Goal: Task Accomplishment & Management: Manage account settings

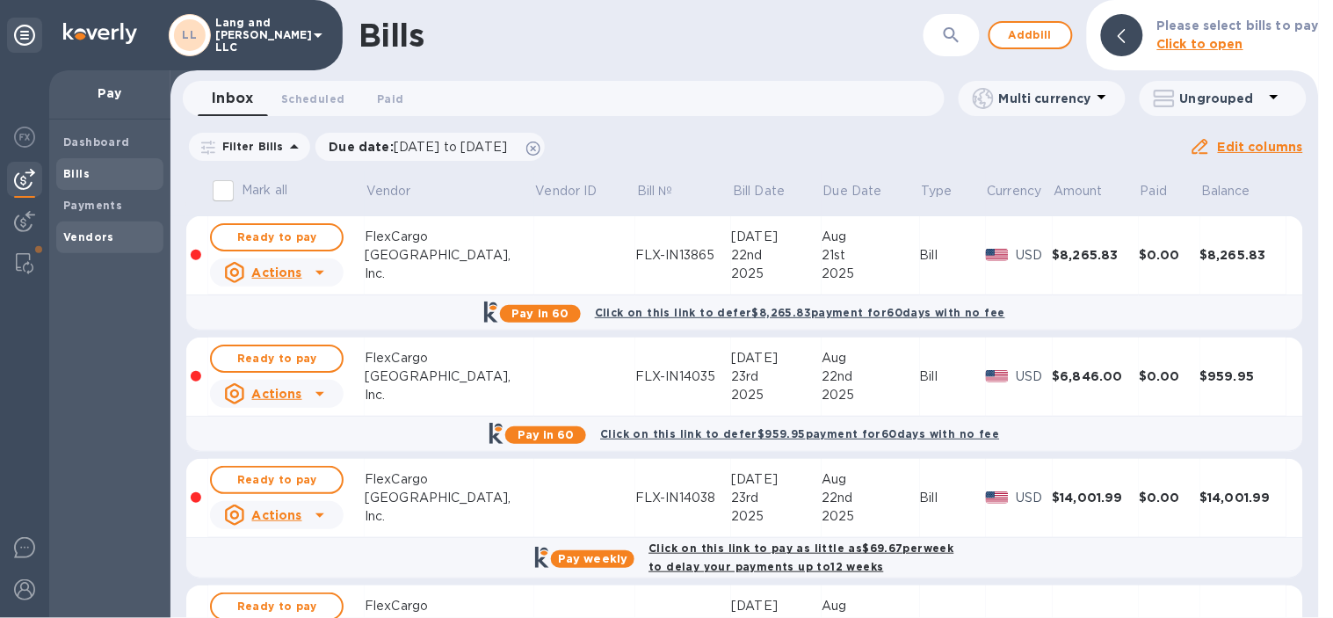
click at [105, 232] on b "Vendors" at bounding box center [88, 236] width 51 height 13
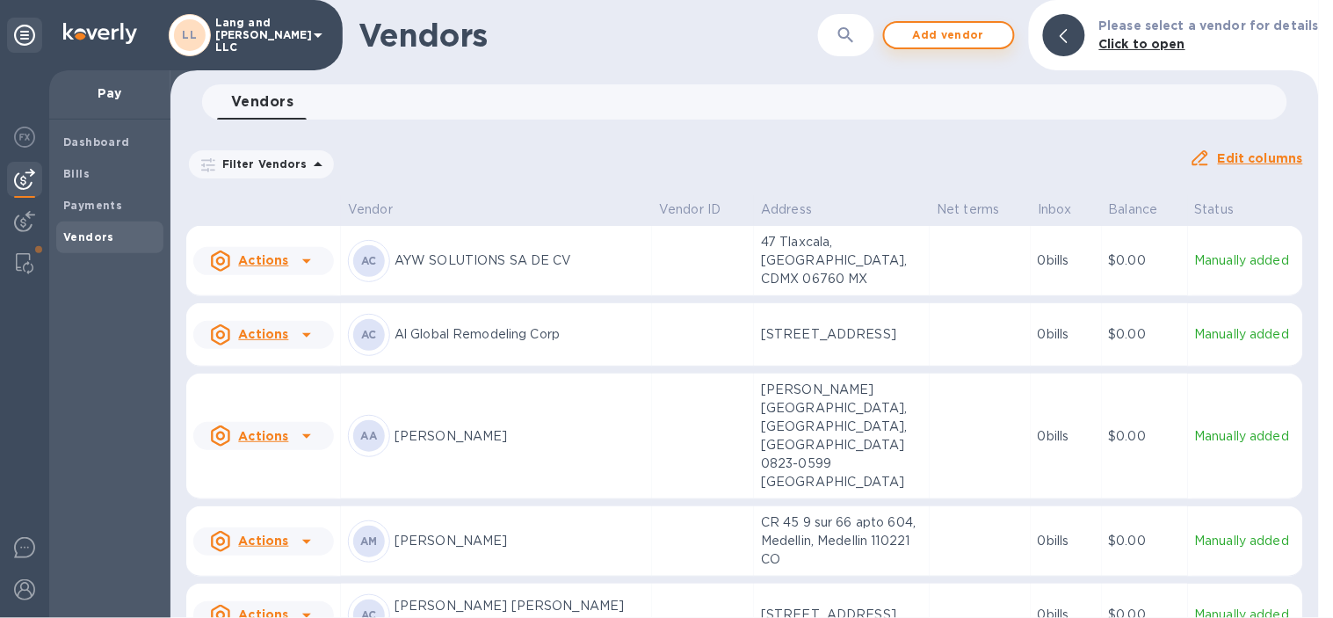
click at [924, 31] on span "Add vendor" at bounding box center [949, 35] width 100 height 21
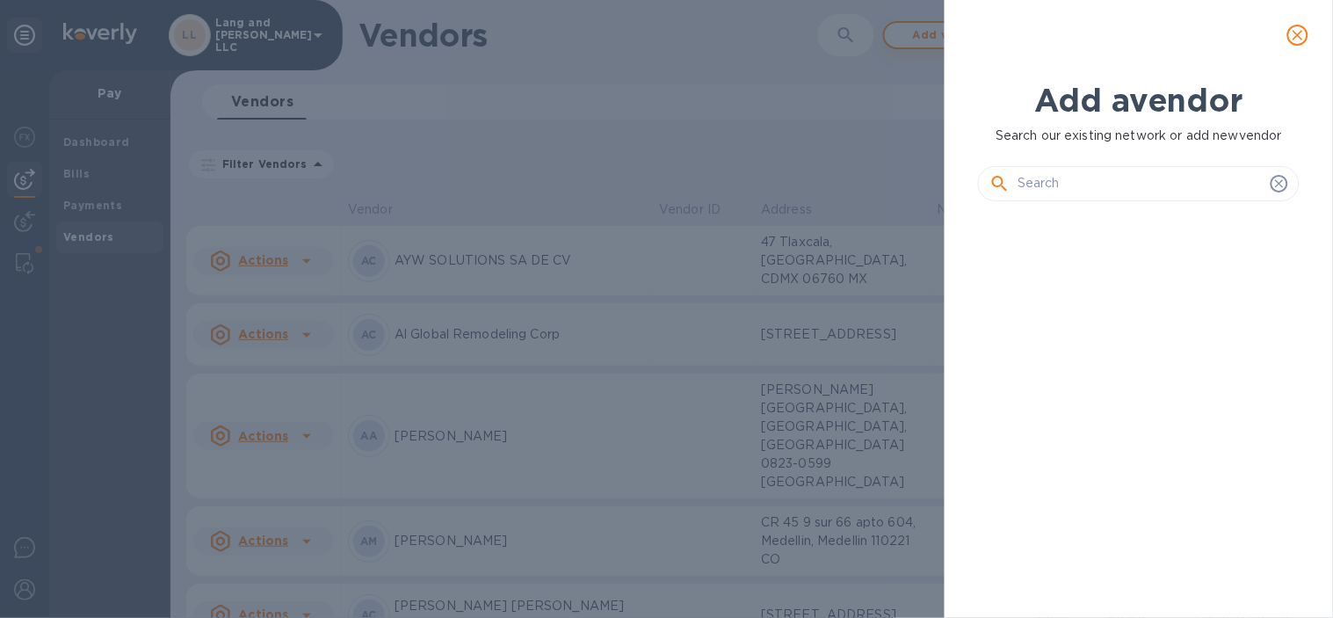
scroll to position [341, 328]
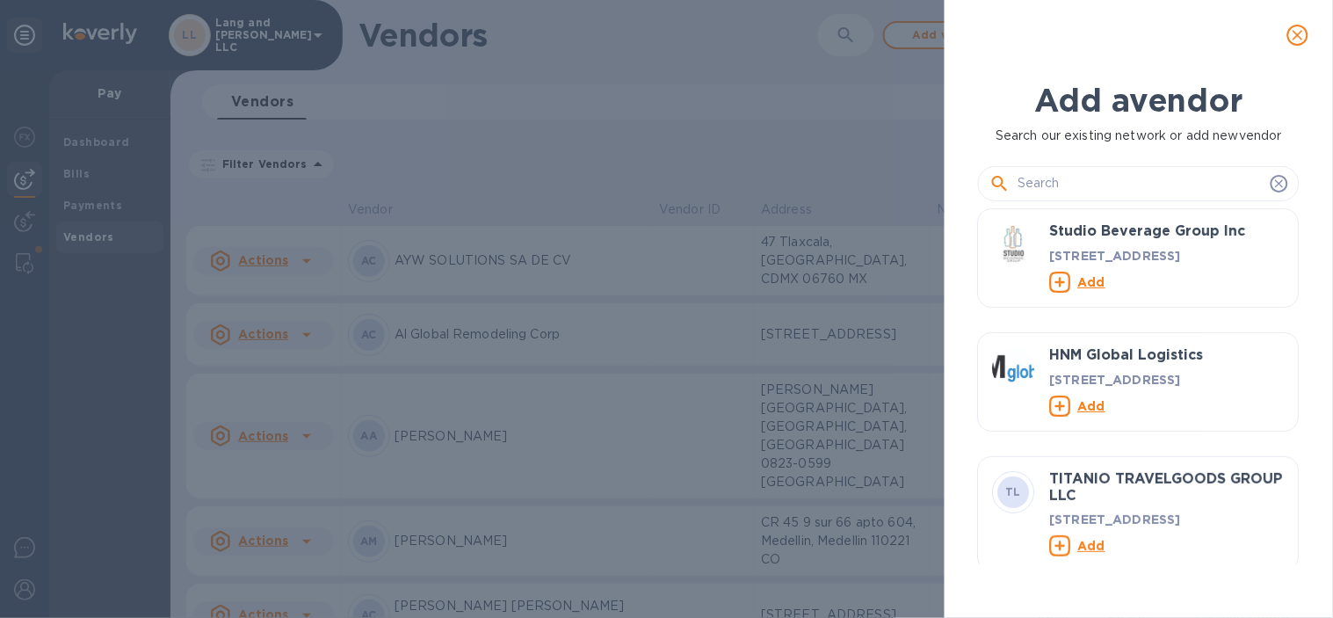
click at [1076, 177] on input "text" at bounding box center [1141, 183] width 246 height 26
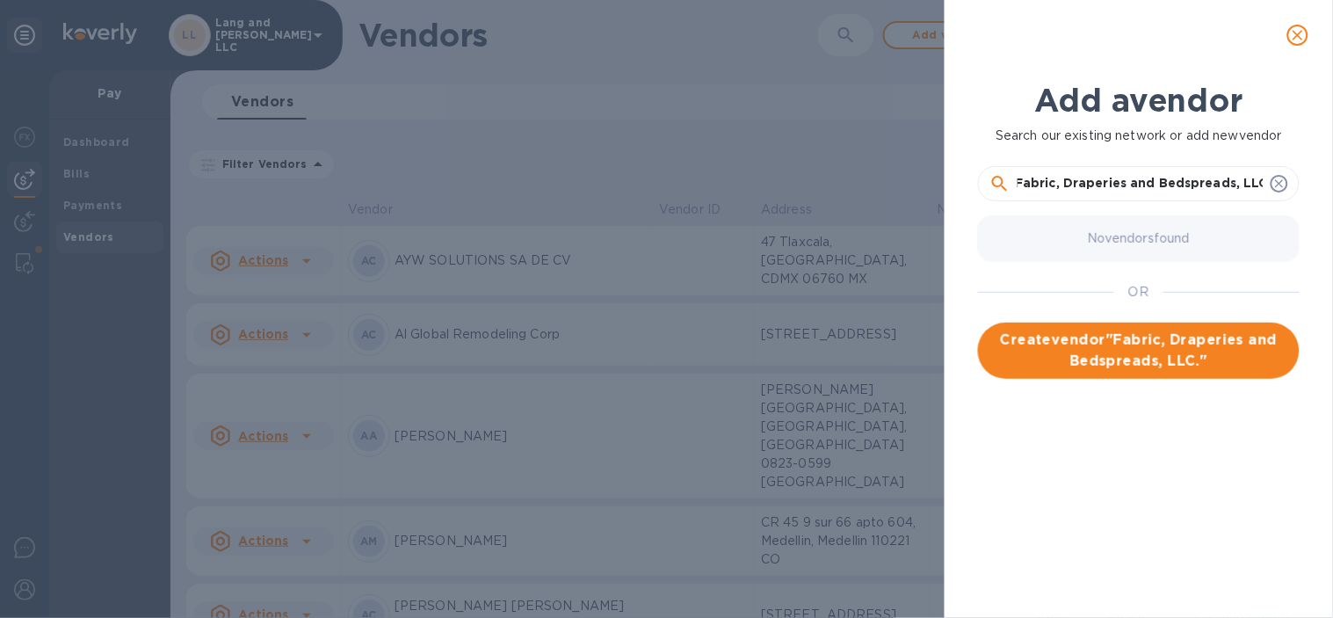
scroll to position [0, 0]
type input "Fabric, Draperies and Bedspreads, LLC"
click at [1105, 341] on span "Create vendor " Fabric, Draperies and Bedspreads, LLC "" at bounding box center [1138, 351] width 293 height 42
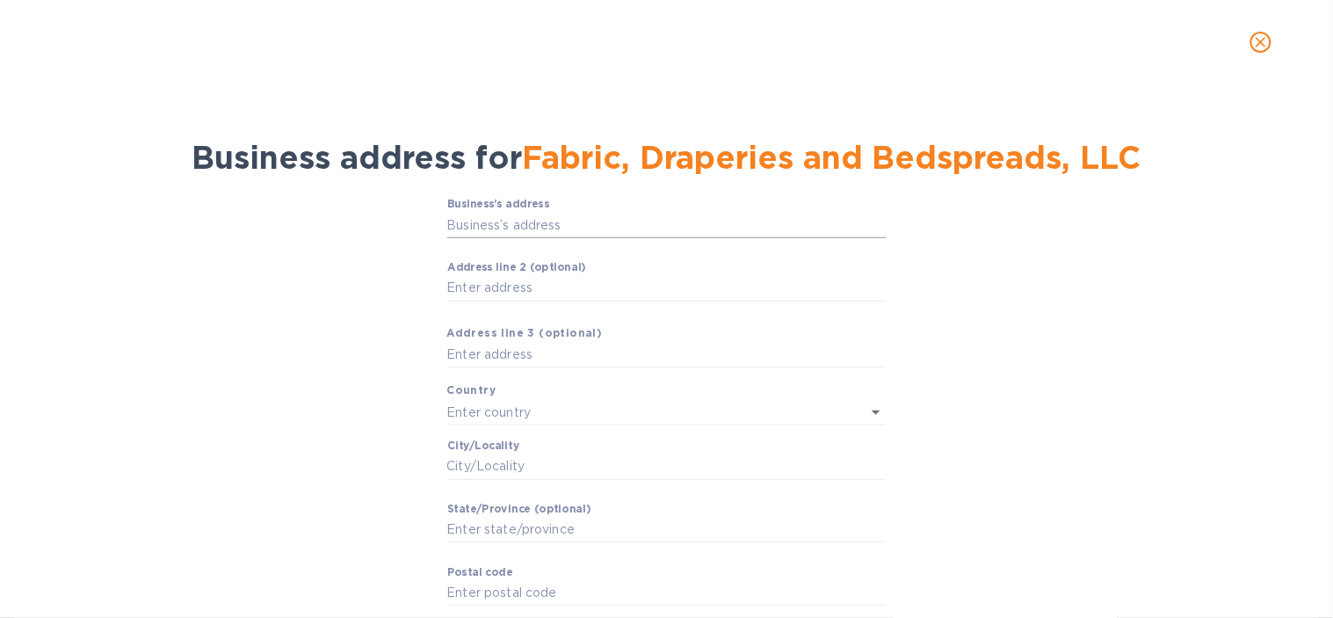
click at [510, 231] on input "Business’s аddress" at bounding box center [666, 225] width 439 height 26
paste input "text"
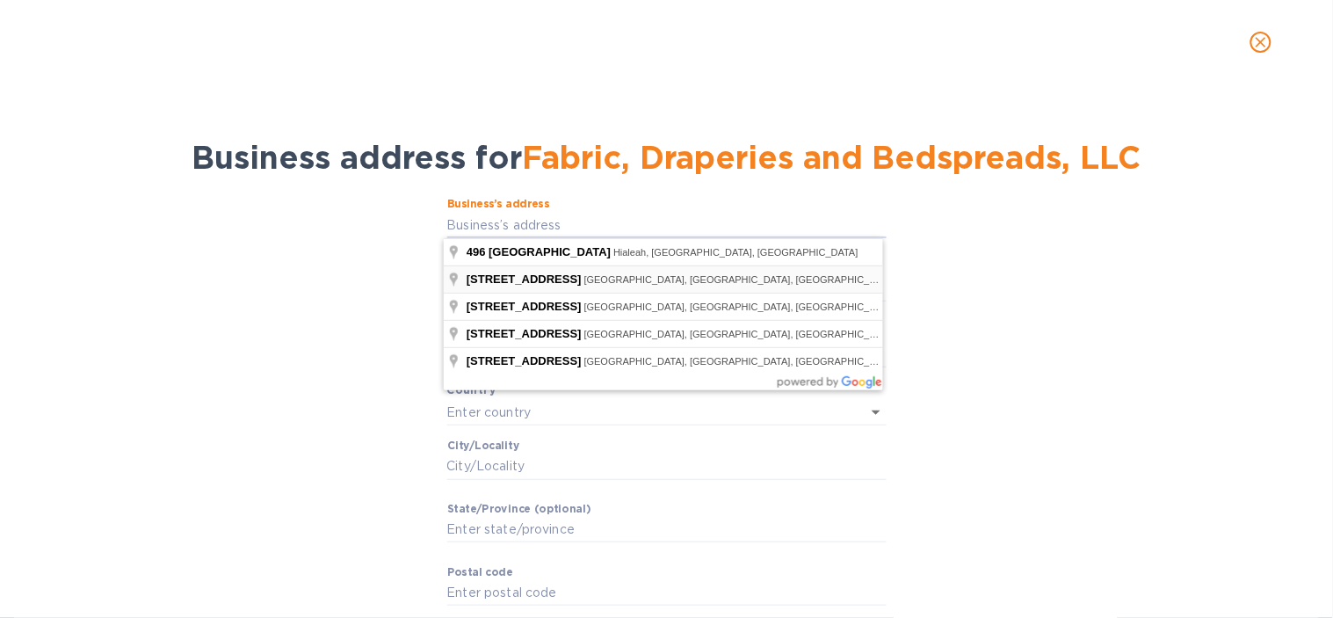
type input "[STREET_ADDRESS]"
type input "[GEOGRAPHIC_DATA]"
type input "[US_STATE]"
type input "NY"
type input "10011"
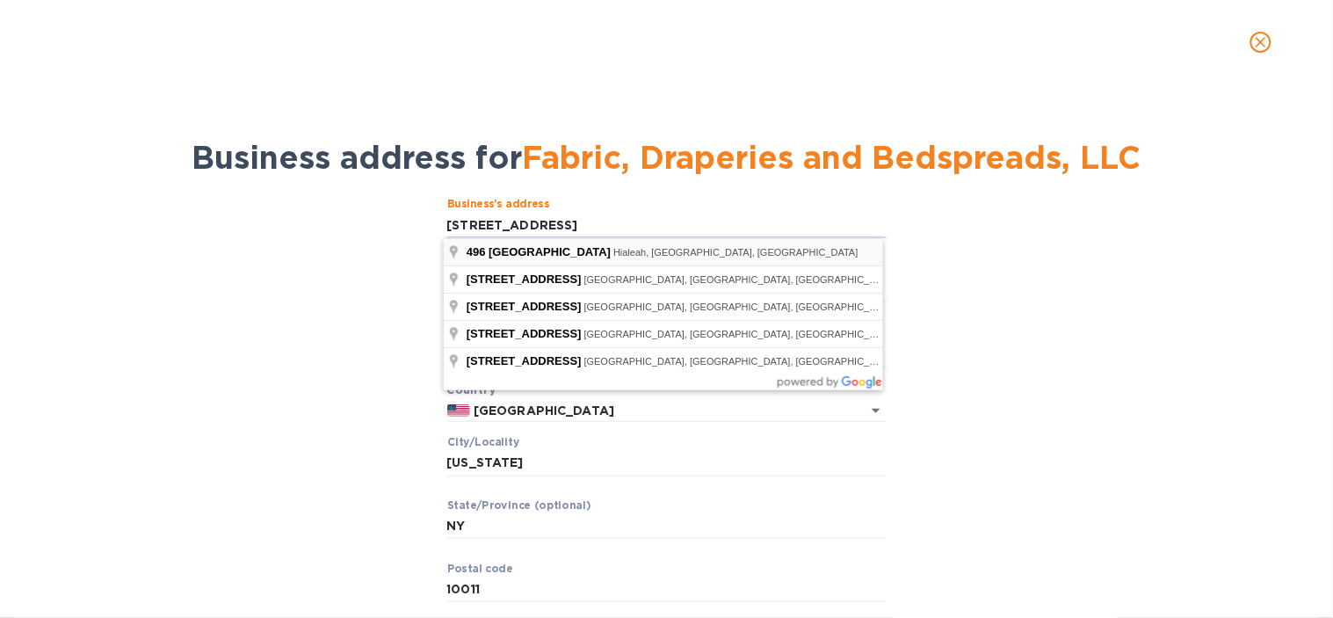
type input "[STREET_ADDRESS]"
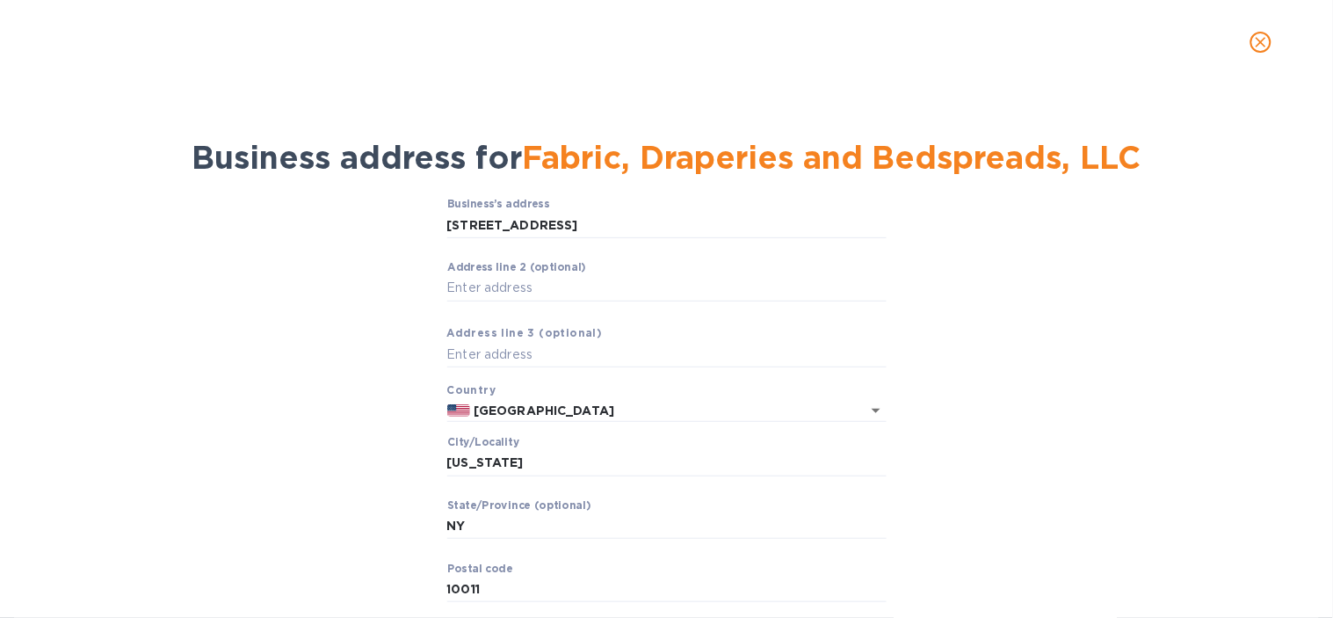
type input "Hialeah"
type input "FL"
type input "33010"
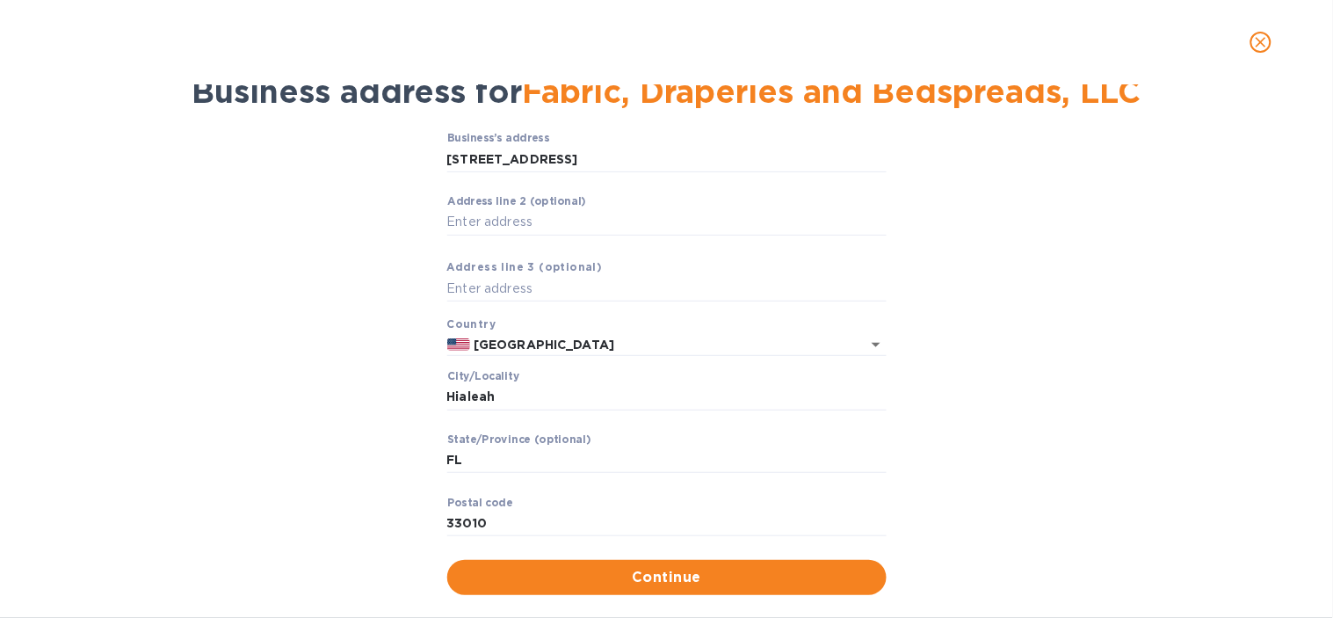
scroll to position [95, 0]
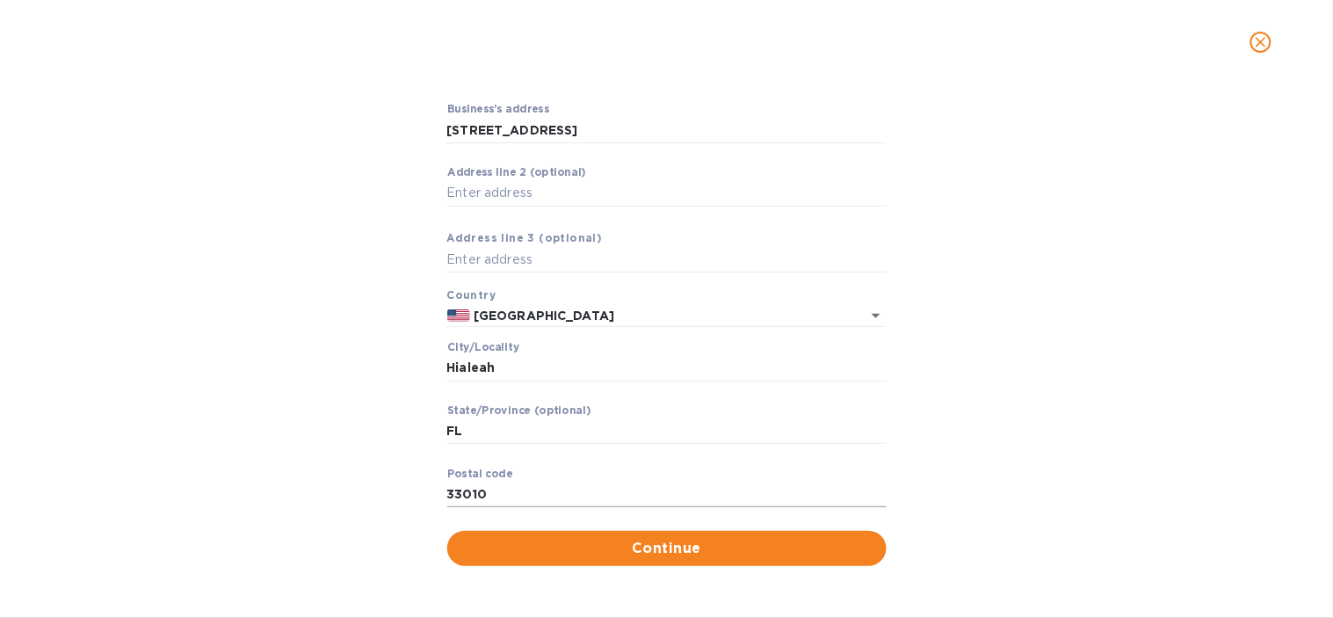
click at [696, 542] on span "Continue" at bounding box center [666, 548] width 411 height 21
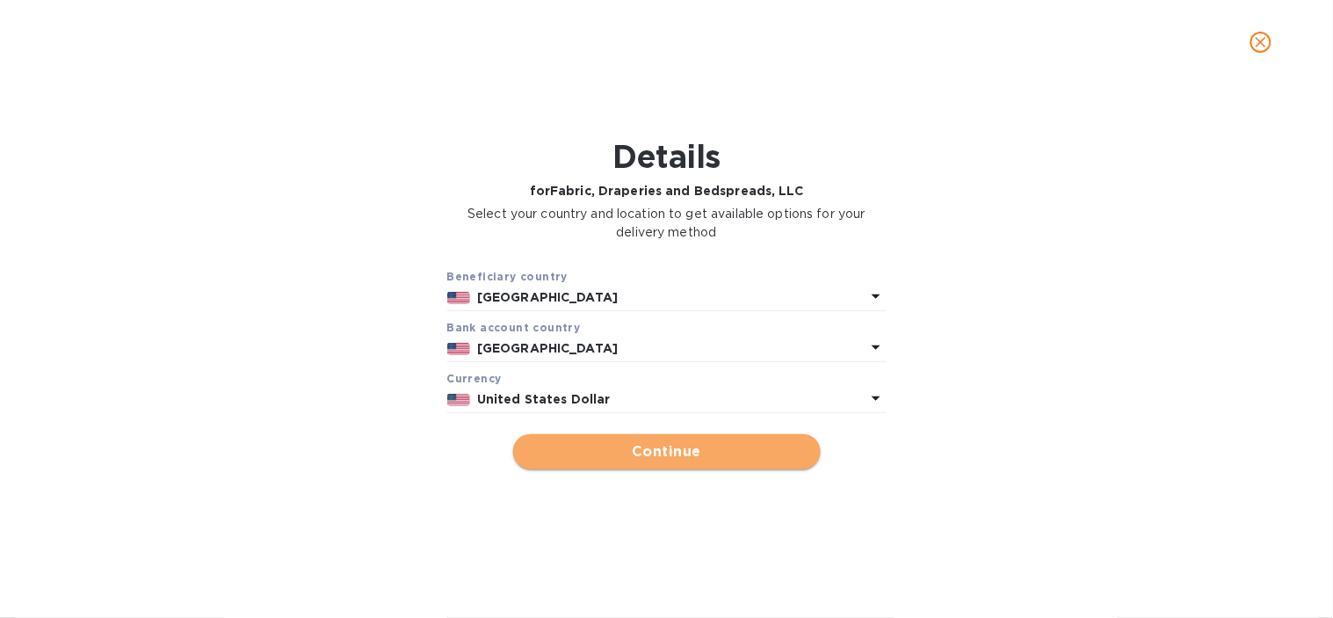
click at [690, 453] on span "Continue" at bounding box center [666, 451] width 279 height 21
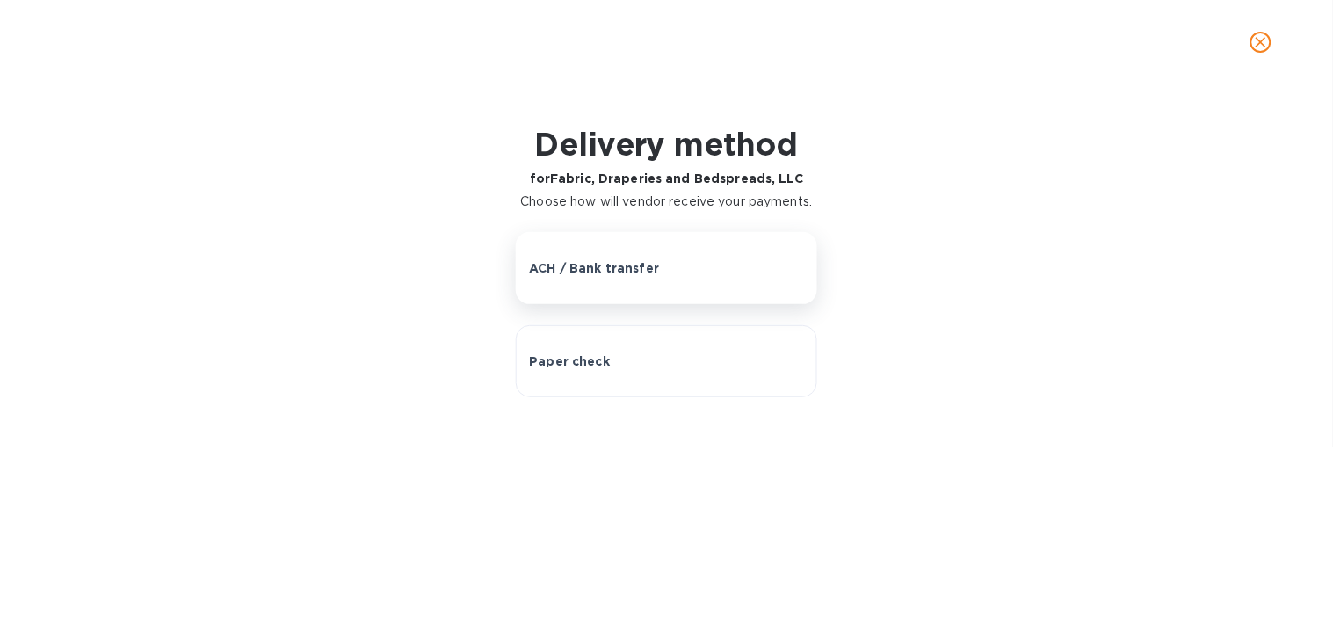
click at [692, 282] on button "ACH / Bank transfer" at bounding box center [666, 268] width 301 height 72
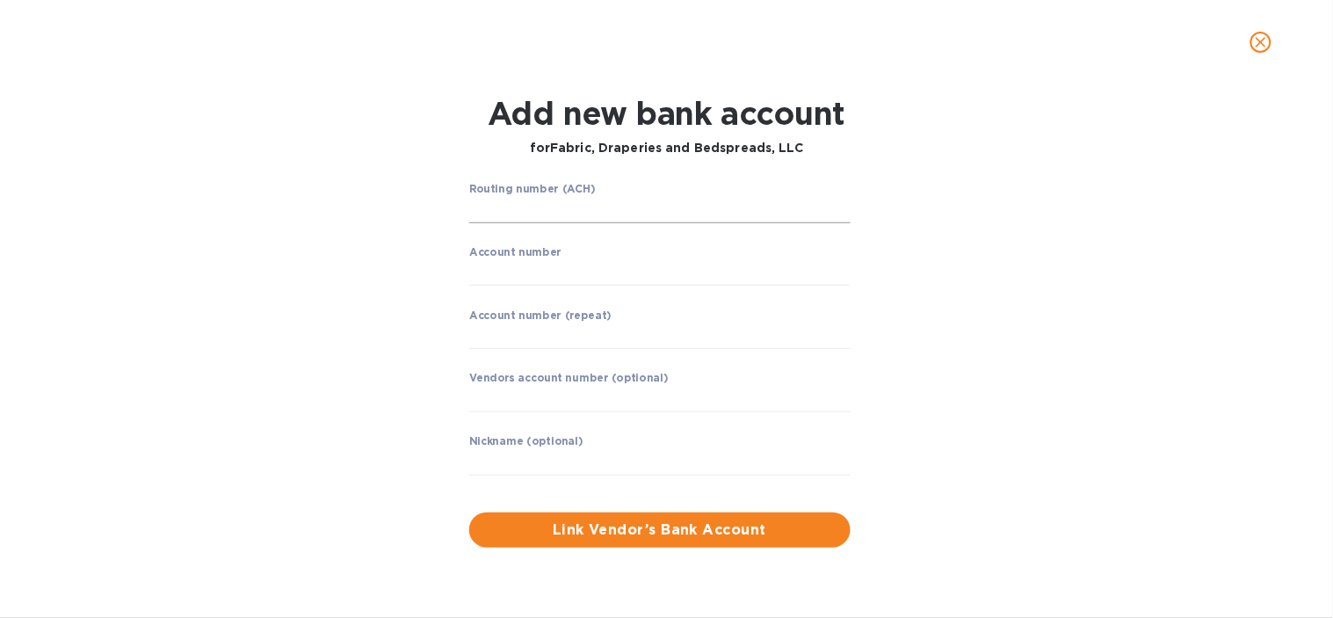
click at [582, 214] on input "string" at bounding box center [659, 210] width 381 height 26
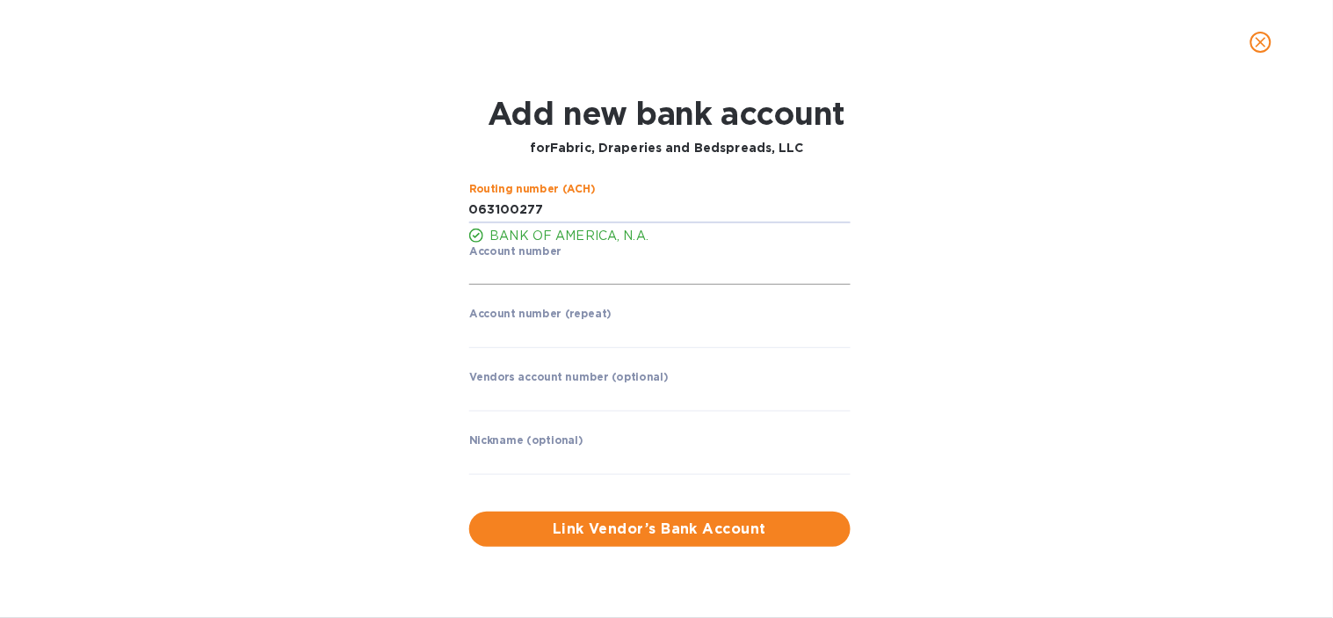
type input "063100277"
click at [489, 279] on input "string" at bounding box center [659, 272] width 381 height 26
type input "229024292552"
drag, startPoint x: 507, startPoint y: 341, endPoint x: 549, endPoint y: 341, distance: 42.2
click at [507, 341] on input "string" at bounding box center [659, 335] width 381 height 26
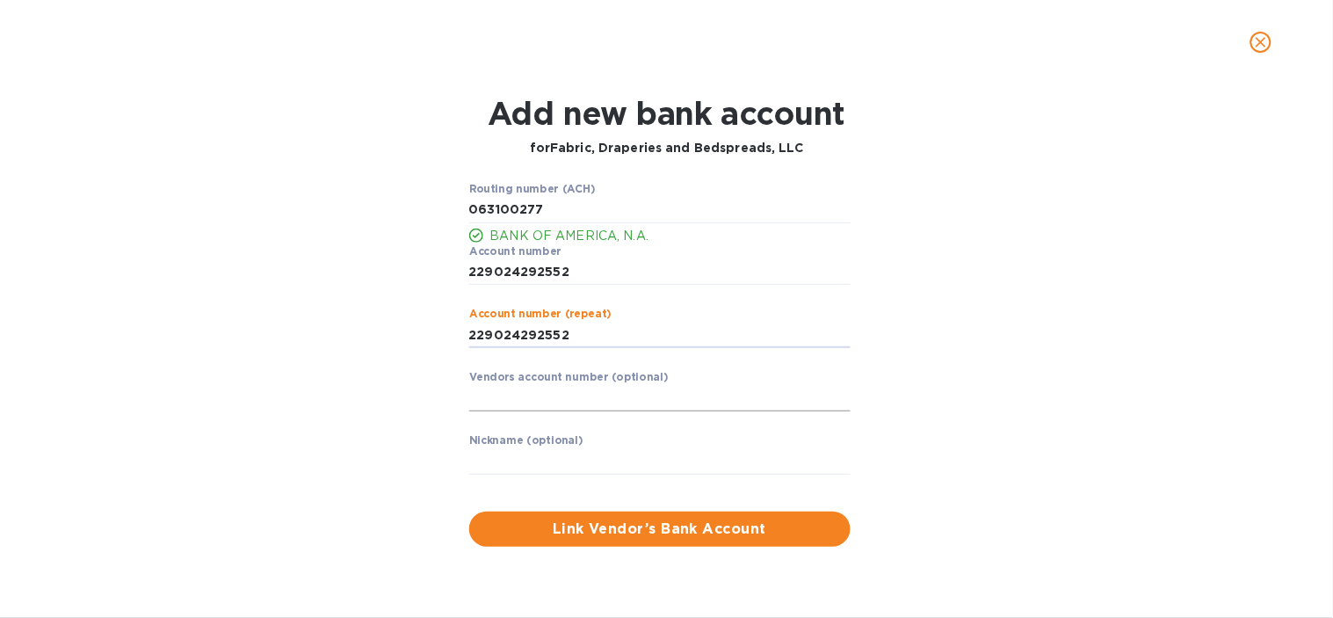
type input "229024292552"
click at [513, 397] on input "text" at bounding box center [659, 398] width 381 height 26
click at [502, 462] on input "text" at bounding box center [659, 461] width 381 height 26
type input "Fabric, Draperies and Bedspreads, LLC"
click at [636, 522] on span "Link Vendor’s Bank Account" at bounding box center [659, 528] width 353 height 21
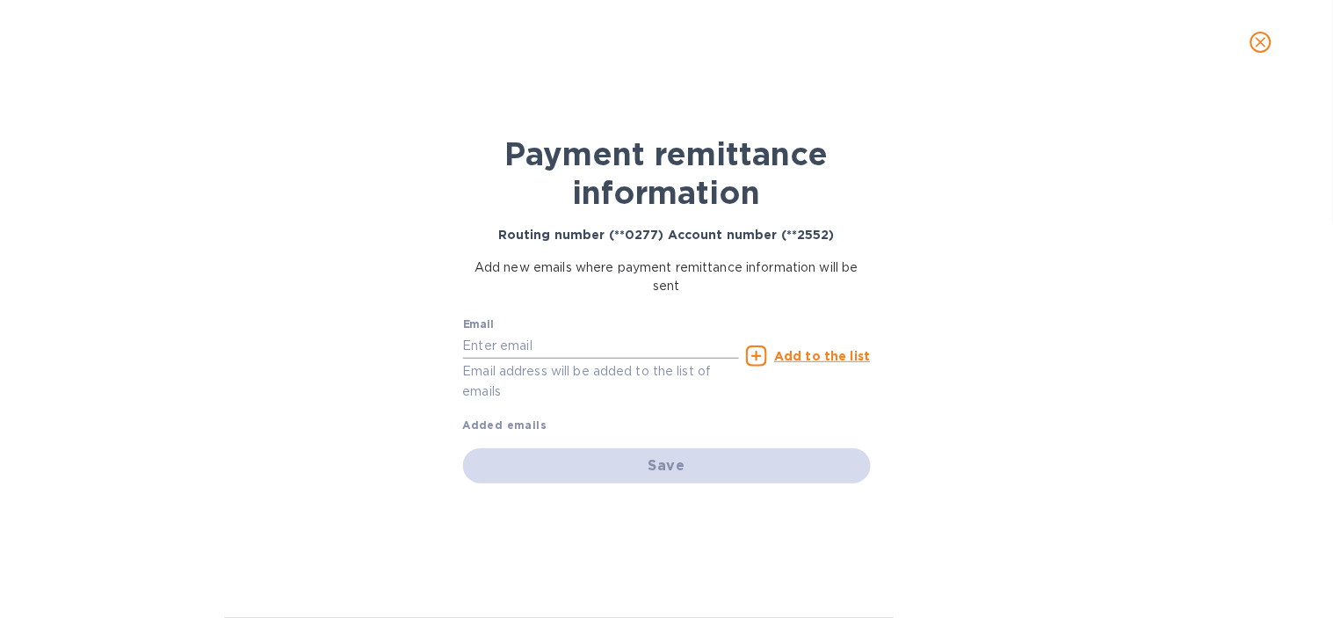
click at [533, 352] on input "text" at bounding box center [601, 345] width 277 height 26
type input "D"
type input "[EMAIL_ADDRESS][DOMAIN_NAME]"
click at [815, 350] on u "Add to the list" at bounding box center [822, 356] width 96 height 14
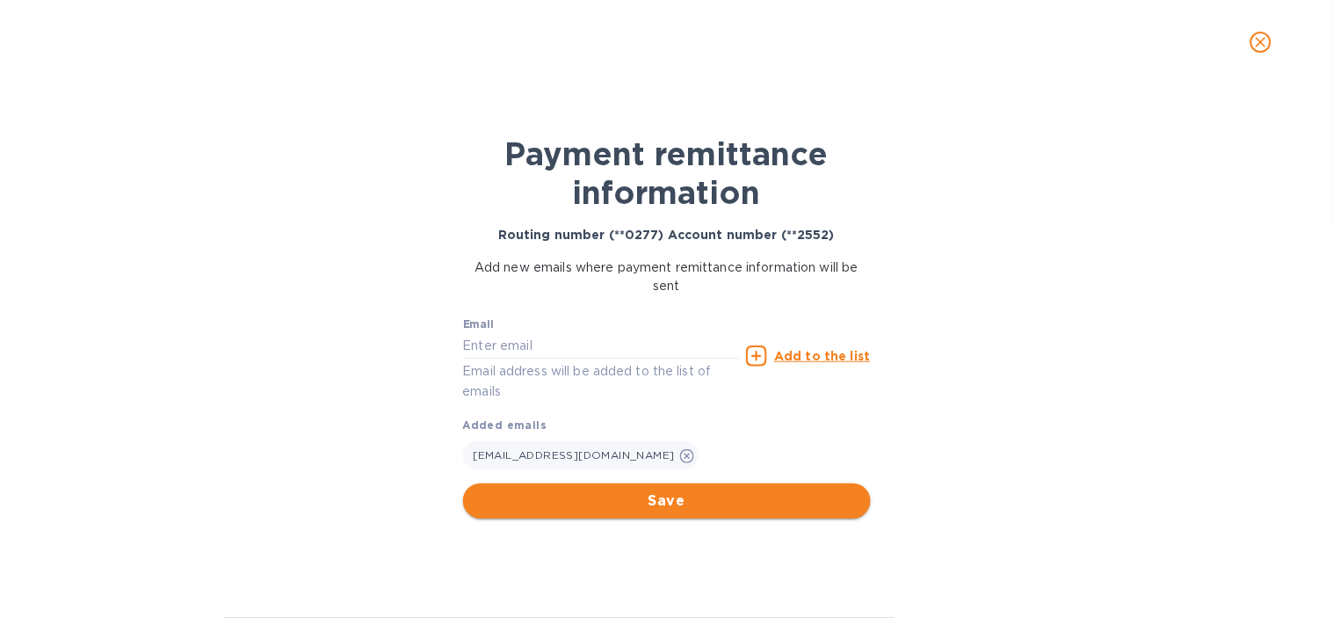
click at [589, 504] on span "Save" at bounding box center [667, 500] width 380 height 21
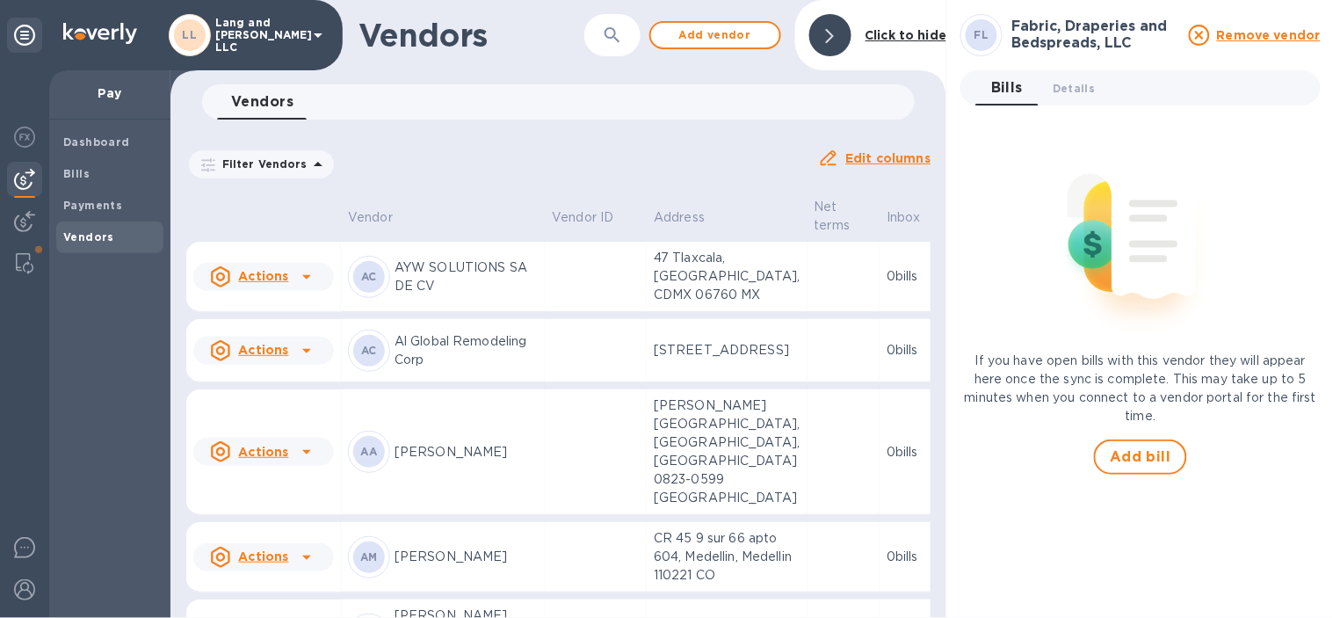
click at [830, 48] on div at bounding box center [830, 35] width 42 height 42
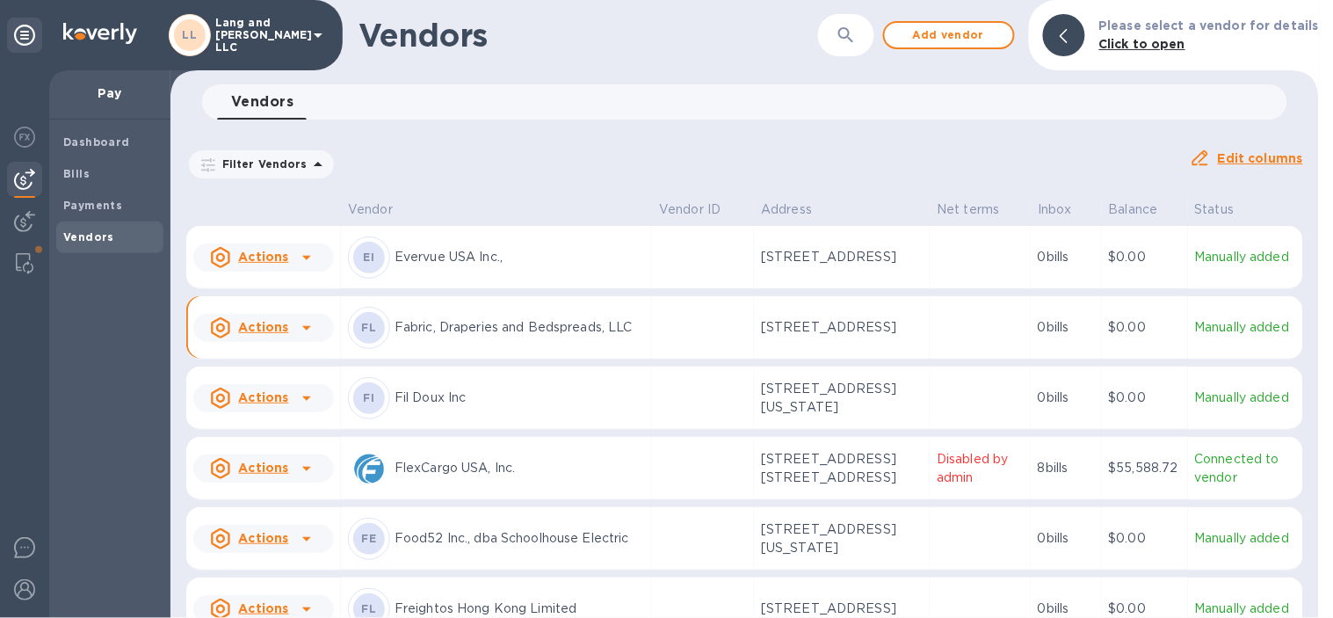
scroll to position [745, 0]
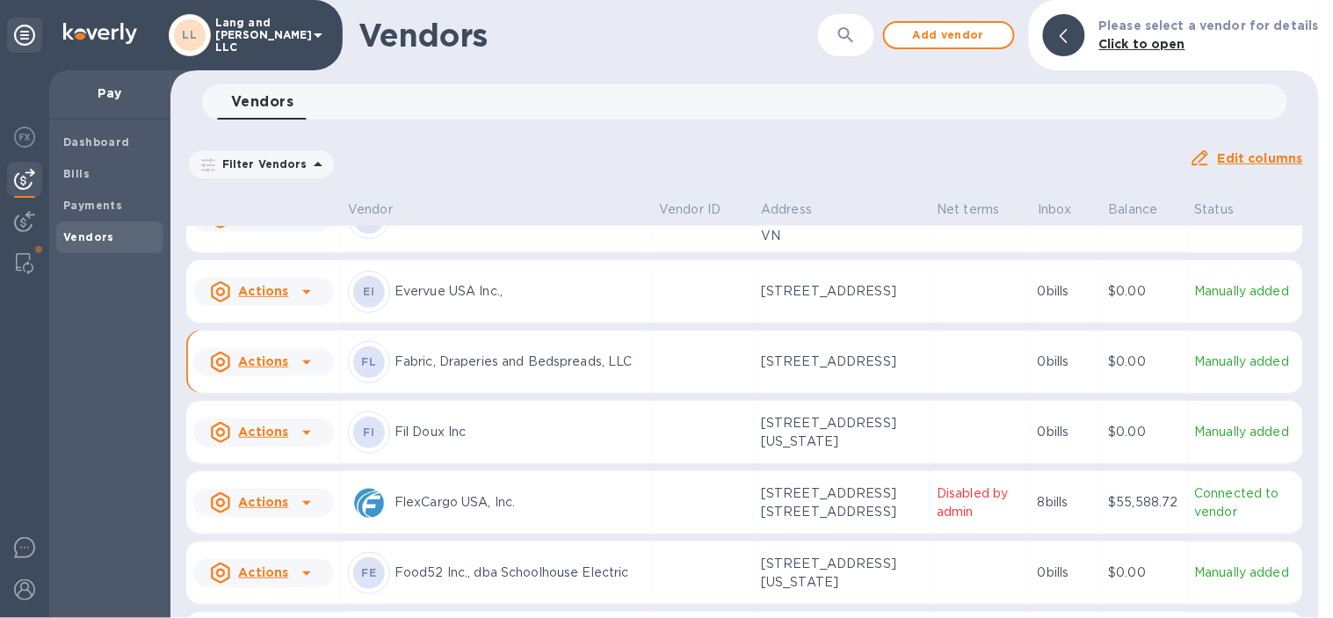
click at [511, 352] on p "Fabric, Draperies and Bedspreads, LLC" at bounding box center [520, 361] width 250 height 18
click at [657, 344] on td at bounding box center [703, 361] width 102 height 63
click at [1065, 49] on div at bounding box center [1064, 35] width 42 height 42
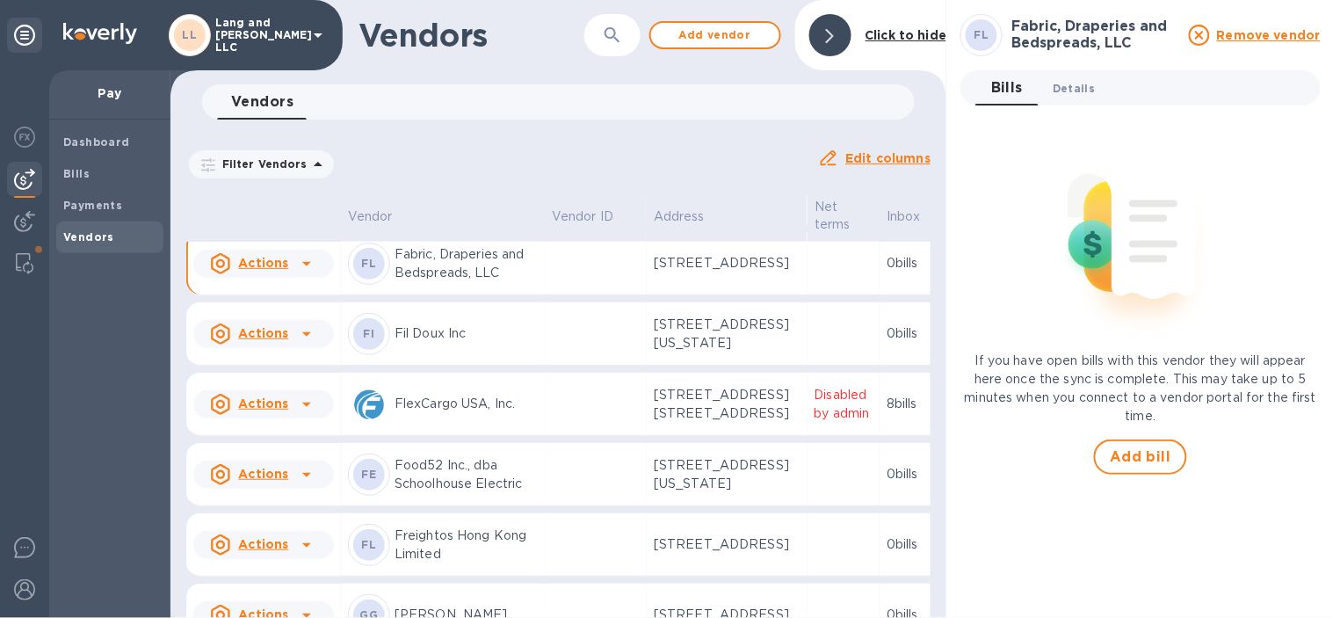
click at [1065, 88] on span "Details 0" at bounding box center [1074, 88] width 42 height 18
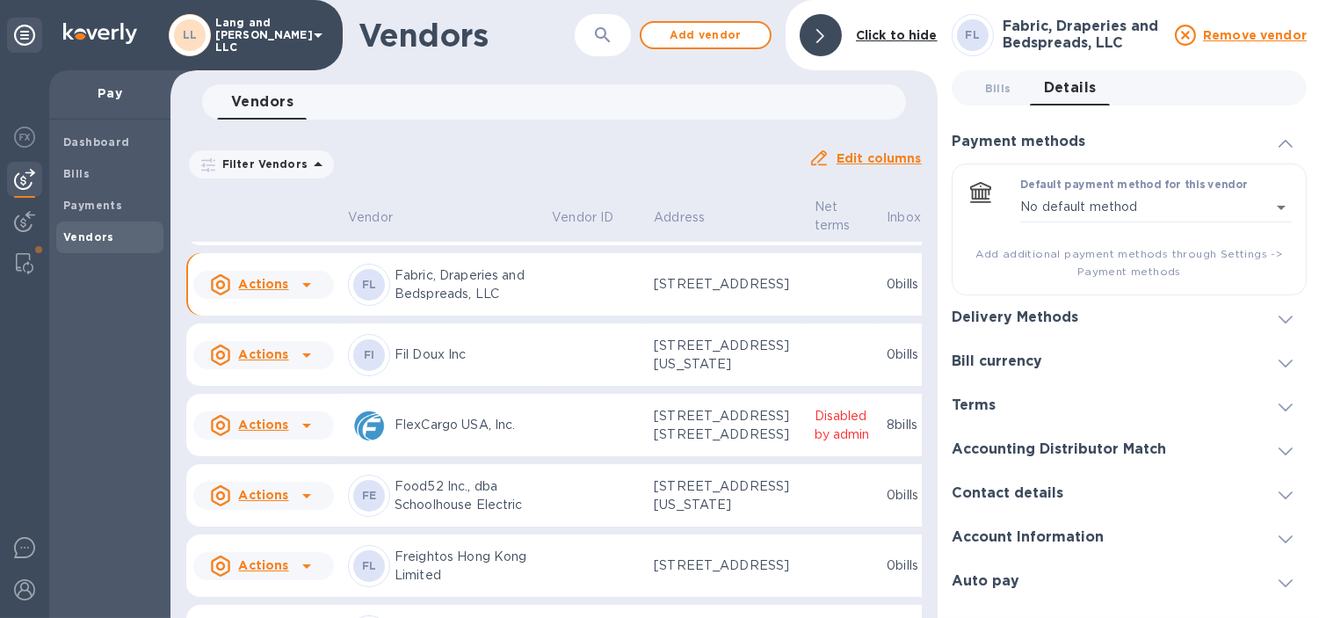
click at [1088, 318] on div "Delivery Methods" at bounding box center [1022, 317] width 141 height 17
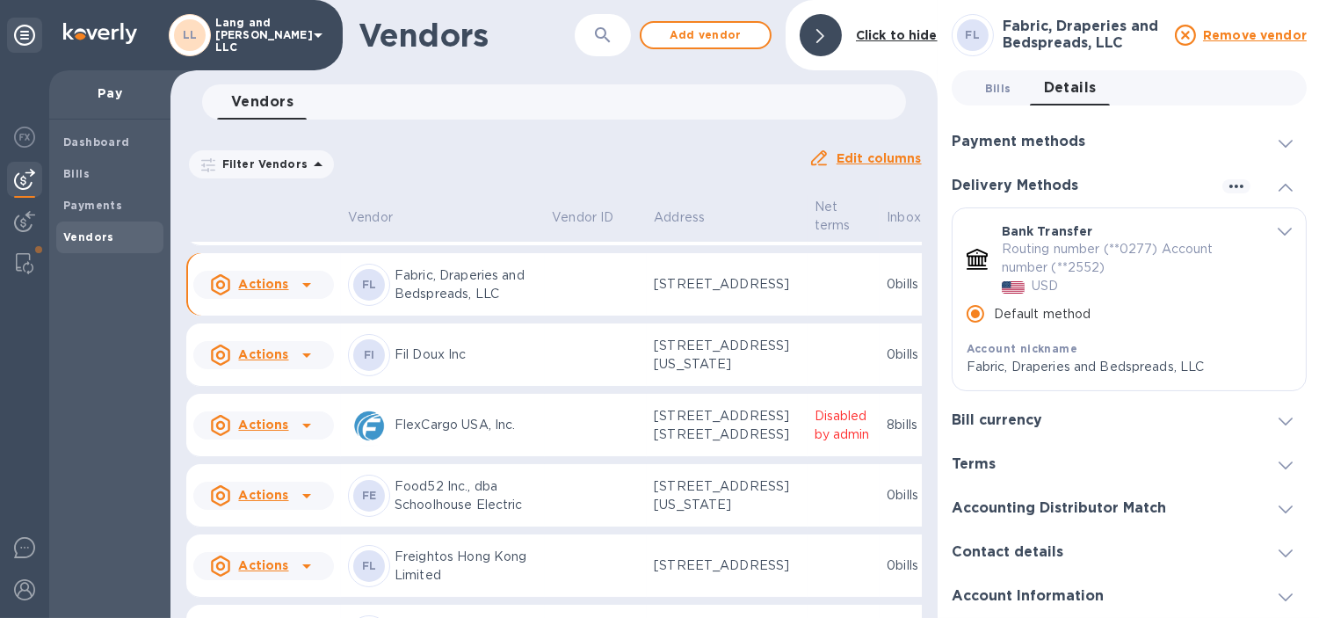
click at [1005, 91] on span "Bills 0" at bounding box center [998, 88] width 26 height 18
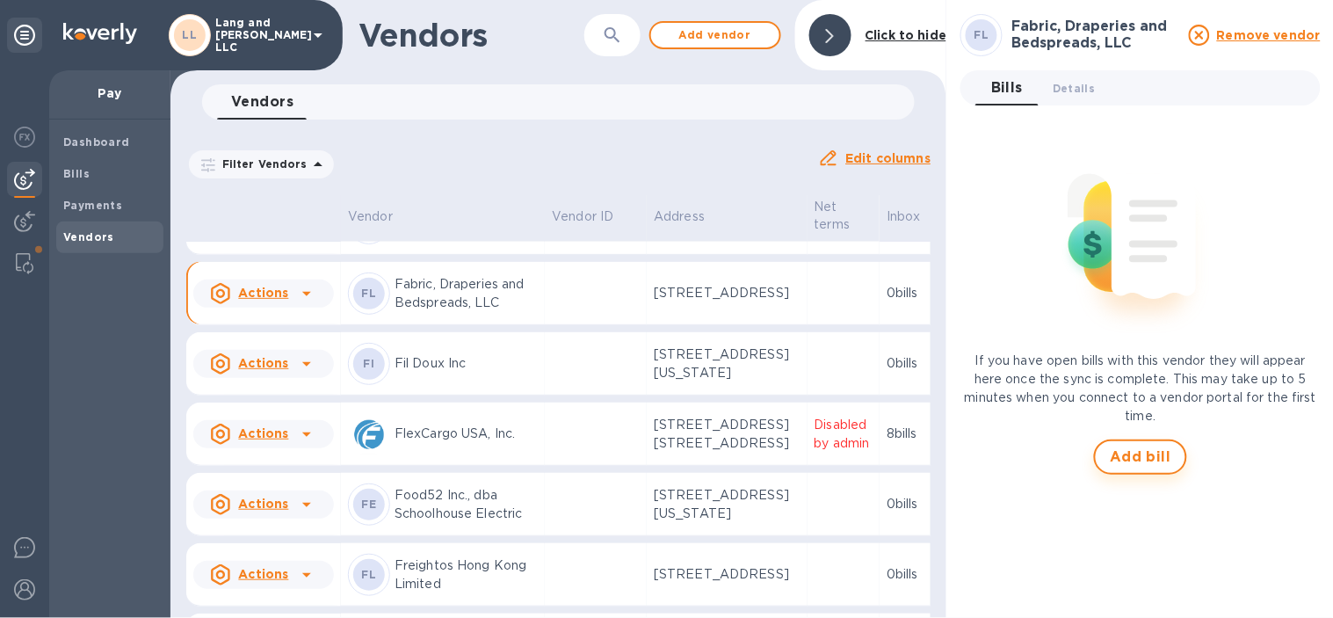
click at [1117, 461] on span "Add bill" at bounding box center [1141, 456] width 62 height 21
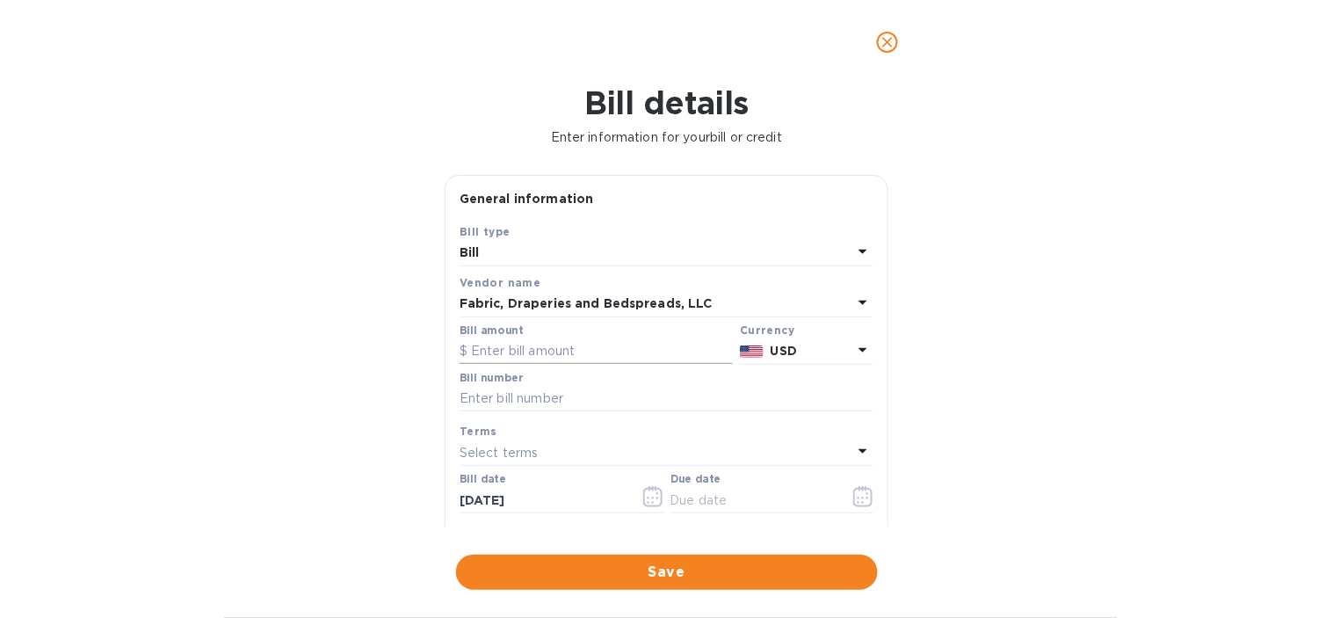
click at [522, 349] on input "text" at bounding box center [596, 351] width 273 height 26
type input "6,743"
click at [405, 329] on div "Bill details Enter information for your bill or credit General information Save…" at bounding box center [666, 350] width 1333 height 533
click at [497, 397] on input "text" at bounding box center [667, 399] width 414 height 26
type input "4483"
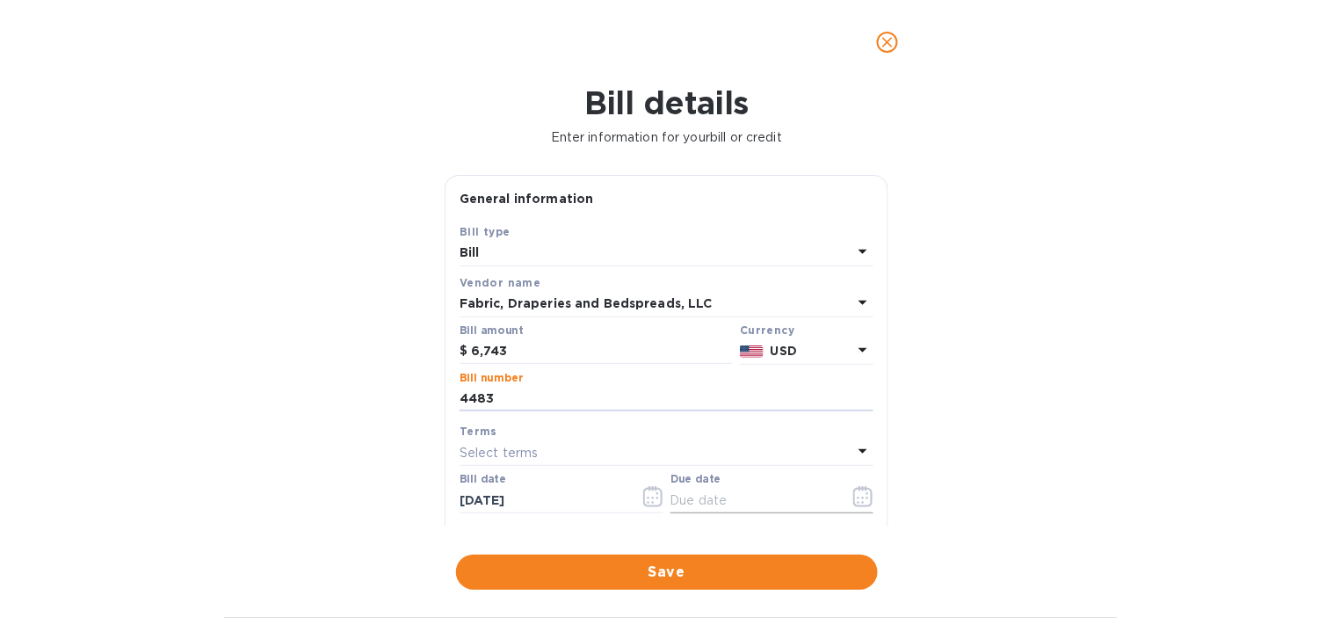
click at [853, 501] on icon "button" at bounding box center [863, 496] width 20 height 21
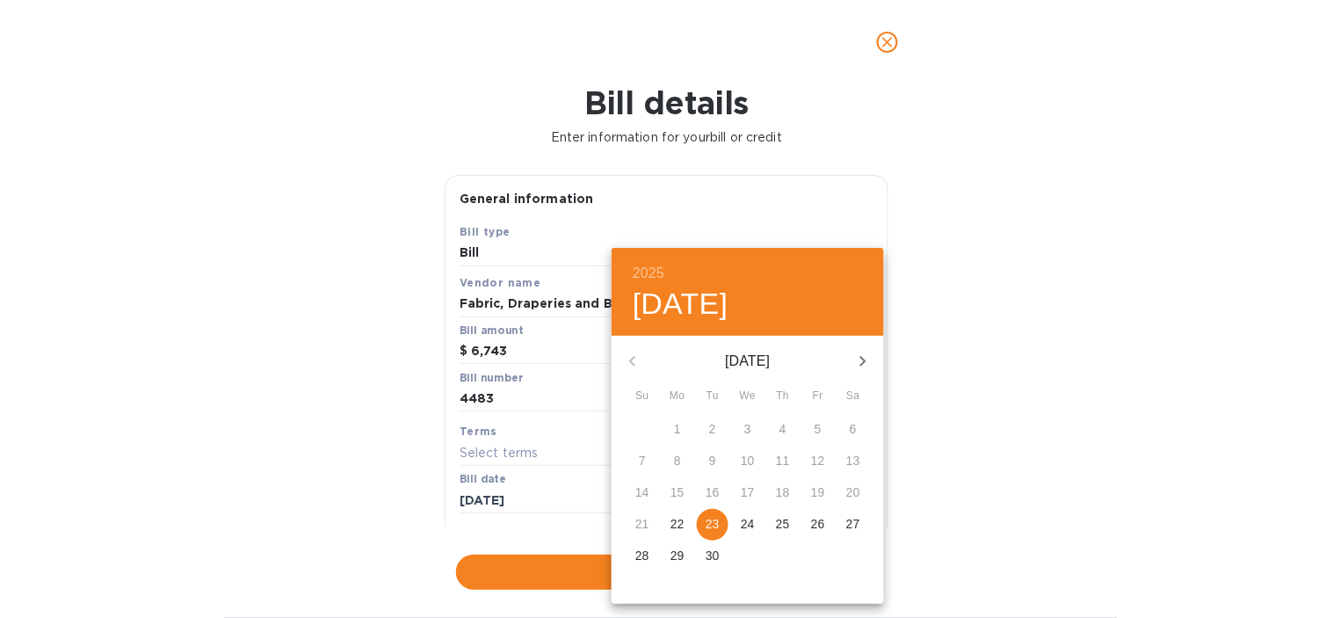
drag, startPoint x: 715, startPoint y: 521, endPoint x: 728, endPoint y: 506, distance: 19.4
click at [714, 521] on p "23" at bounding box center [713, 524] width 14 height 18
type input "[DATE]"
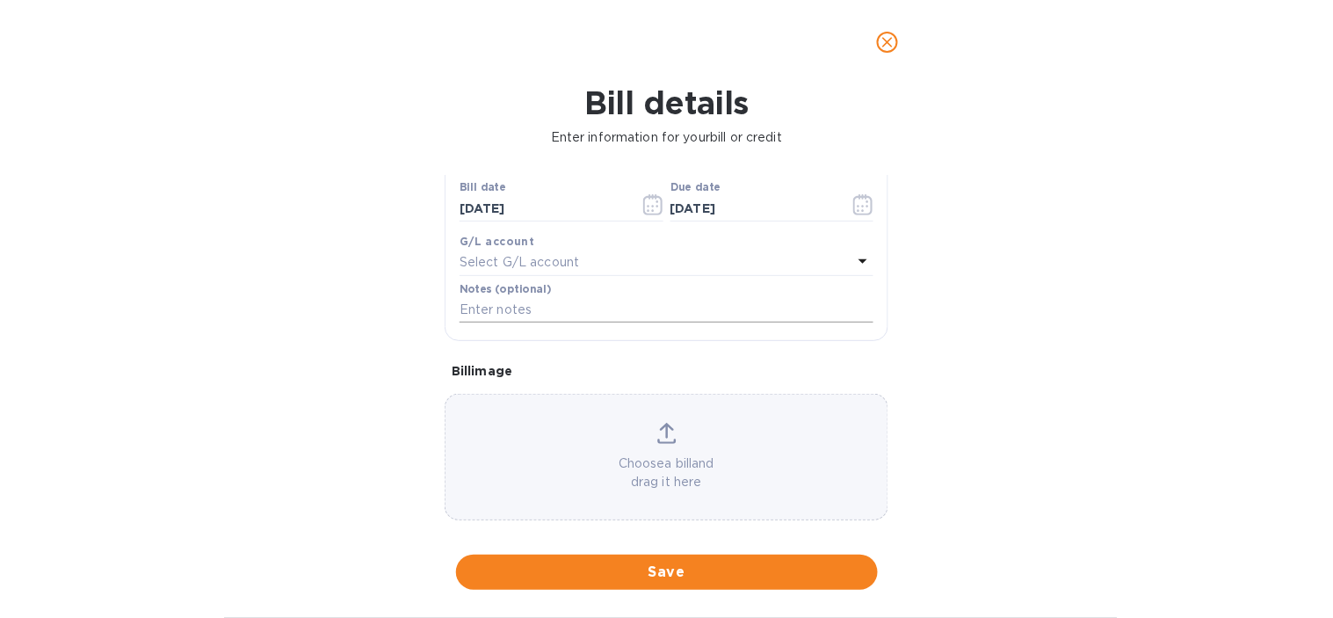
scroll to position [293, 0]
click at [564, 268] on p "Select G/L account" at bounding box center [520, 261] width 120 height 18
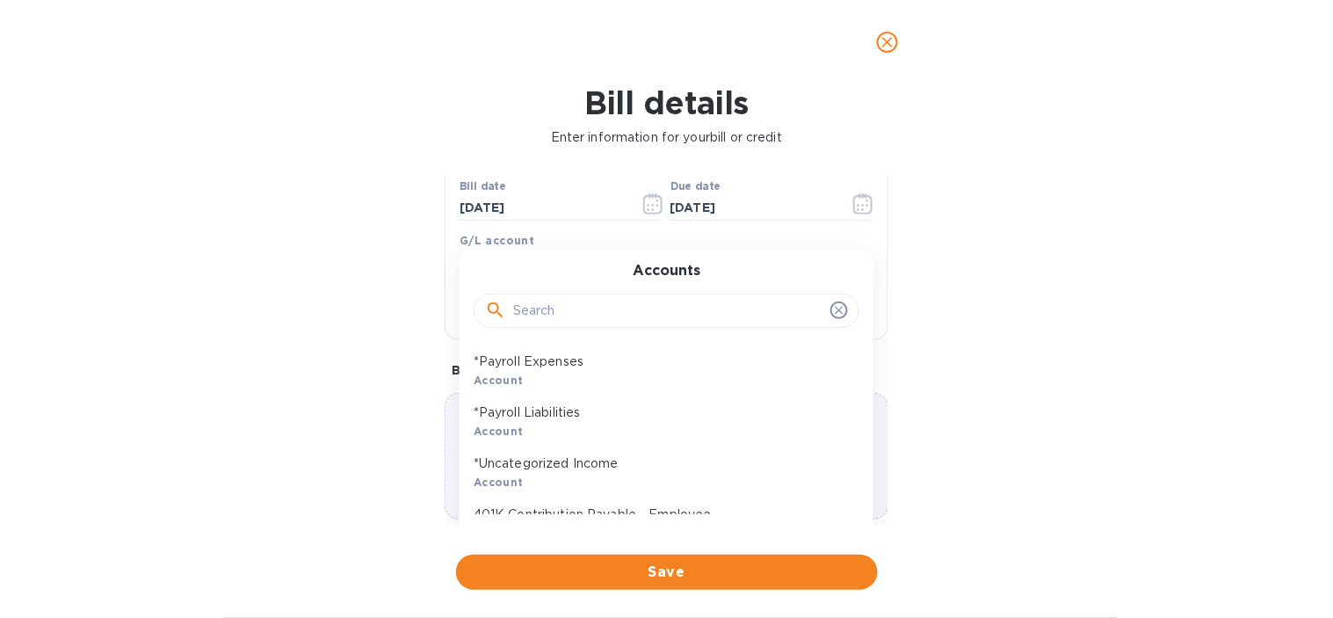
click at [550, 312] on input "text" at bounding box center [668, 311] width 310 height 26
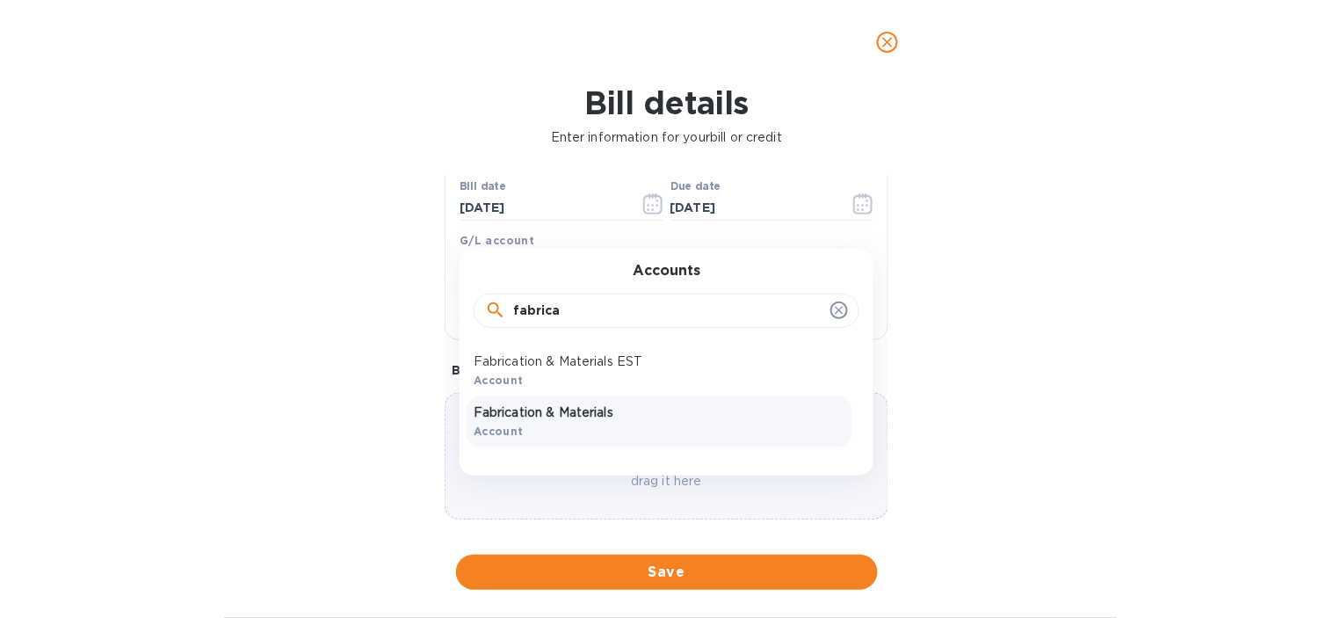
type input "fabrica"
click at [617, 425] on div "Fabrication & Materials Account" at bounding box center [660, 421] width 386 height 51
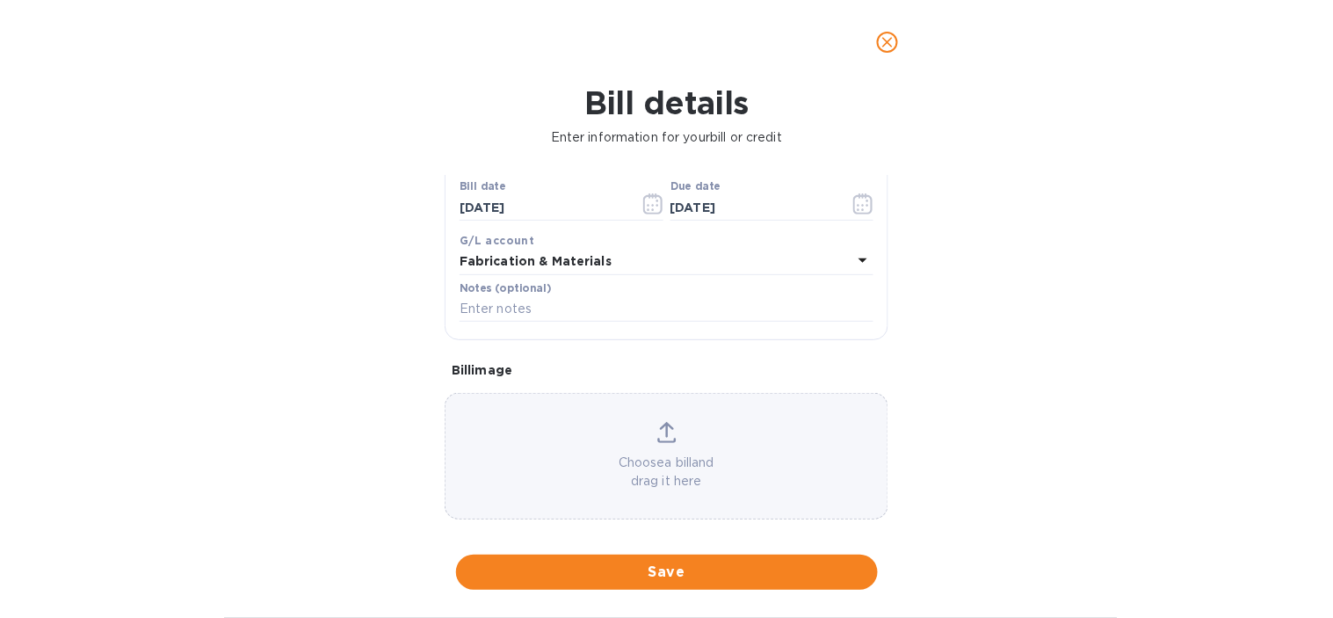
scroll to position [309, 0]
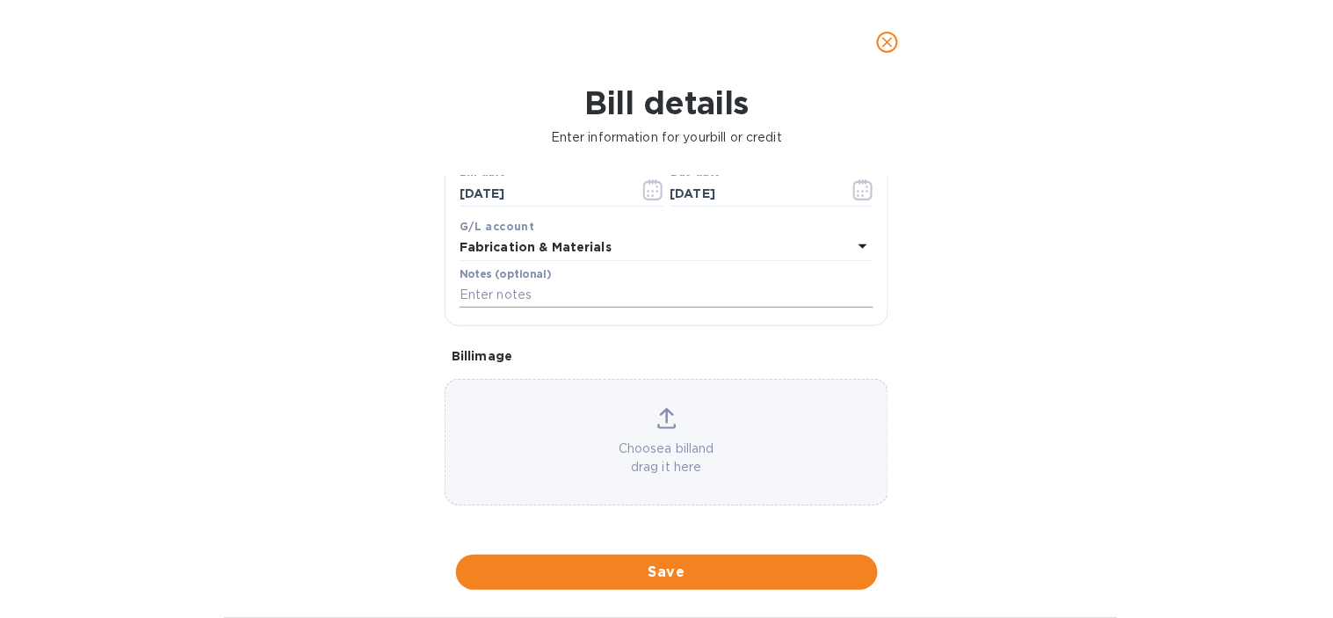
click at [505, 295] on input "text" at bounding box center [667, 295] width 414 height 26
paste input "4483_GVL_GR | FABRICS DRAPERY AND BEDSPREAD LLC | 10 CURTAINS"
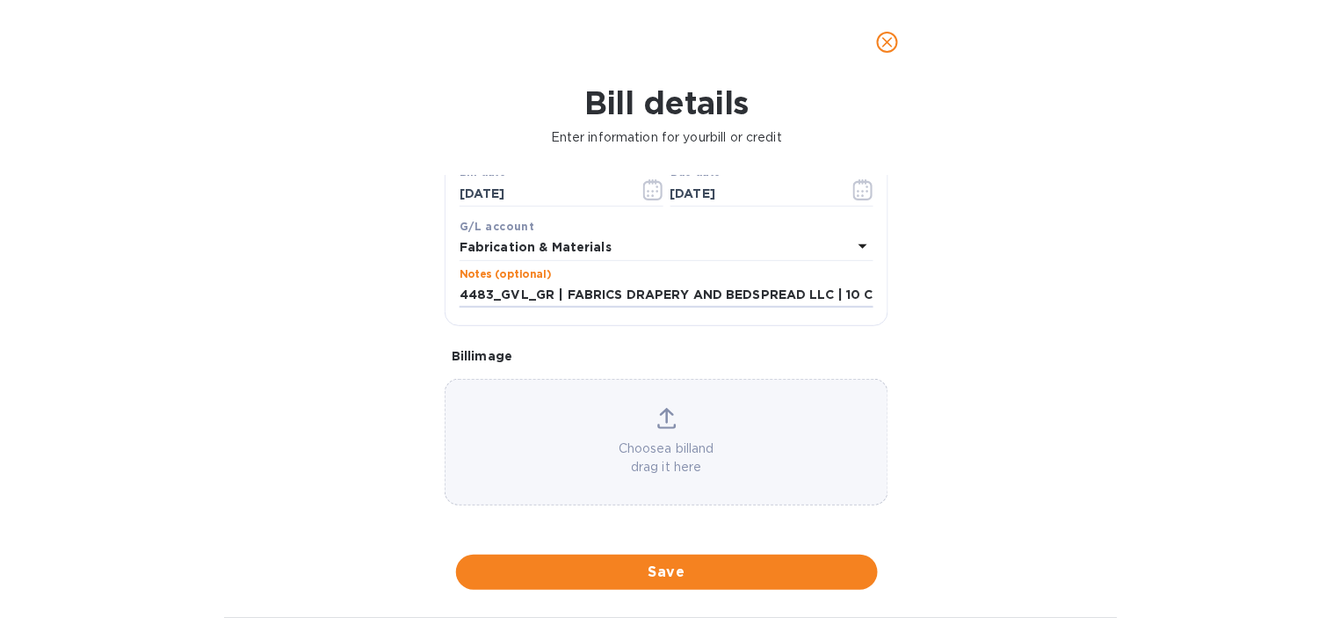
scroll to position [0, 63]
type input "4483_GVL_GR | FABRICS DRAPERY AND BEDSPREAD LLC | 10 CURTAINS"
click at [402, 401] on div "Bill details Enter information for your bill or credit General information Save…" at bounding box center [666, 350] width 1333 height 533
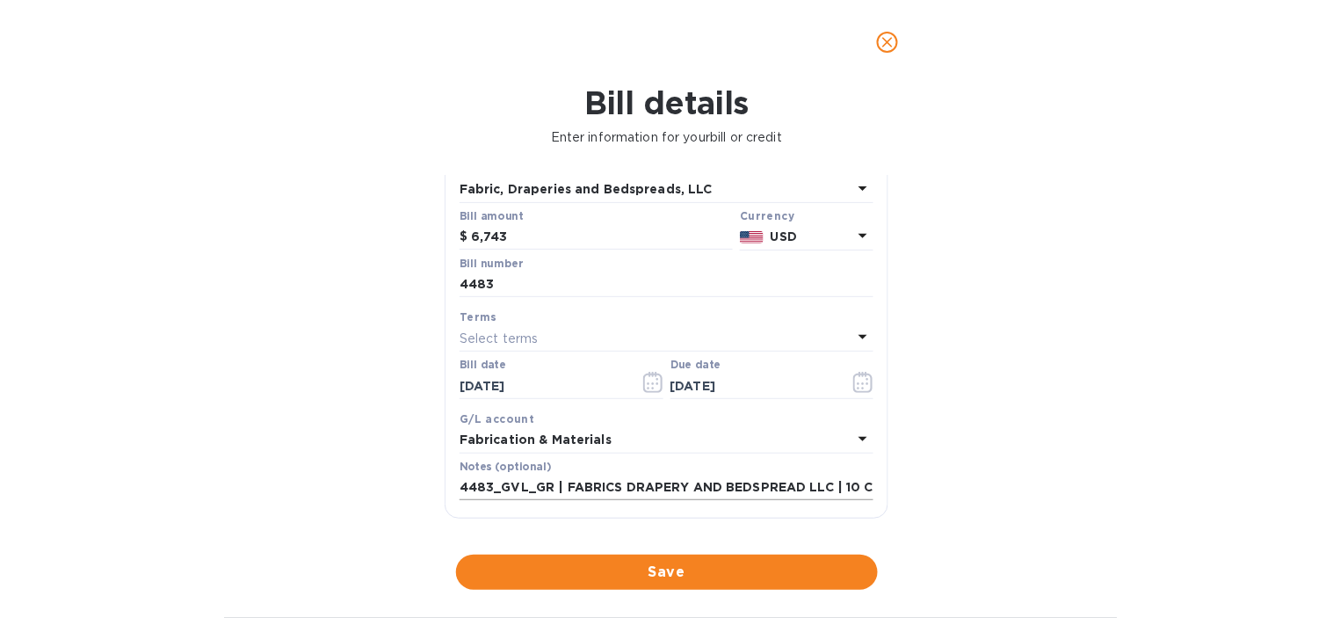
scroll to position [309, 0]
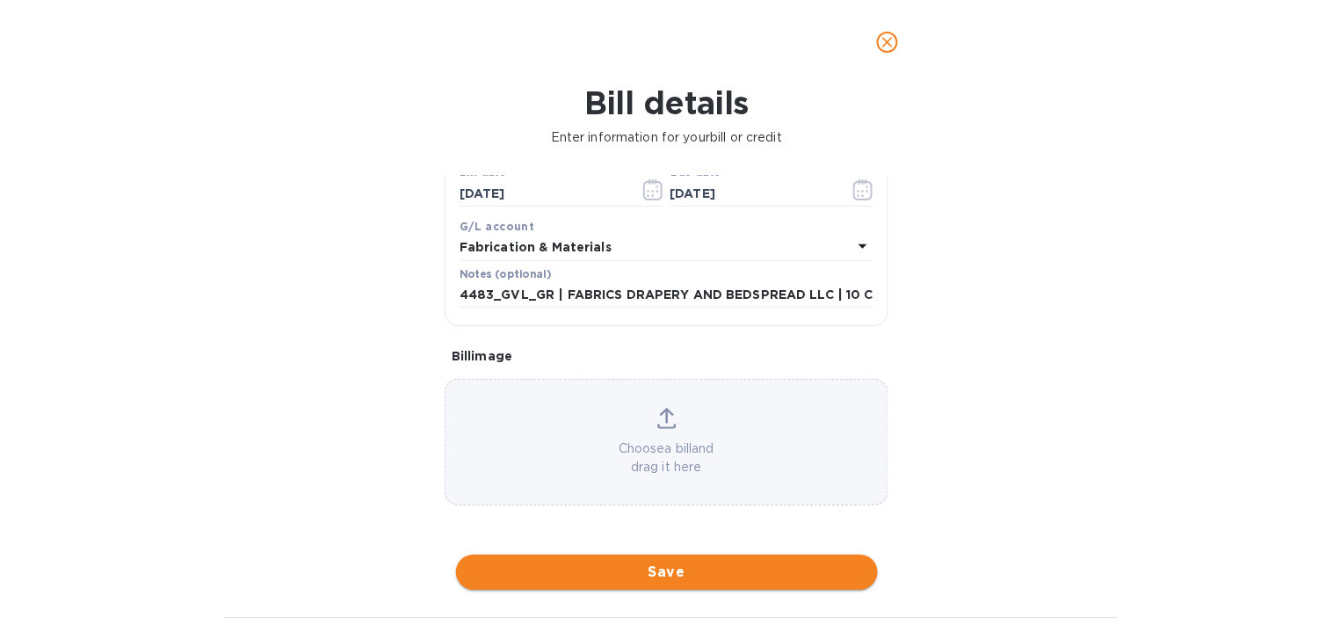
click at [682, 569] on span "Save" at bounding box center [667, 572] width 394 height 21
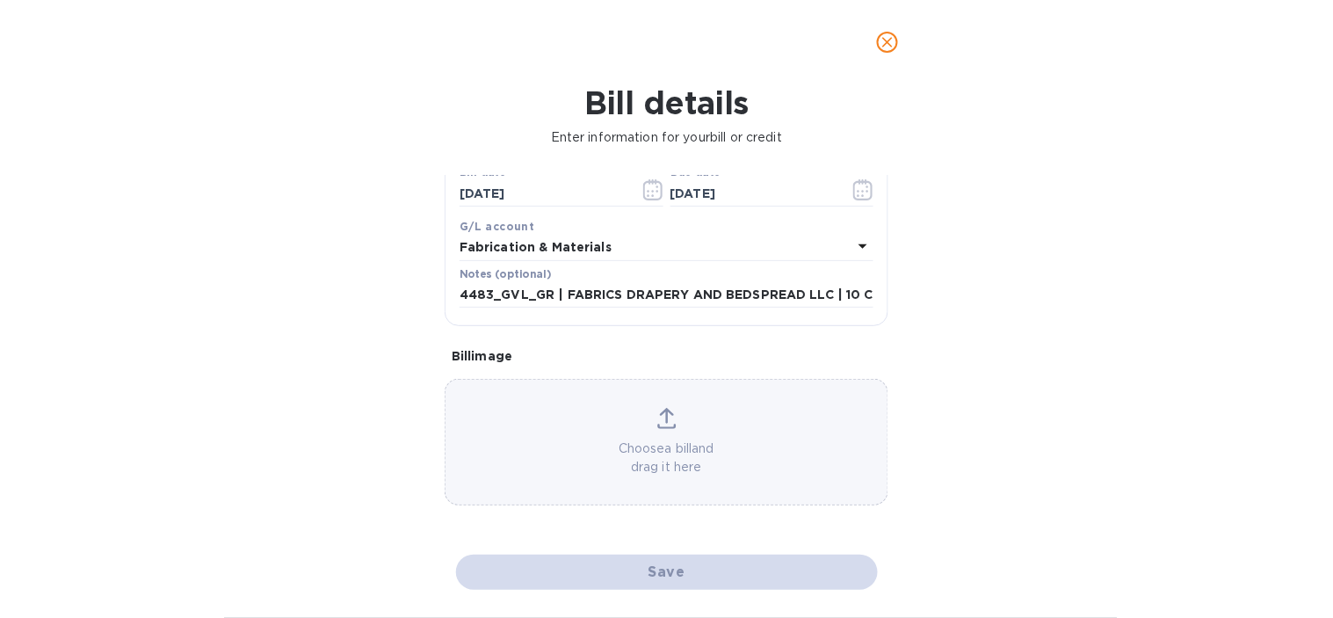
scroll to position [845, 0]
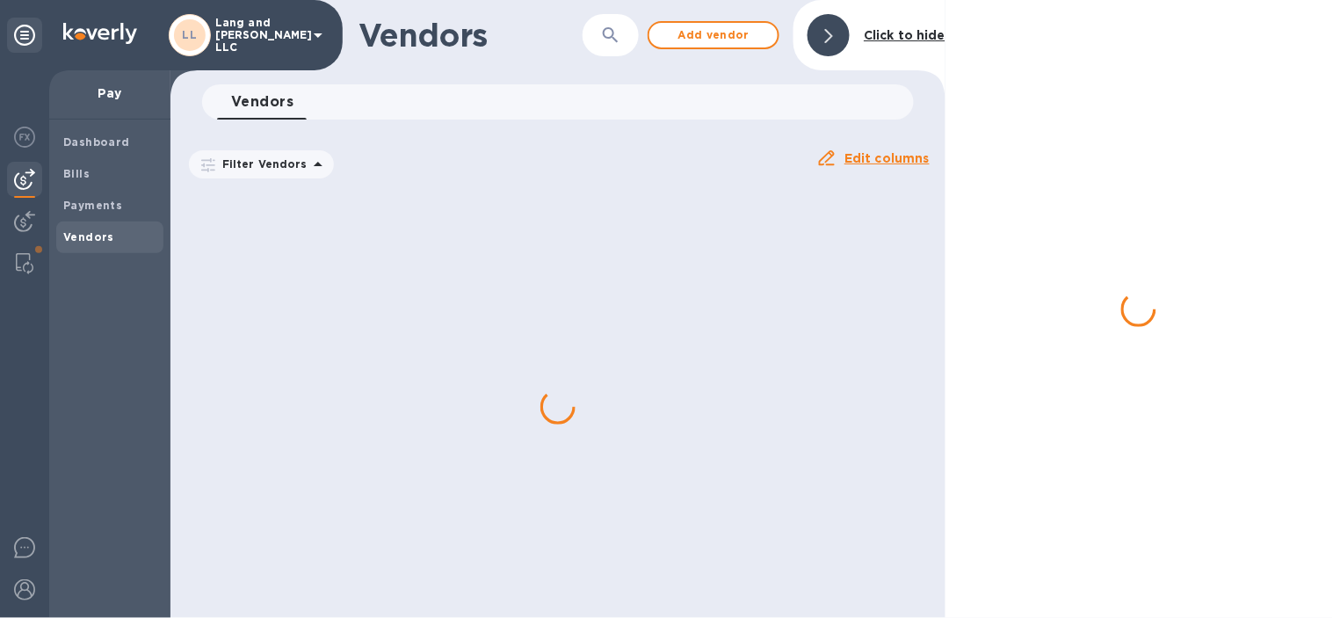
drag, startPoint x: 835, startPoint y: 44, endPoint x: 793, endPoint y: 193, distance: 155.0
click at [835, 44] on div at bounding box center [829, 35] width 42 height 42
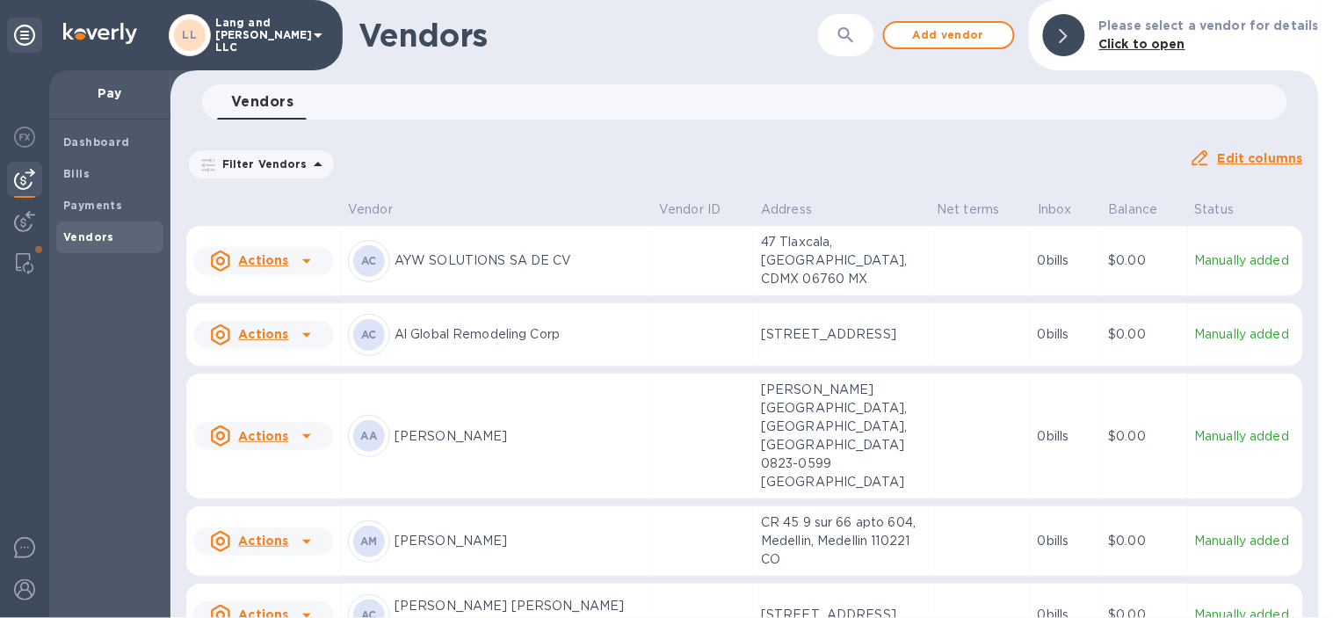
click at [558, 154] on div "Filter Vendors Auto pay: All" at bounding box center [680, 164] width 989 height 33
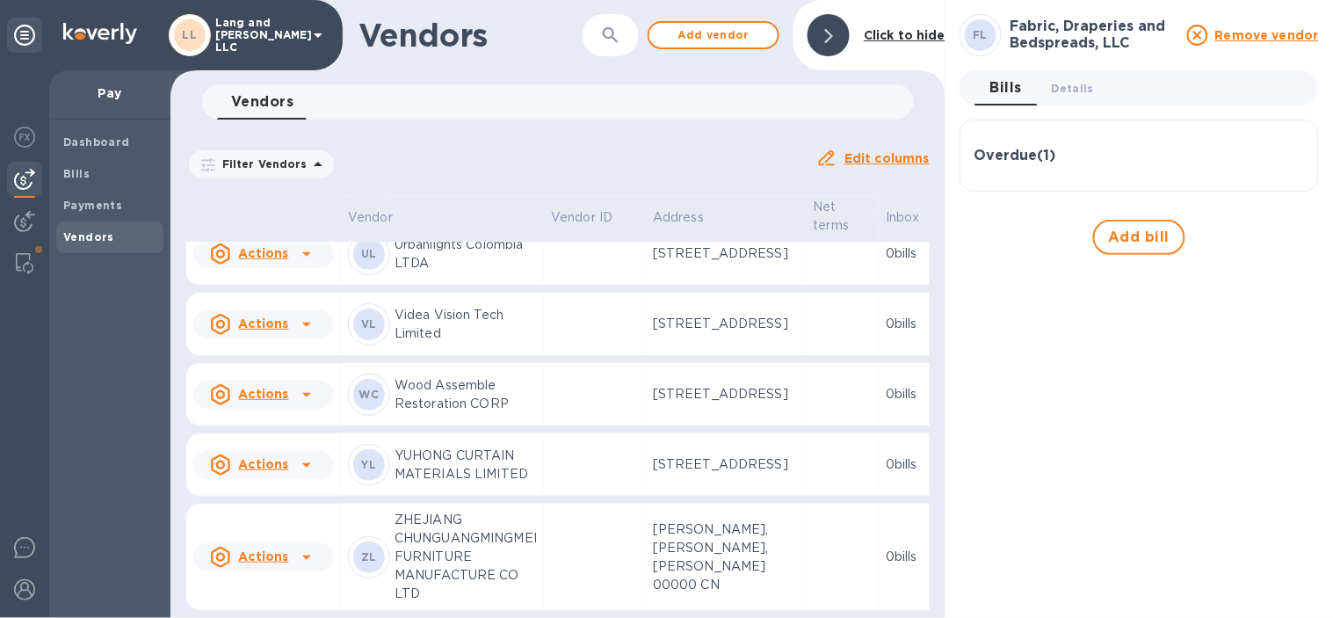
scroll to position [5007, 0]
click at [489, 205] on div "UI Ultrafabrics Inc." at bounding box center [442, 184] width 189 height 42
click at [1064, 148] on div "Overdue ( 1 )" at bounding box center [1140, 156] width 330 height 17
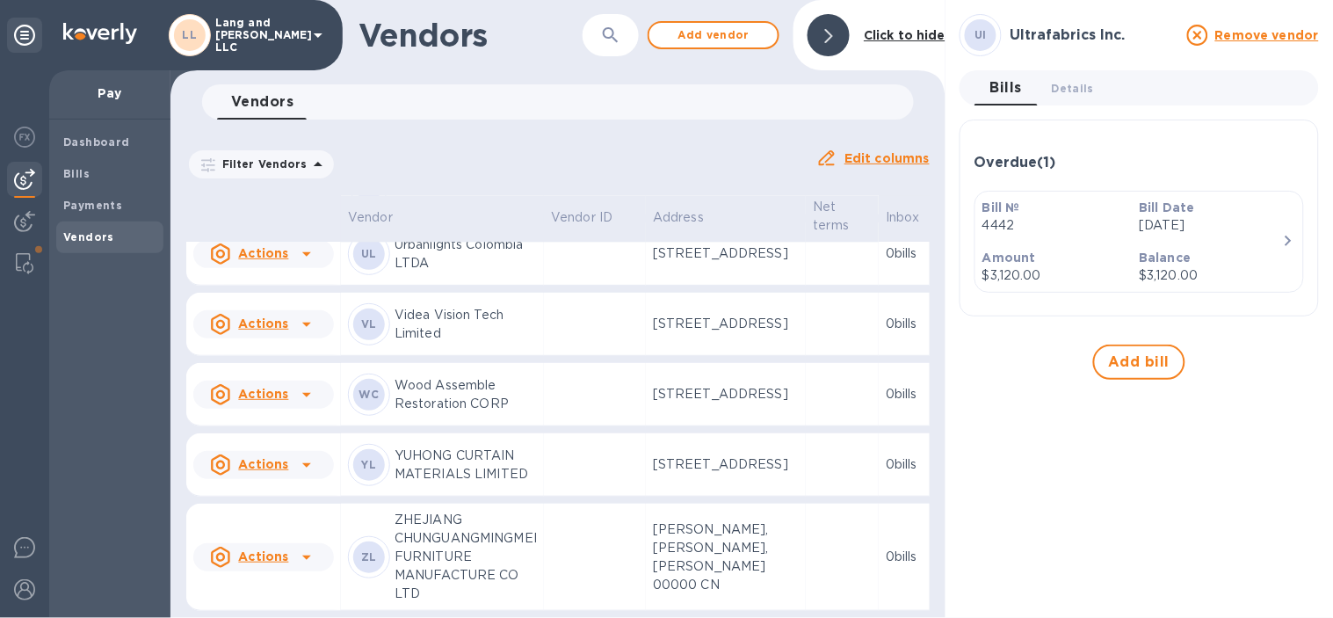
click at [1175, 240] on div "Bill № 4442 Bill Date [DATE] Amount $3,120.00 Balance $3,120.00" at bounding box center [1132, 242] width 314 height 100
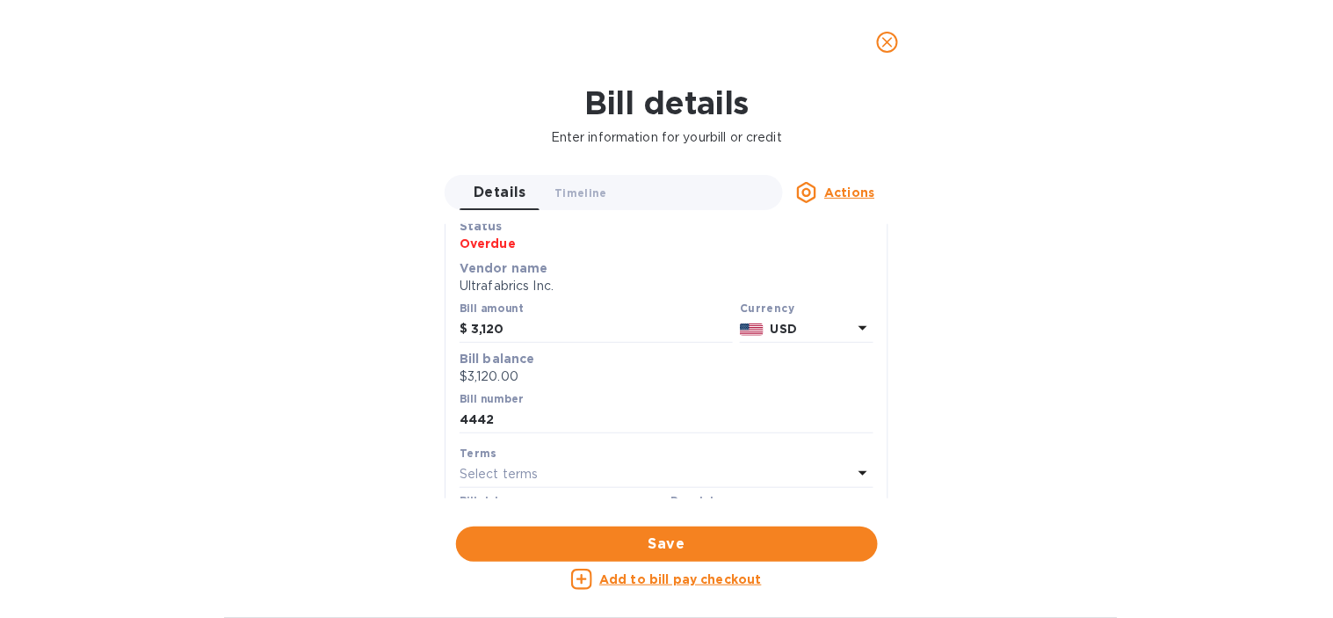
scroll to position [195, 0]
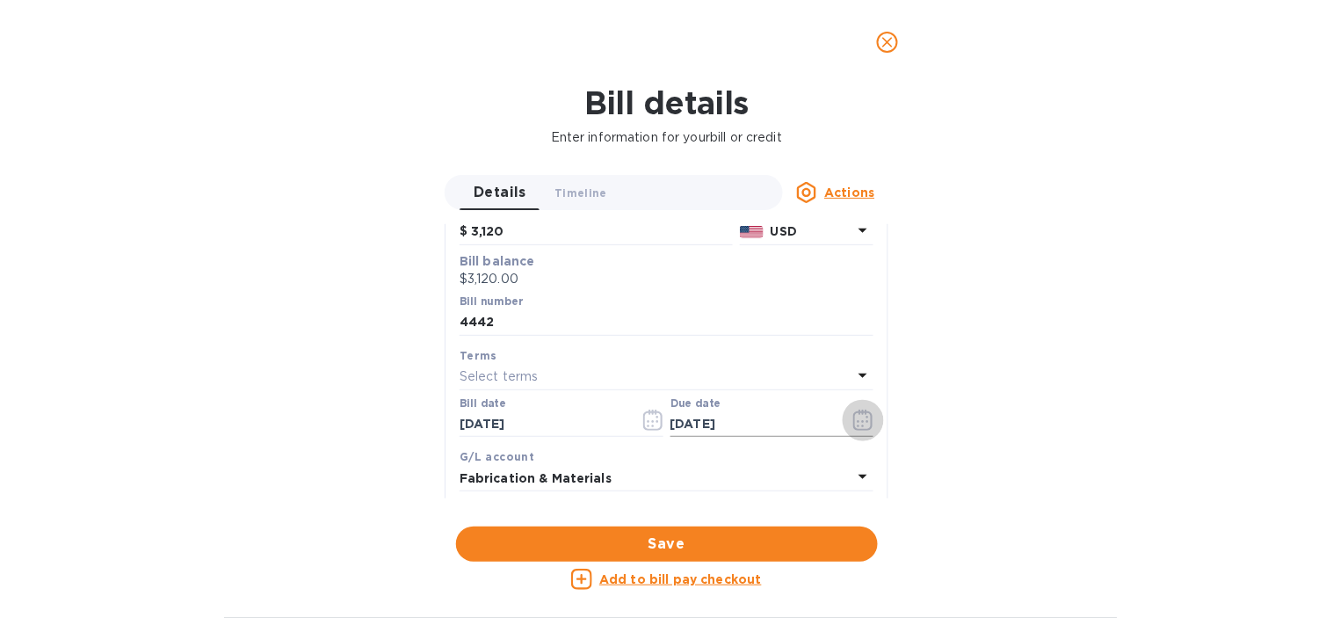
click at [858, 417] on icon "button" at bounding box center [863, 419] width 20 height 21
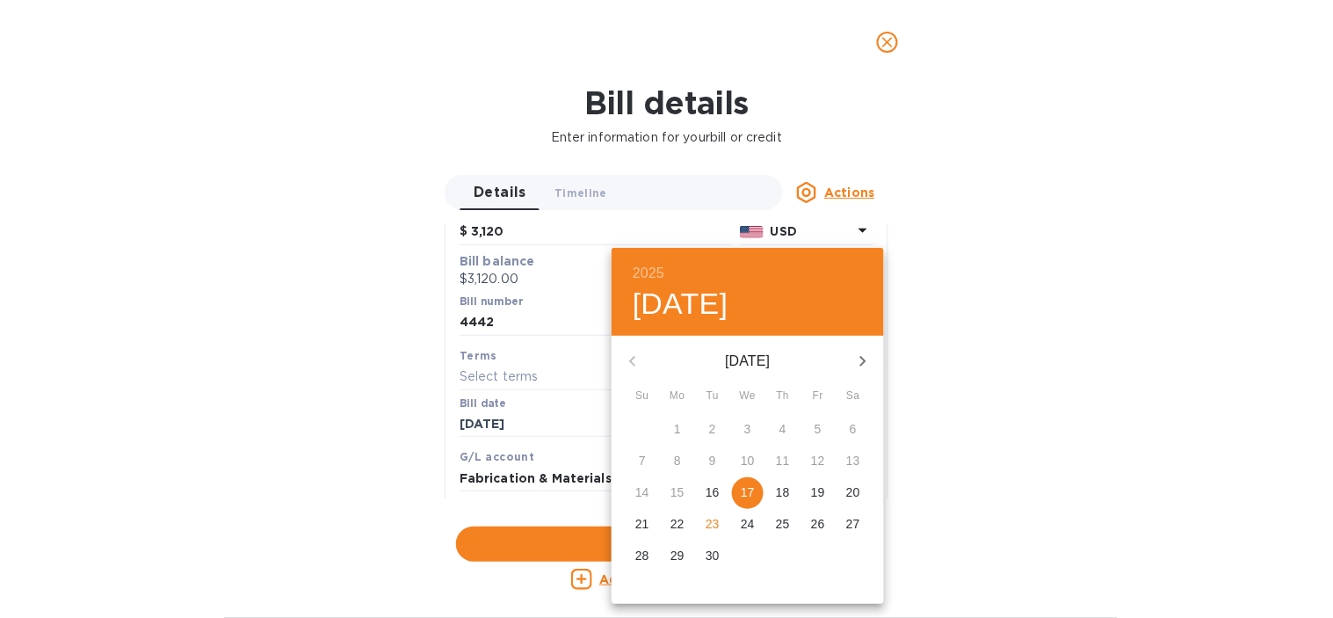
click at [715, 518] on p "23" at bounding box center [713, 524] width 14 height 18
type input "[DATE]"
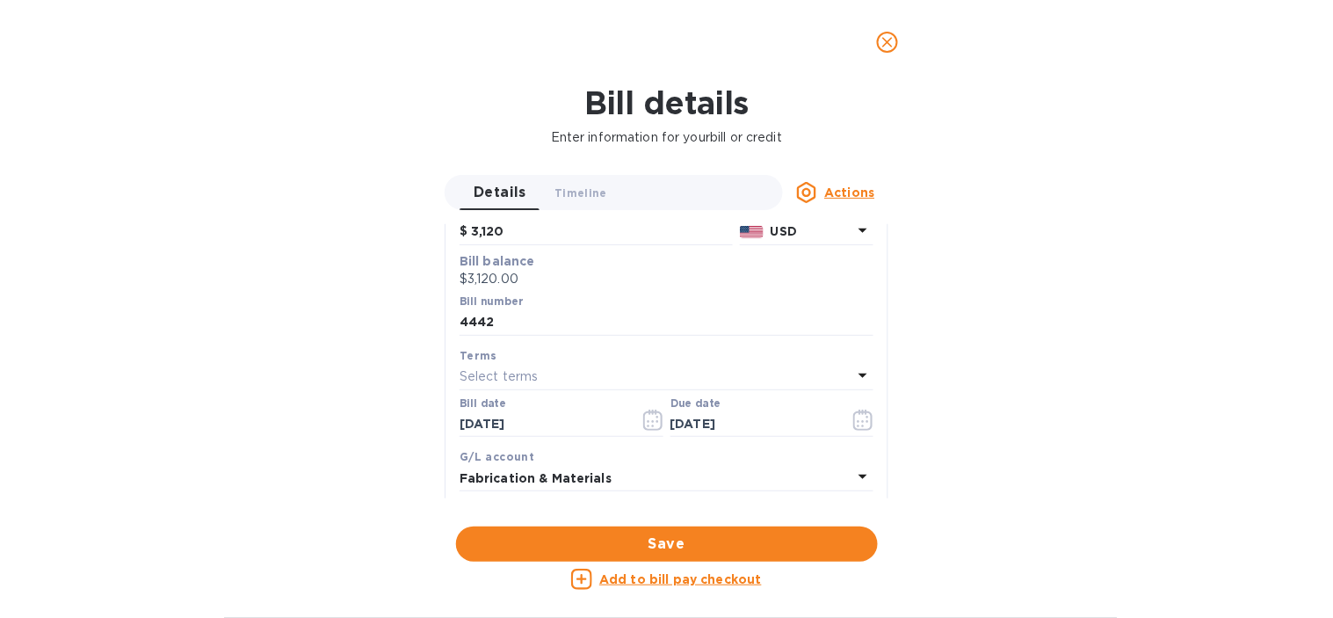
click at [639, 549] on span "Save" at bounding box center [667, 543] width 394 height 21
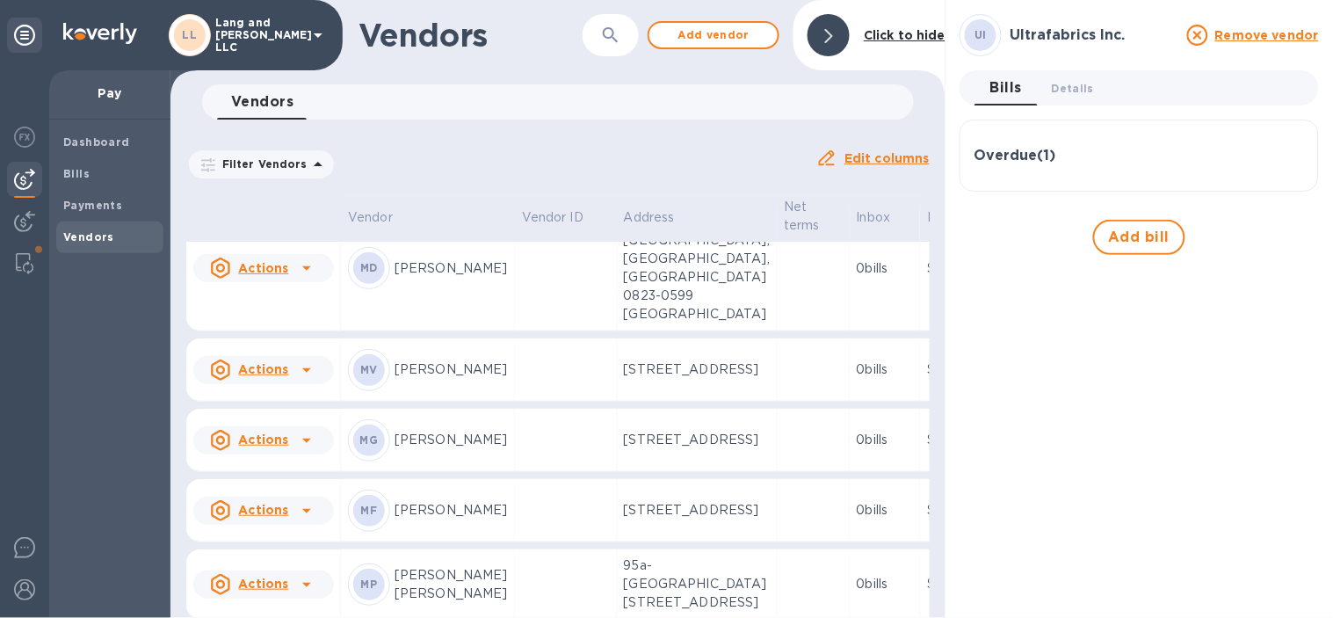
scroll to position [3199, 0]
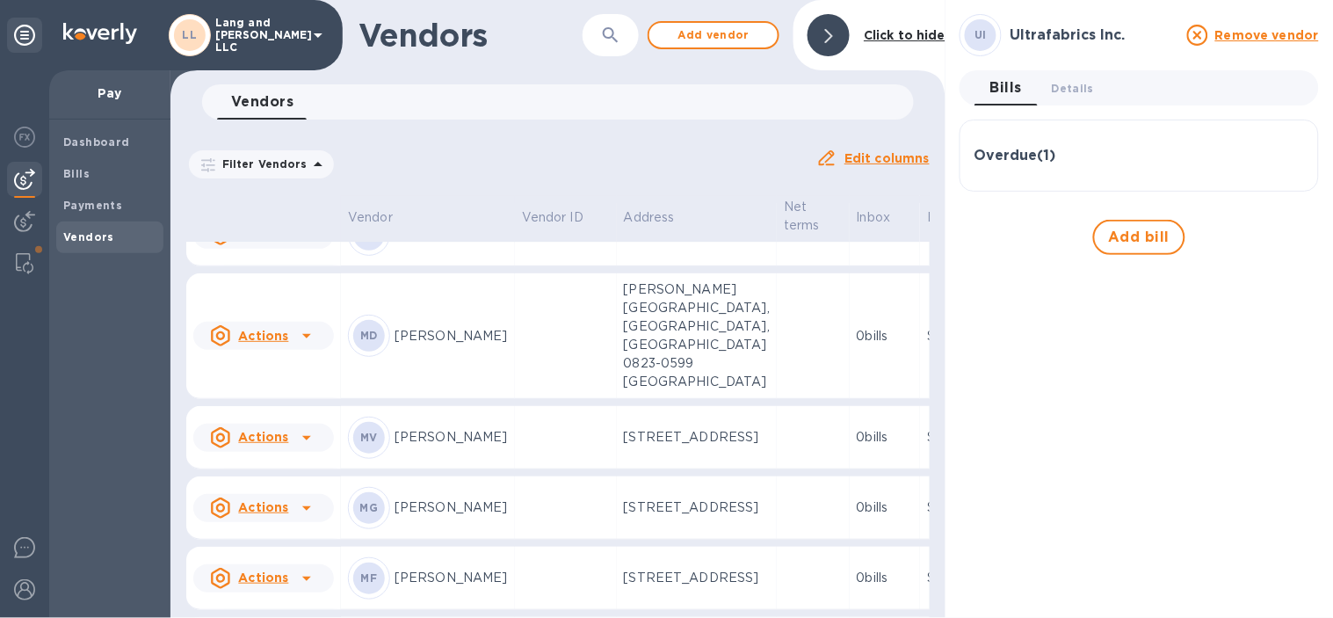
click at [489, 112] on p "[PERSON_NAME] Textiles" at bounding box center [451, 94] width 113 height 37
click at [1050, 150] on h3 "Overdue ( 1 )" at bounding box center [1016, 156] width 82 height 17
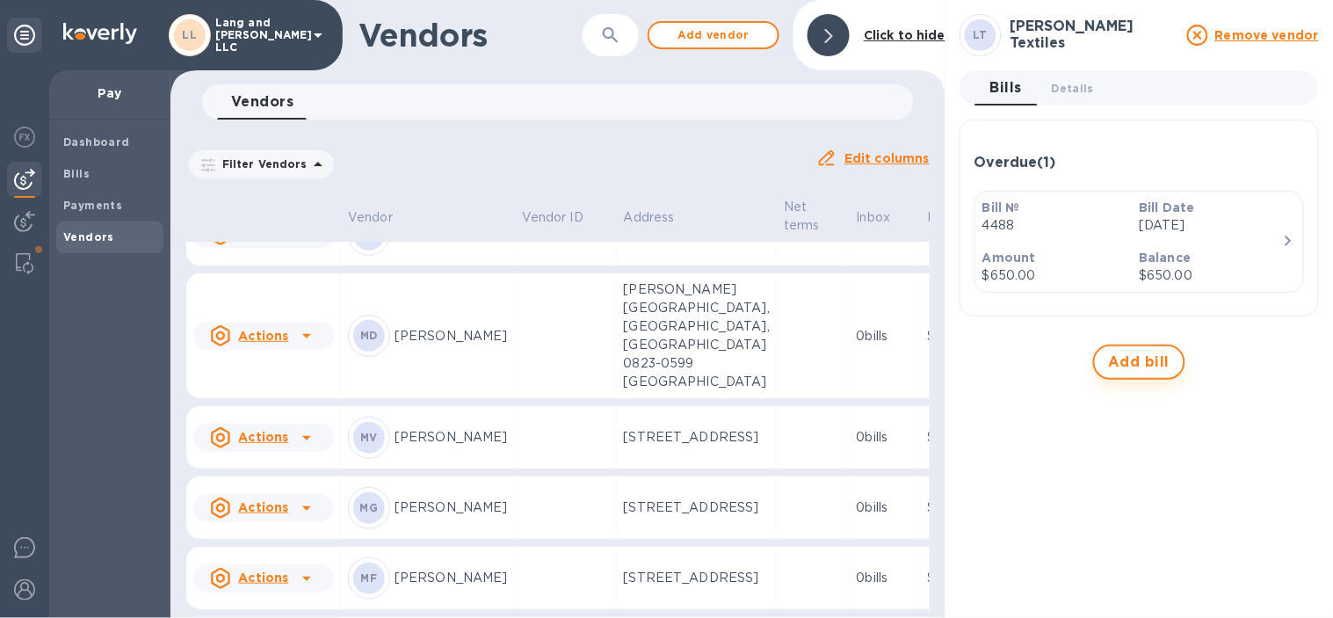
click at [1139, 355] on span "Add bill" at bounding box center [1140, 361] width 62 height 21
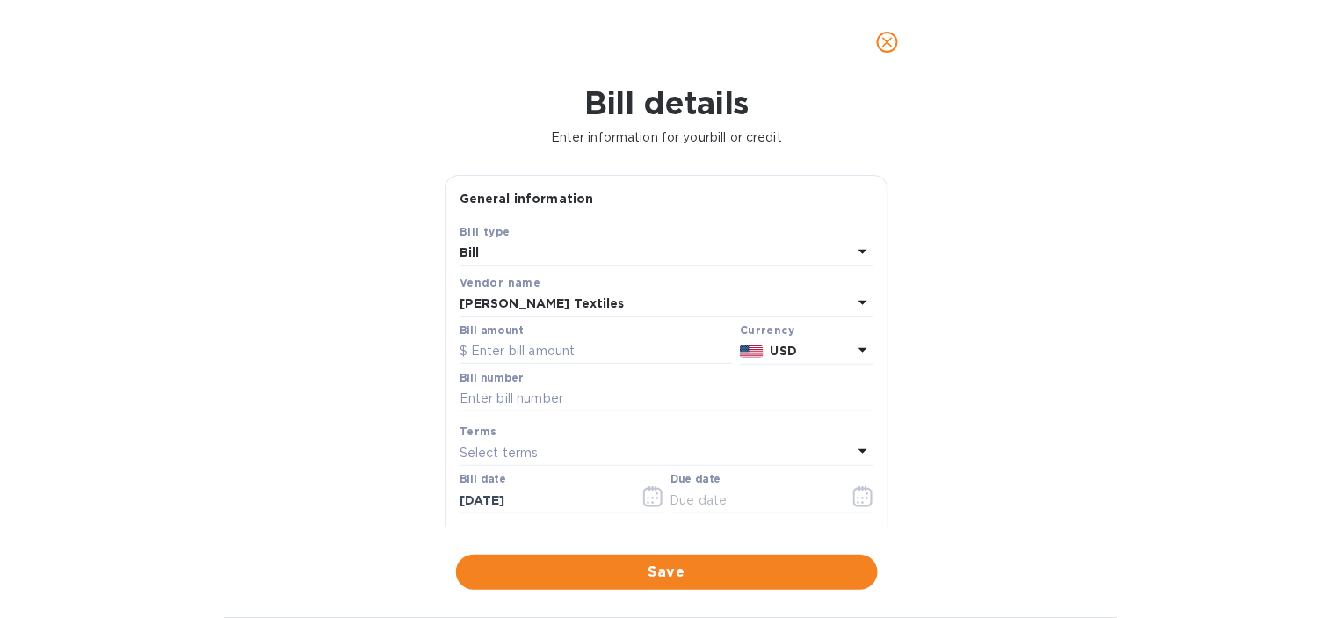
click at [895, 40] on icon "close" at bounding box center [888, 42] width 18 height 18
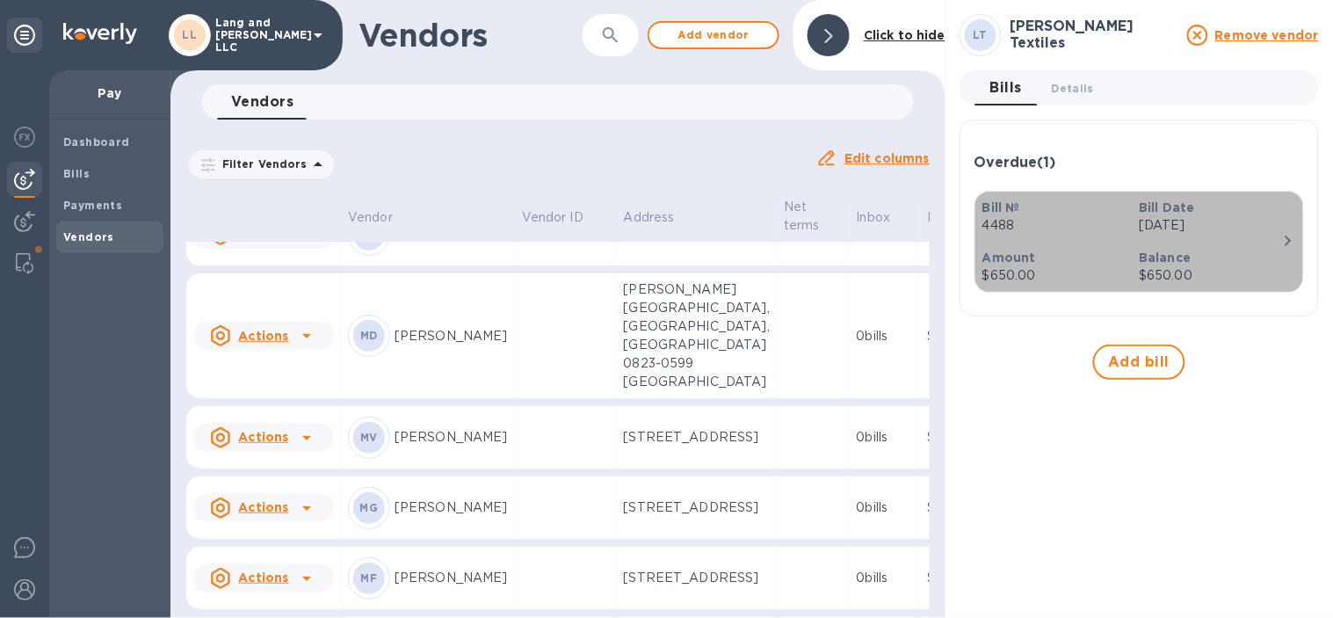
click at [1237, 242] on div "Balance $650.00" at bounding box center [1210, 267] width 156 height 50
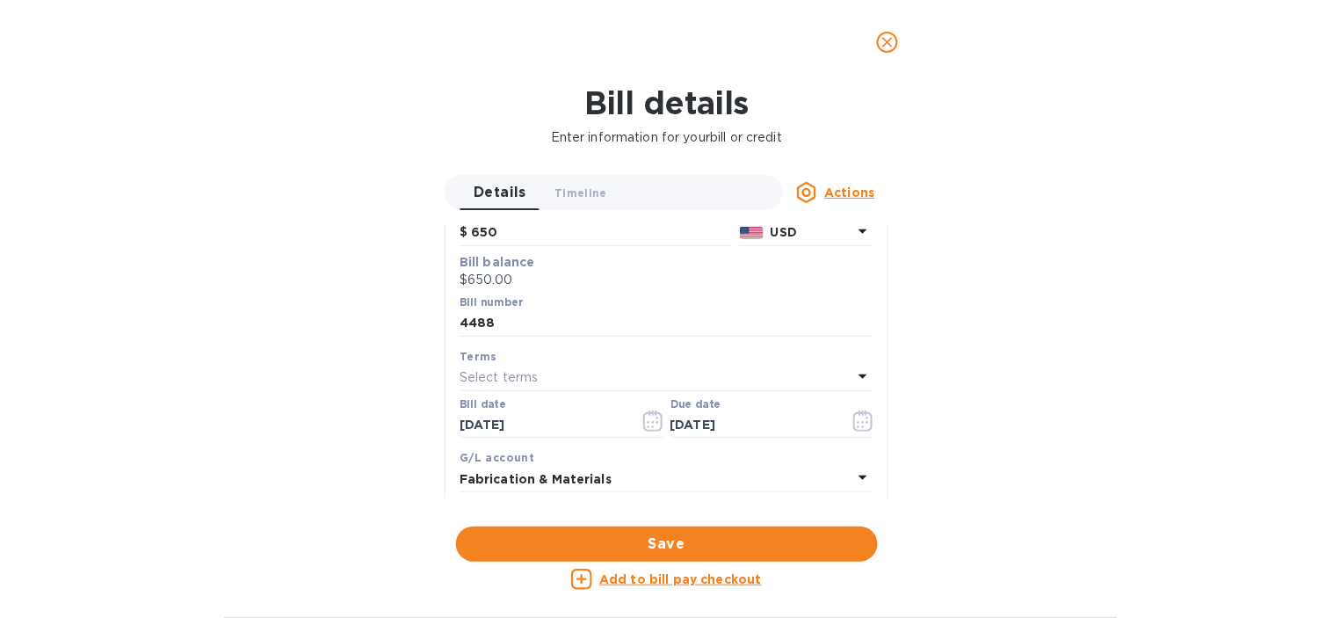
scroll to position [195, 0]
click at [858, 422] on icon "button" at bounding box center [859, 422] width 3 height 3
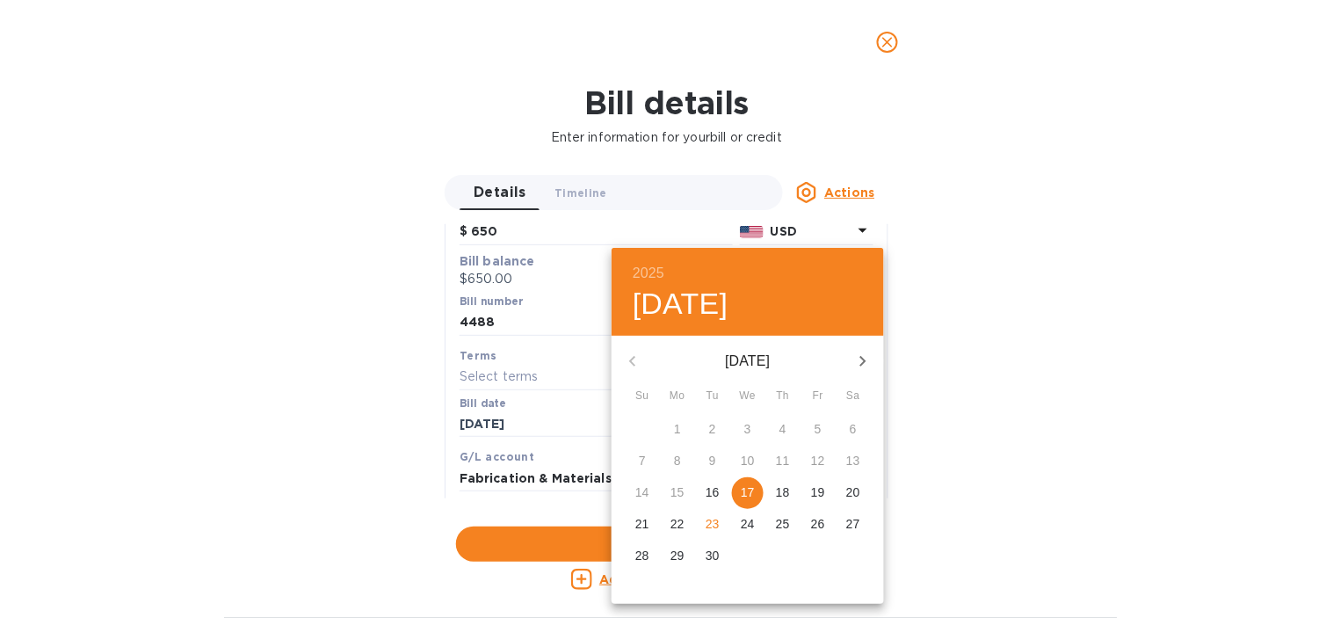
click at [718, 515] on p "23" at bounding box center [713, 524] width 14 height 18
type input "[DATE]"
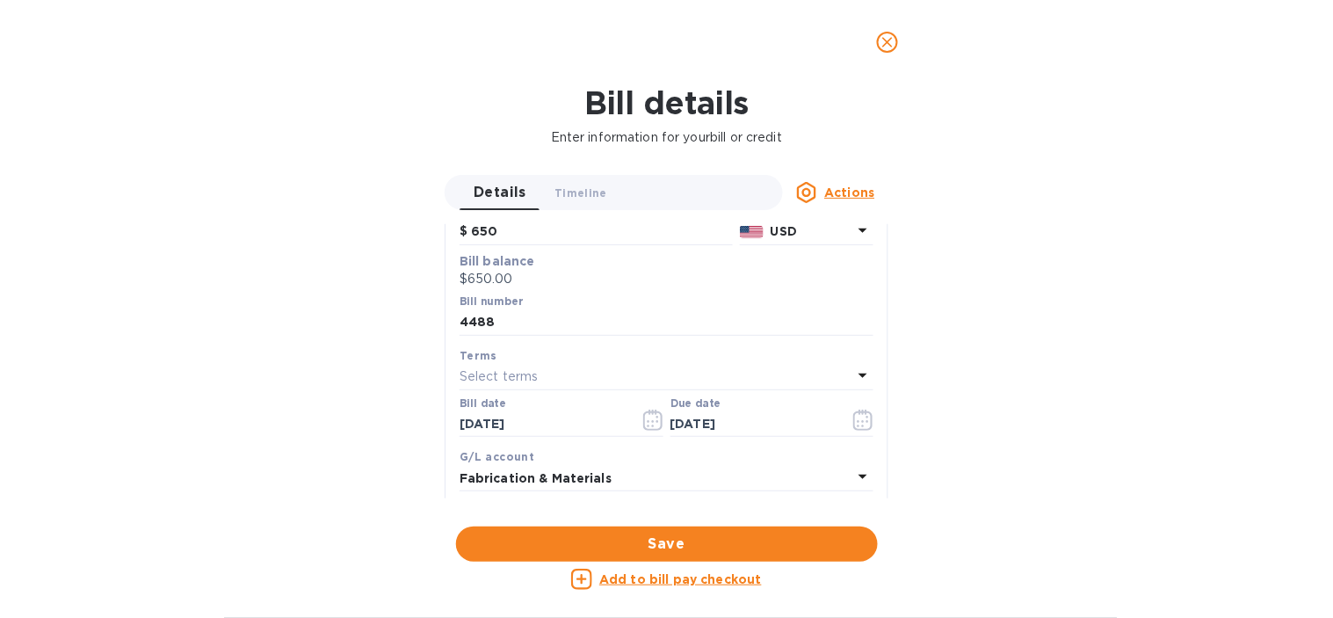
drag, startPoint x: 672, startPoint y: 536, endPoint x: 685, endPoint y: 534, distance: 13.3
click at [672, 534] on span "Save" at bounding box center [667, 543] width 394 height 21
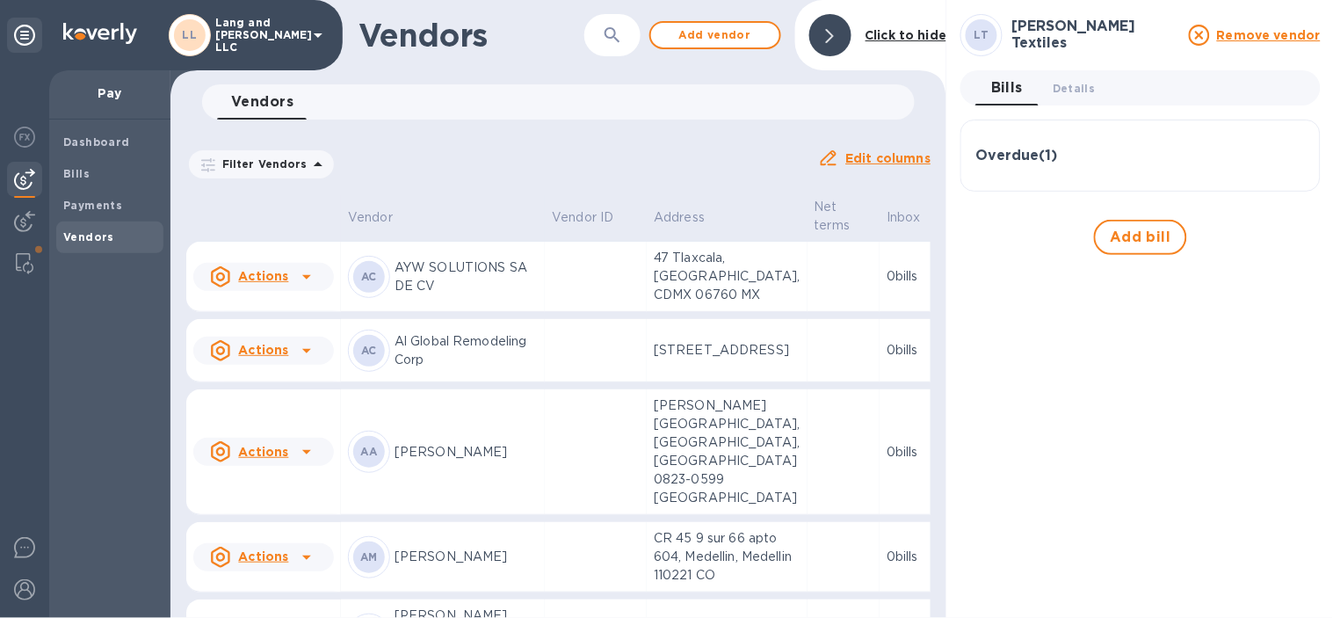
click at [829, 44] on div at bounding box center [830, 35] width 42 height 42
click at [609, 33] on icon "button" at bounding box center [612, 35] width 21 height 21
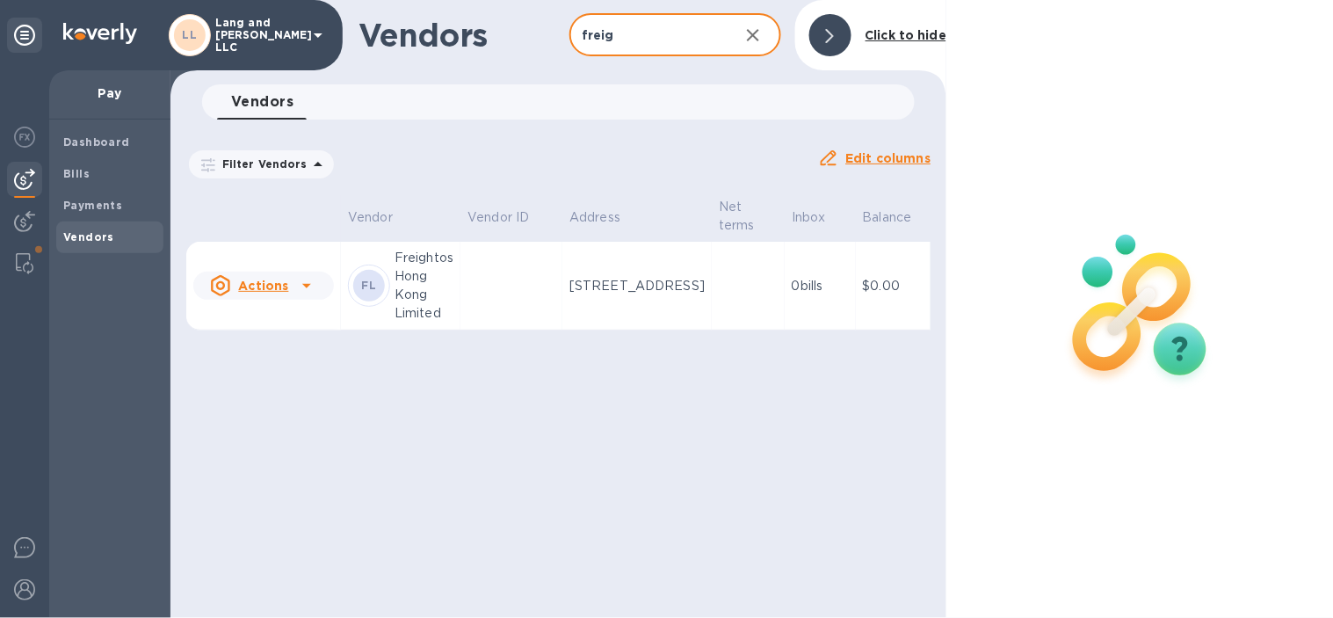
type input "freig"
click at [760, 40] on icon "button" at bounding box center [753, 35] width 21 height 21
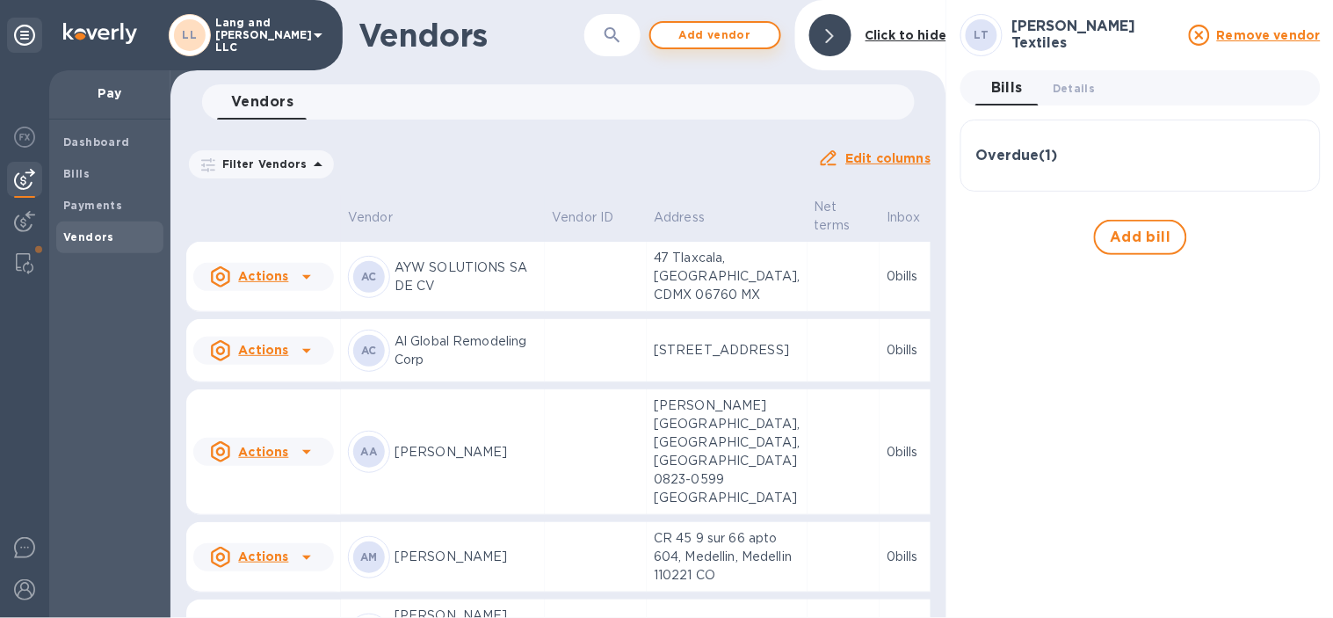
click at [708, 40] on span "Add vendor" at bounding box center [715, 35] width 100 height 21
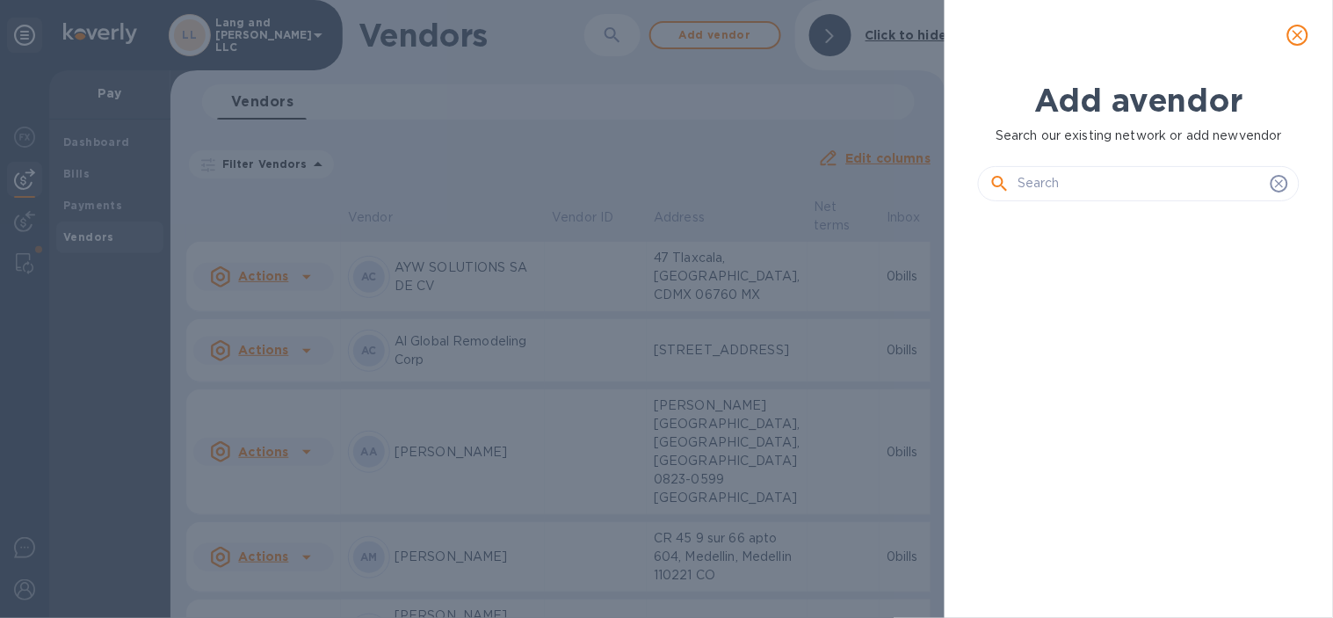
scroll to position [341, 328]
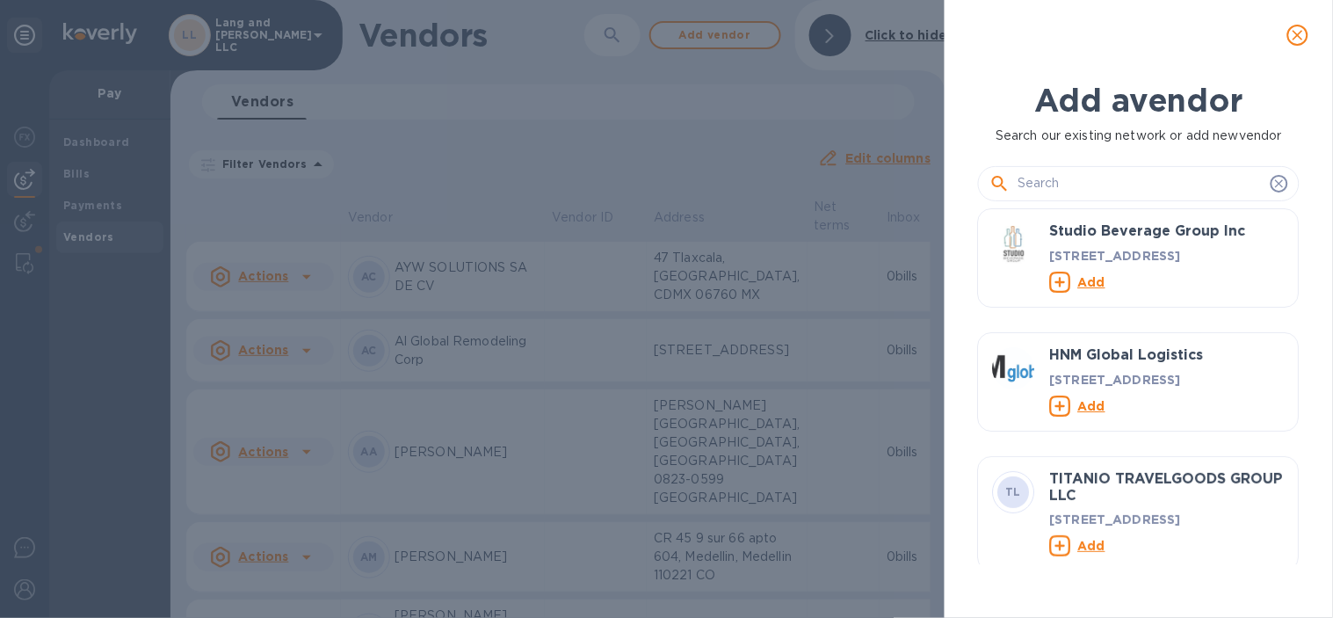
click at [1054, 172] on input "text" at bounding box center [1141, 183] width 246 height 26
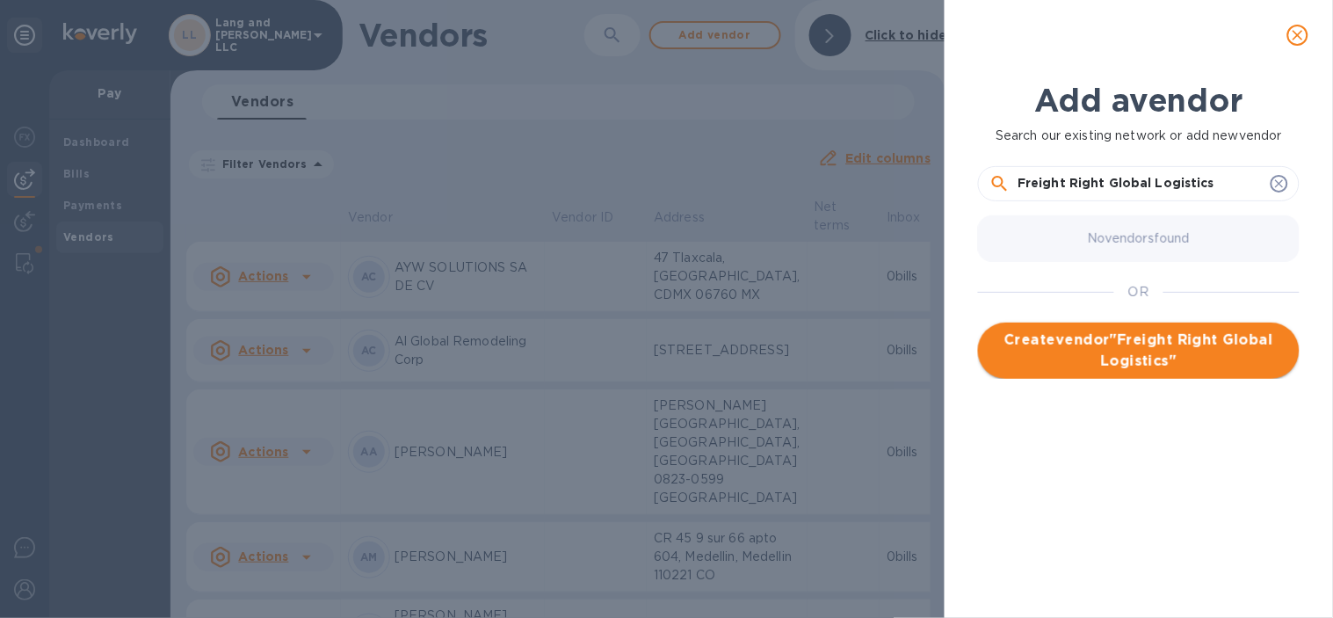
type input "Freight Right Global Logistics"
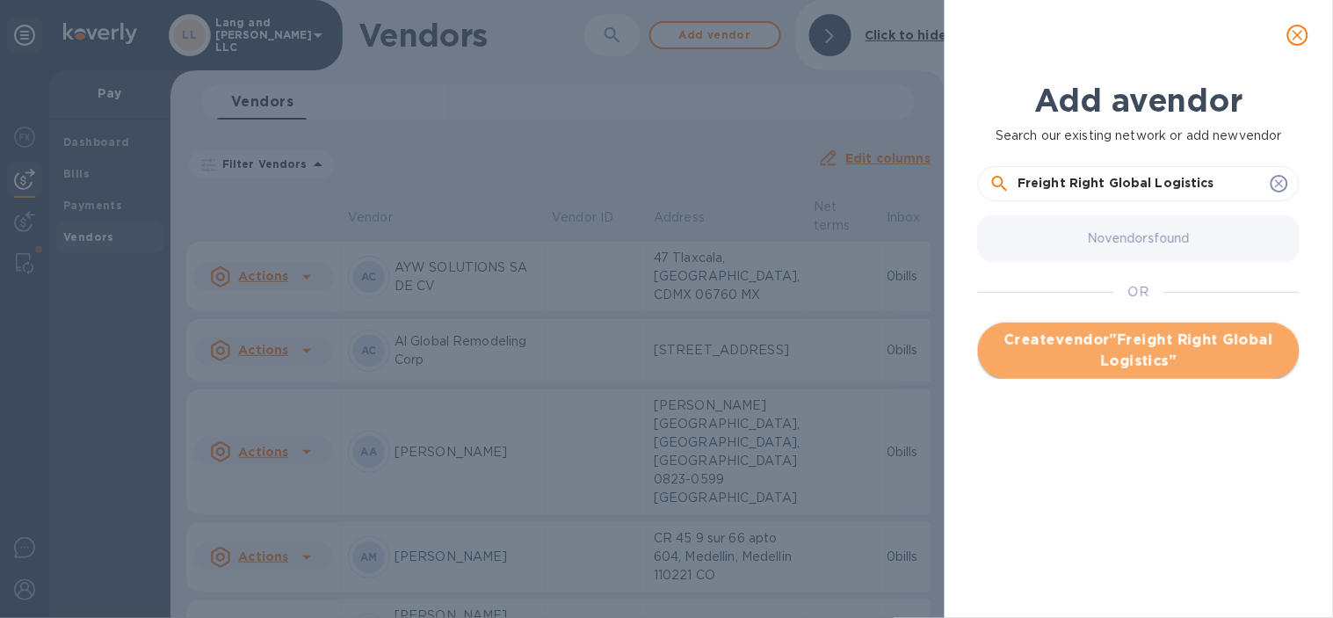
click at [1113, 322] on button "Create vendor " Freight Right Global Logistics "" at bounding box center [1139, 350] width 322 height 56
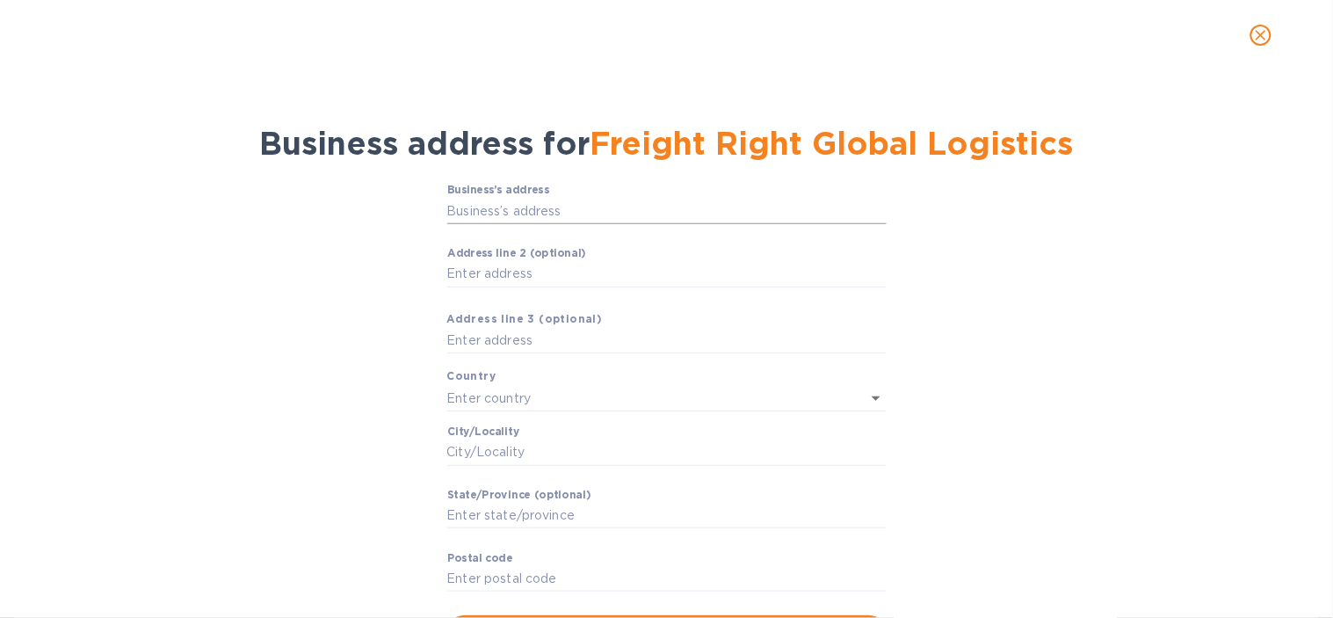
click at [540, 221] on input "Business’s аddress" at bounding box center [666, 211] width 439 height 26
paste input "[STREET_ADDRESS][US_STATE]"
type input "[STREET_ADDRESS][US_STATE]"
type input "[GEOGRAPHIC_DATA]"
type input "La Crescenta-[GEOGRAPHIC_DATA]"
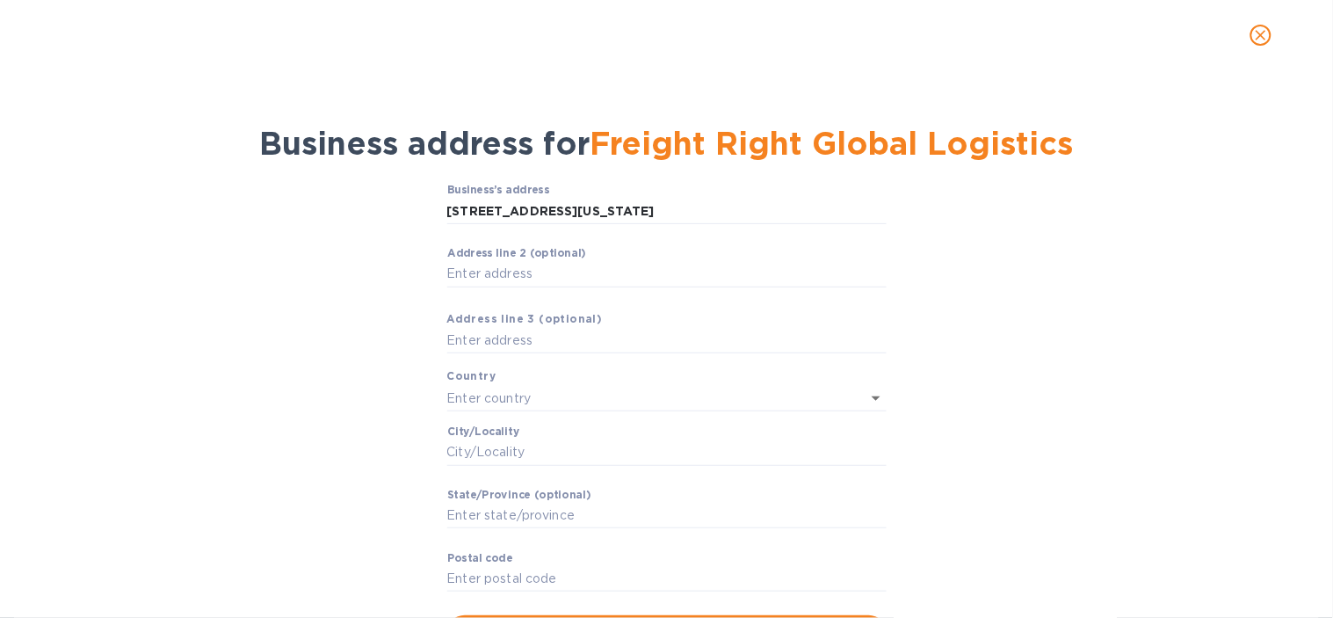
type input "CA"
type input "91214"
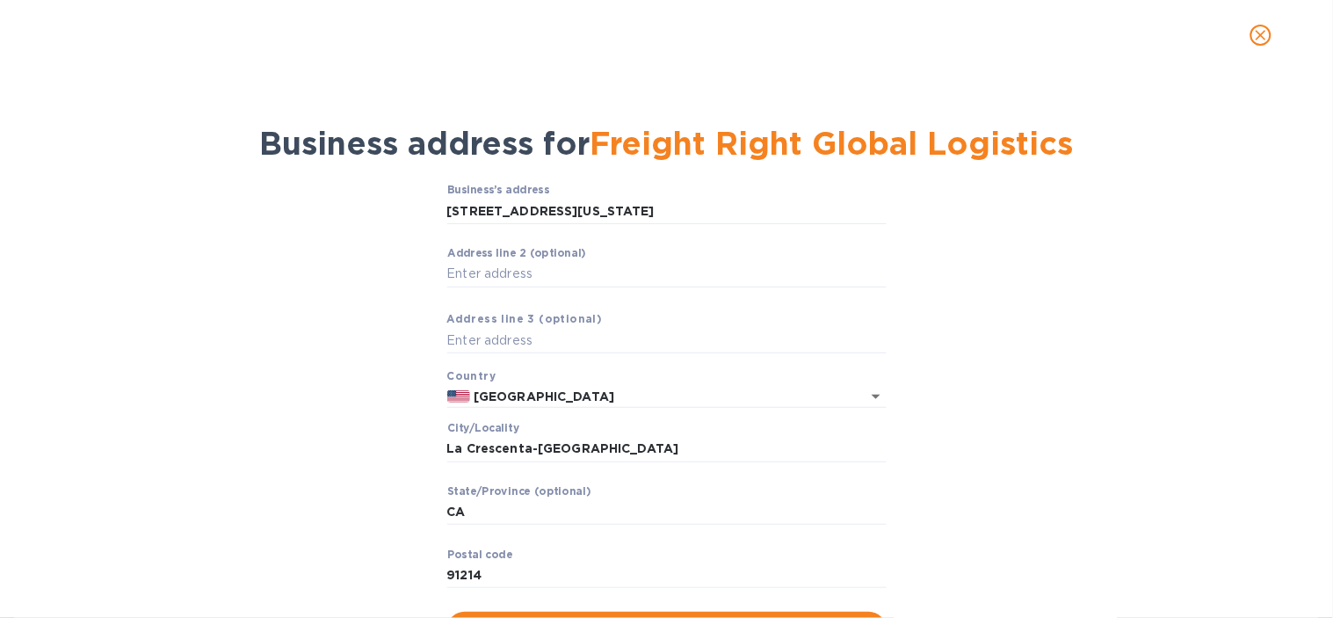
scroll to position [95, 0]
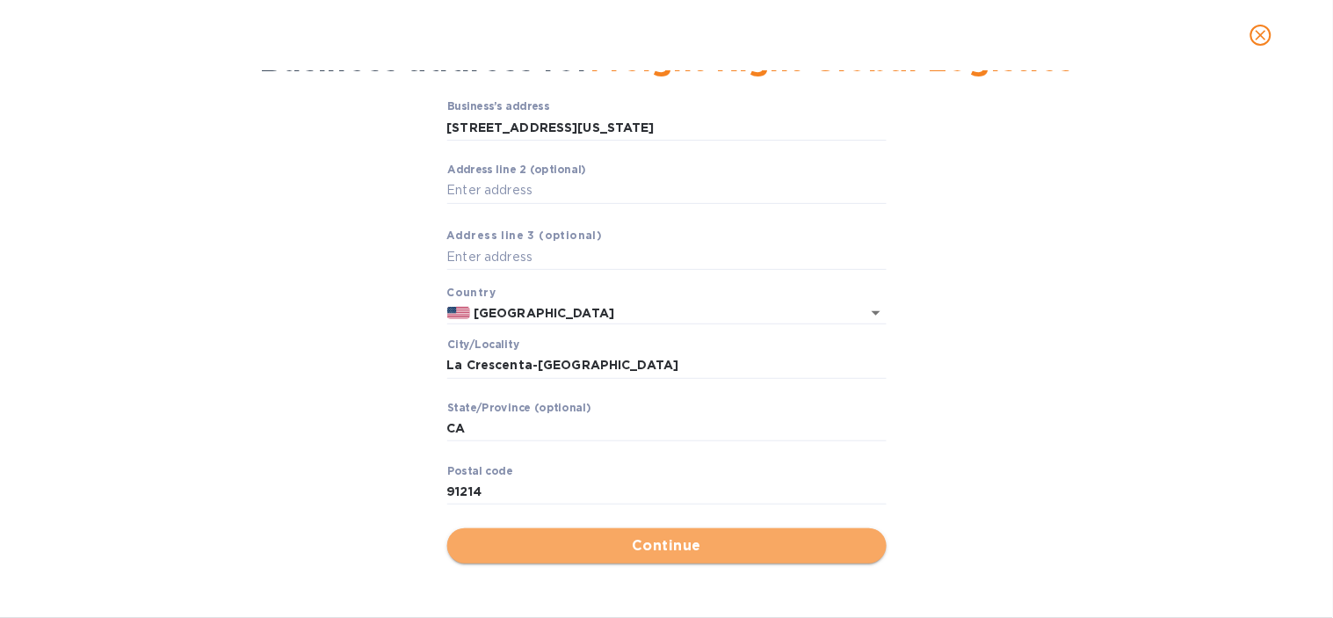
click at [651, 547] on span "Continue" at bounding box center [666, 545] width 411 height 21
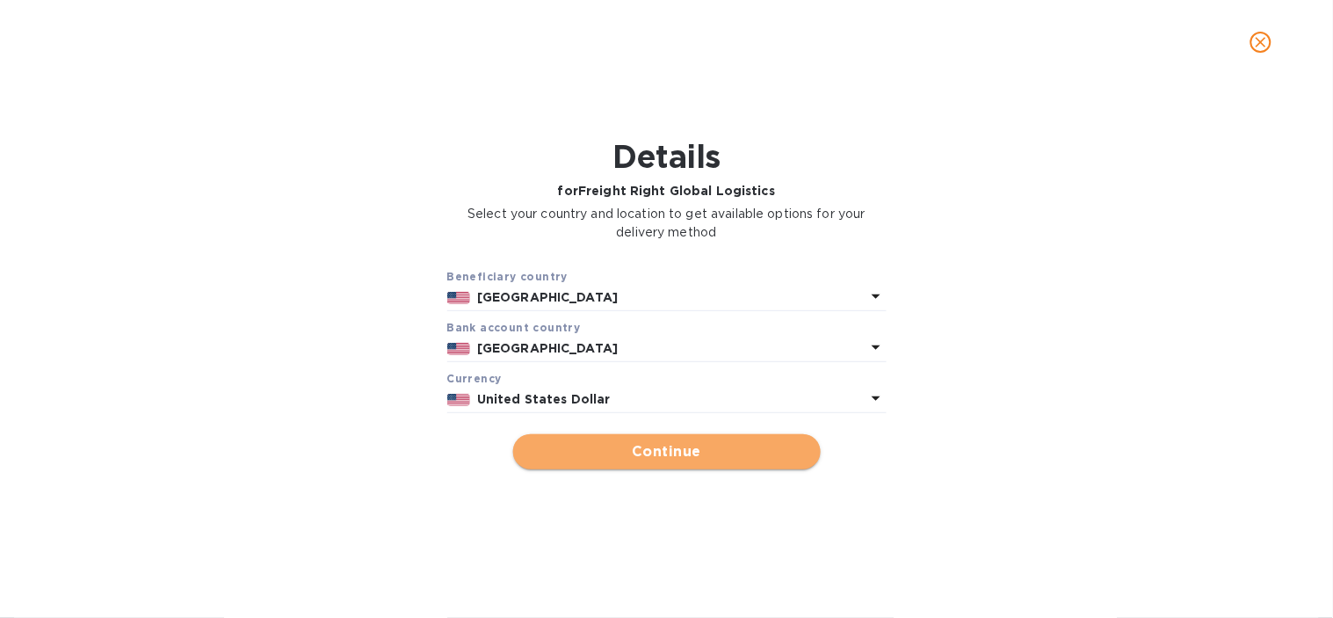
click at [671, 453] on span "Continue" at bounding box center [666, 451] width 279 height 21
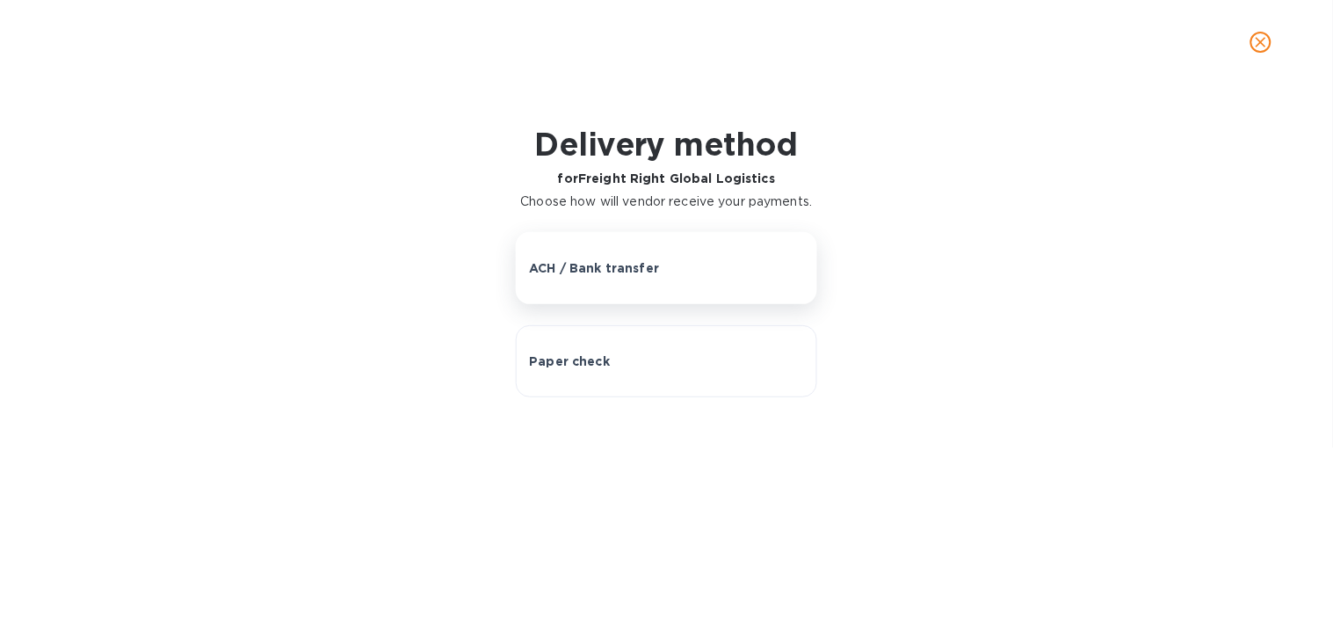
click at [593, 274] on p "ACH / Bank transfer" at bounding box center [594, 268] width 130 height 18
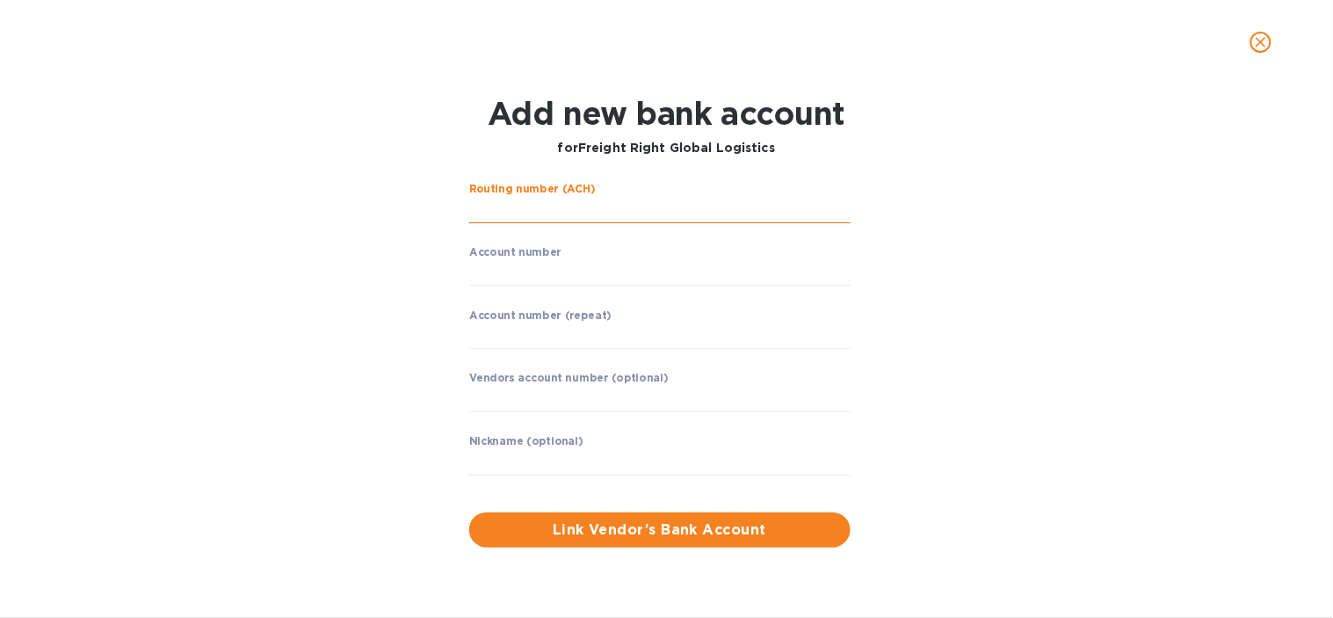
click at [627, 199] on input "string" at bounding box center [659, 210] width 381 height 26
paste input "121002042"
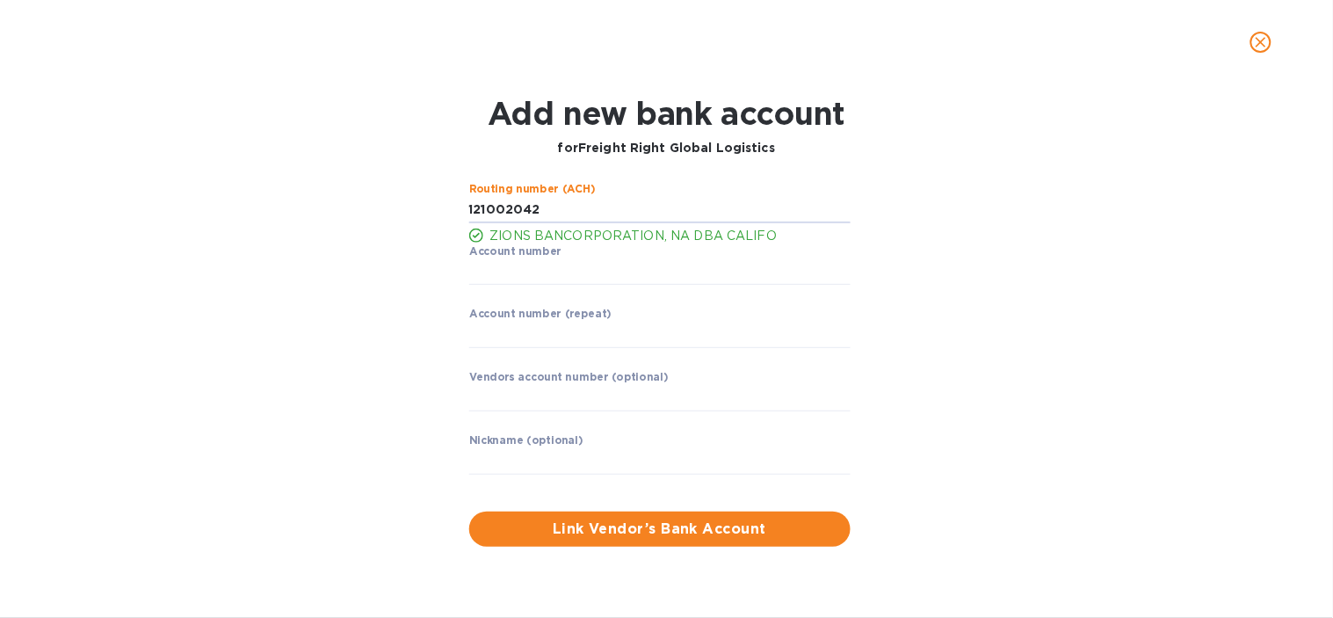
type input "121002042"
click at [318, 319] on div "Routing number (ACH) ZIONS BANCORPORATION, NA DBA CALIFO Account number ​ Accou…" at bounding box center [666, 364] width 859 height 385
click at [515, 277] on input "string" at bounding box center [659, 272] width 381 height 26
paste input "5793530576"
type input "5793530576"
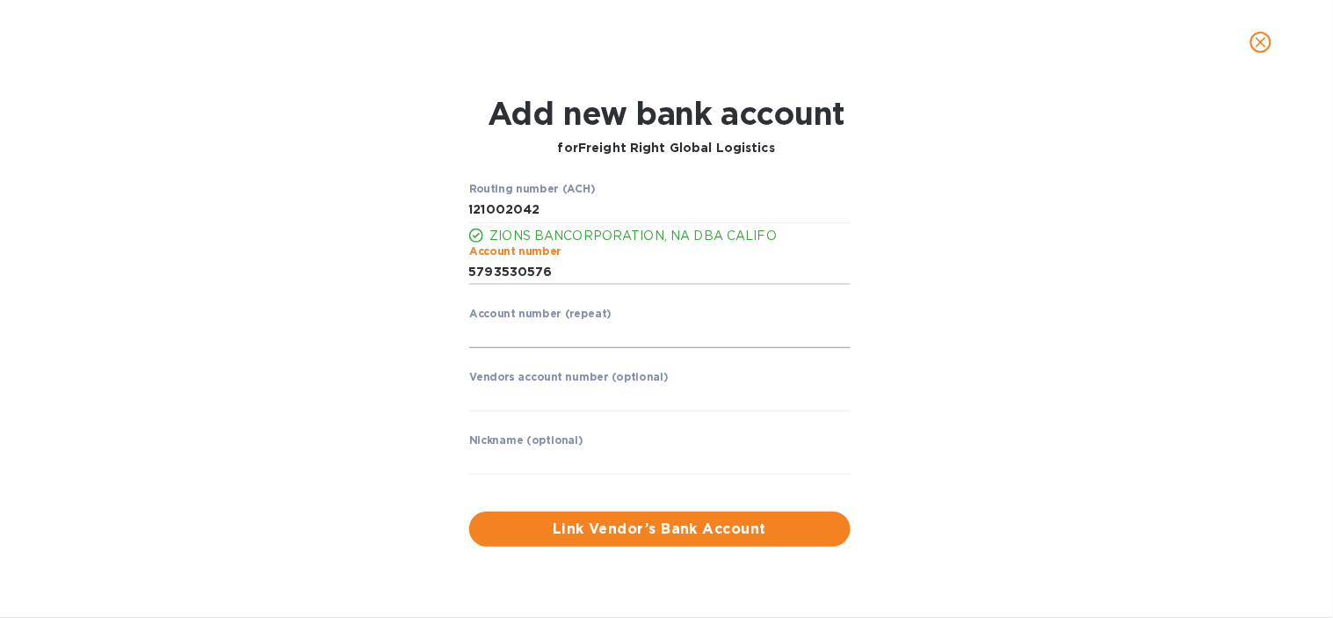
click at [537, 345] on input "string" at bounding box center [659, 335] width 381 height 26
paste input "5793530576"
type input "5793530576"
click at [496, 468] on input "text" at bounding box center [659, 461] width 381 height 26
type input "Freight Right"
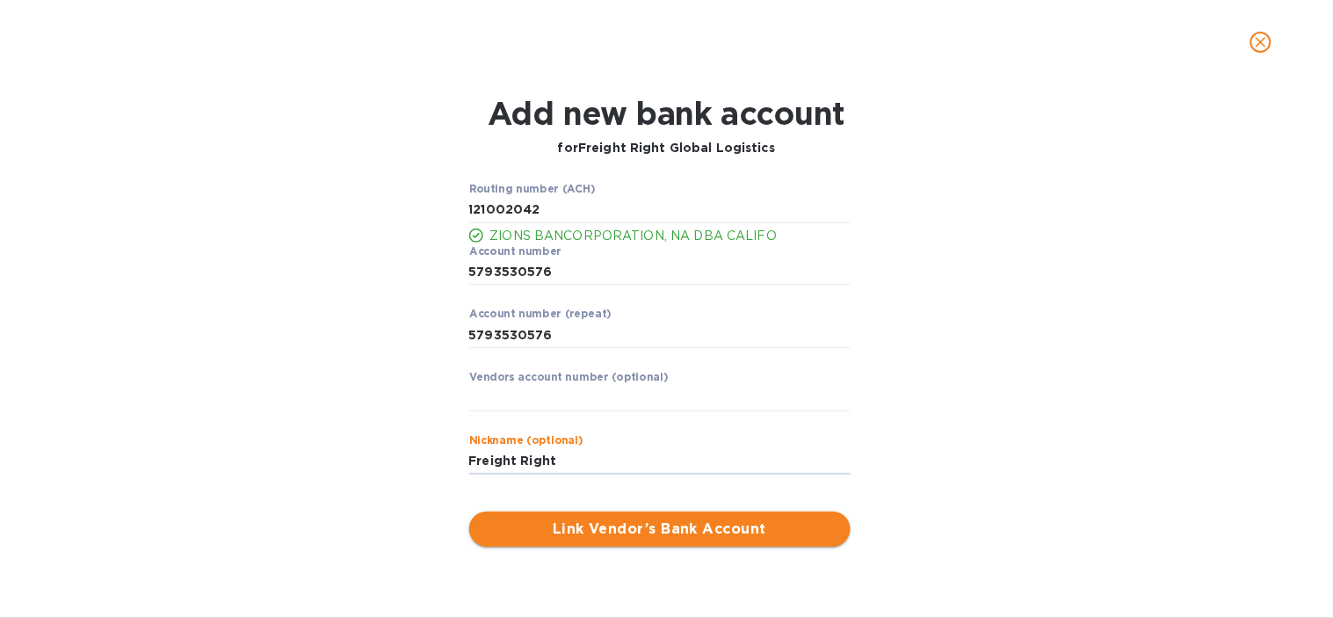
click at [760, 529] on span "Link Vendor’s Bank Account" at bounding box center [659, 528] width 353 height 21
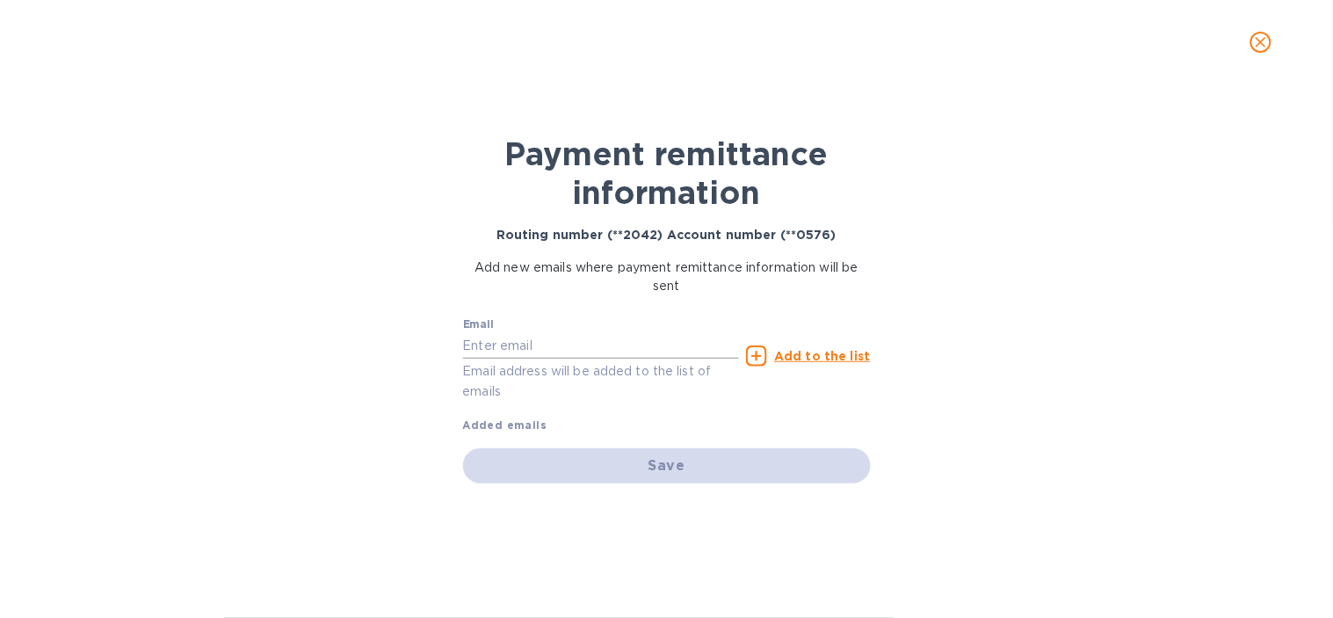
click at [562, 345] on input "text" at bounding box center [601, 345] width 277 height 26
type input ","
type input "[EMAIL_ADDRESS][DOMAIN_NAME]"
click at [767, 354] on icon at bounding box center [756, 355] width 21 height 21
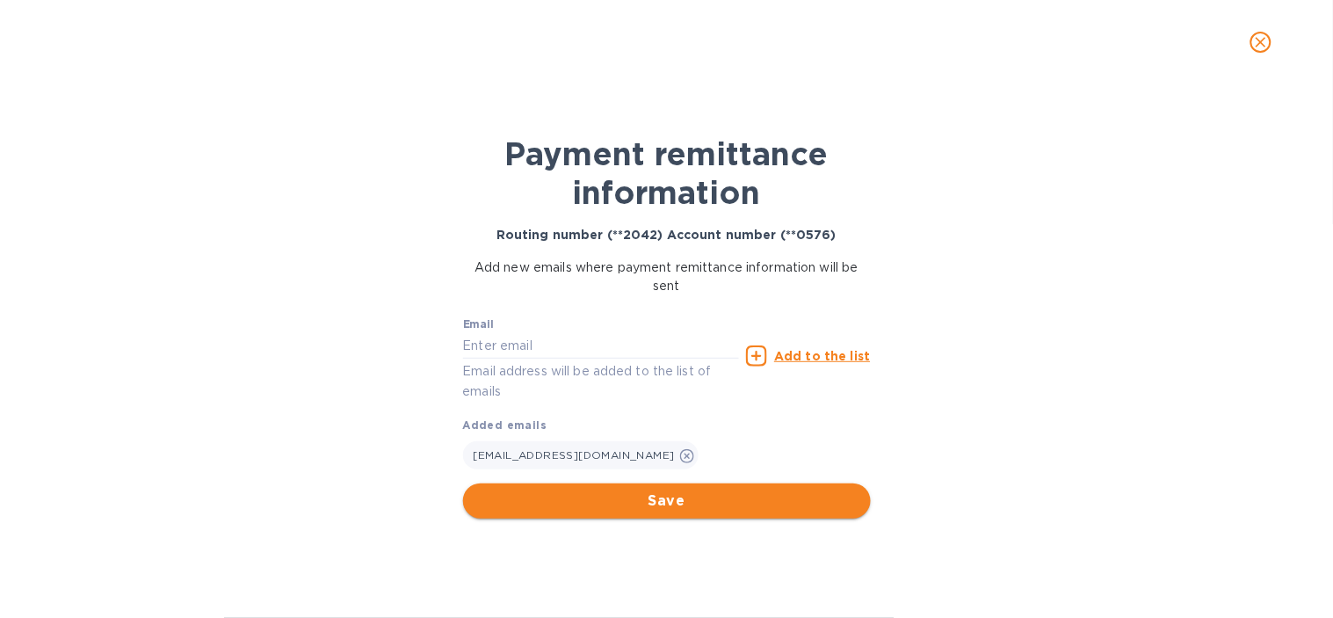
click at [514, 499] on span "Save" at bounding box center [667, 500] width 380 height 21
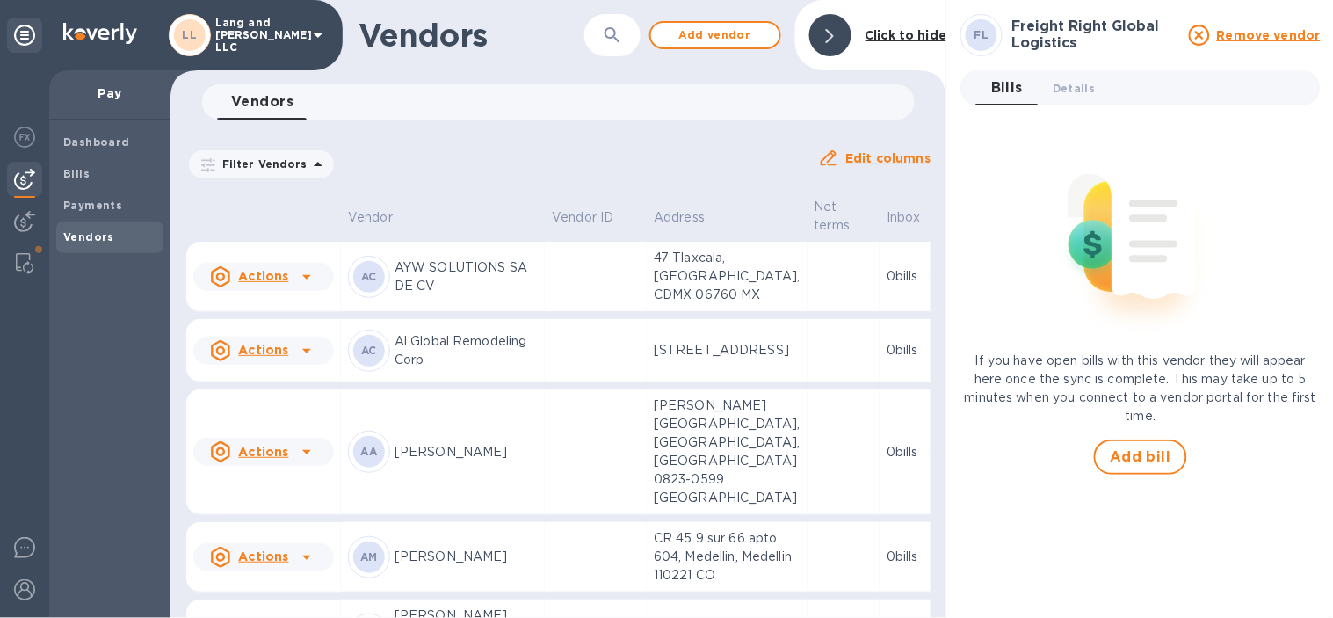
click at [831, 28] on span at bounding box center [830, 35] width 8 height 17
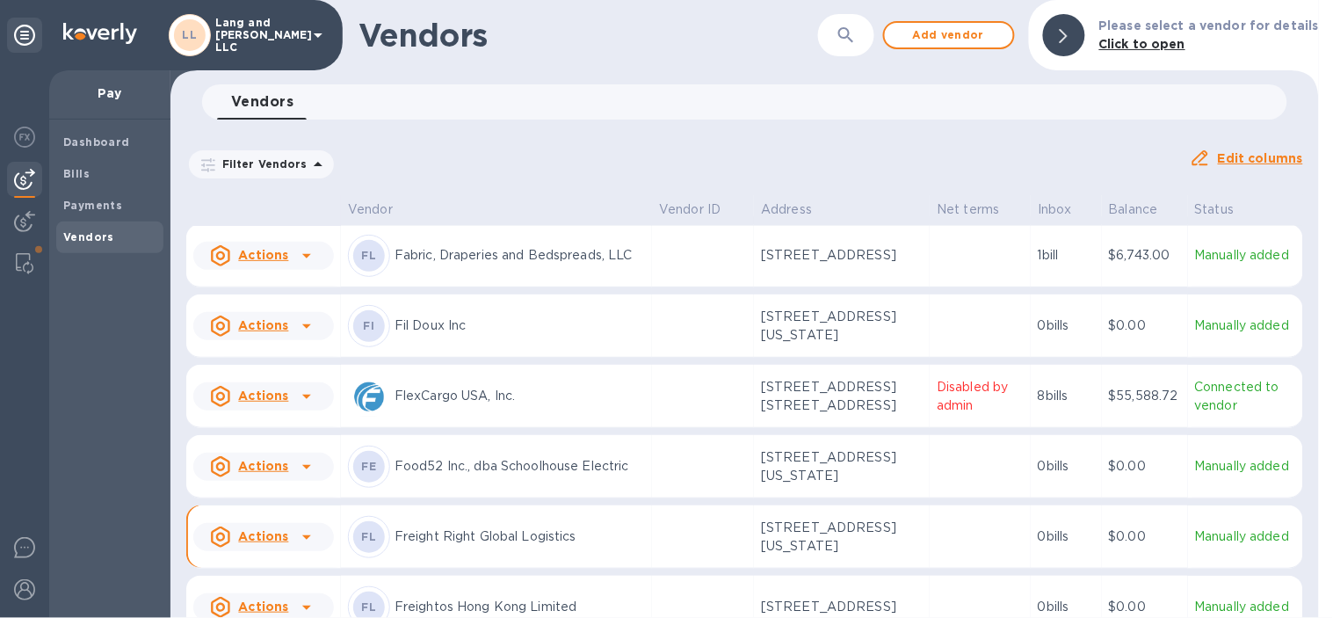
scroll to position [852, 0]
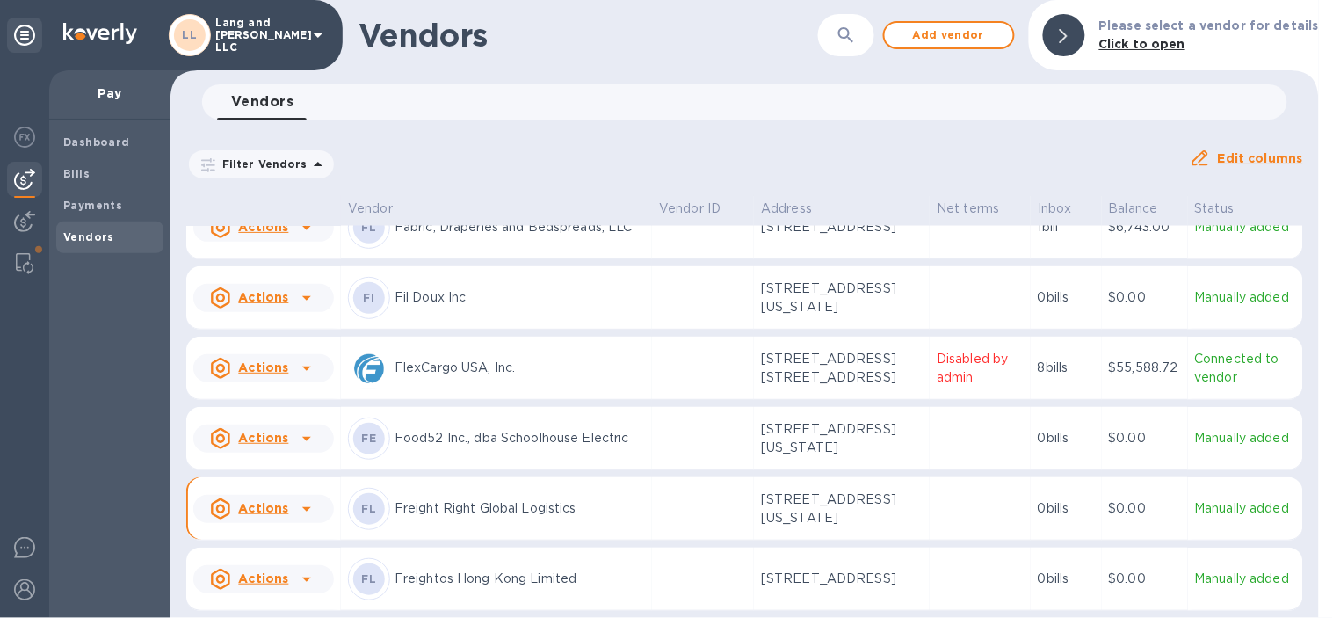
click at [524, 518] on p "Freight Right Global Logistics" at bounding box center [520, 508] width 250 height 18
click at [1068, 41] on icon at bounding box center [1064, 36] width 8 height 14
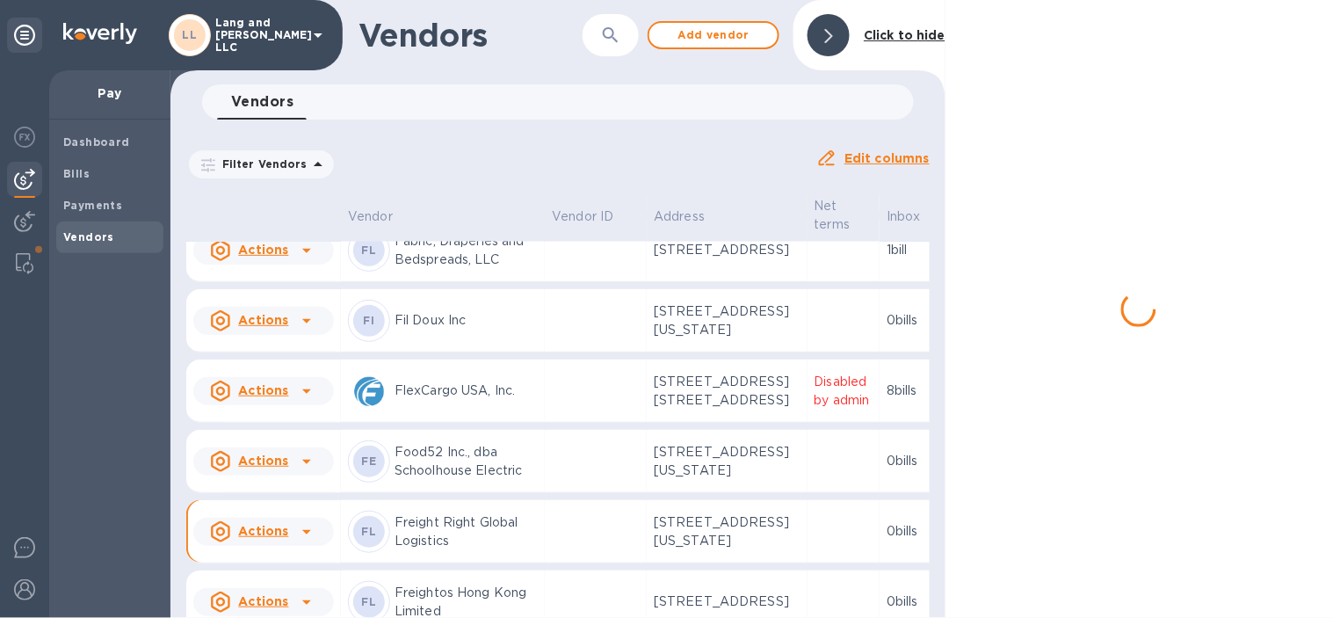
scroll to position [938, 0]
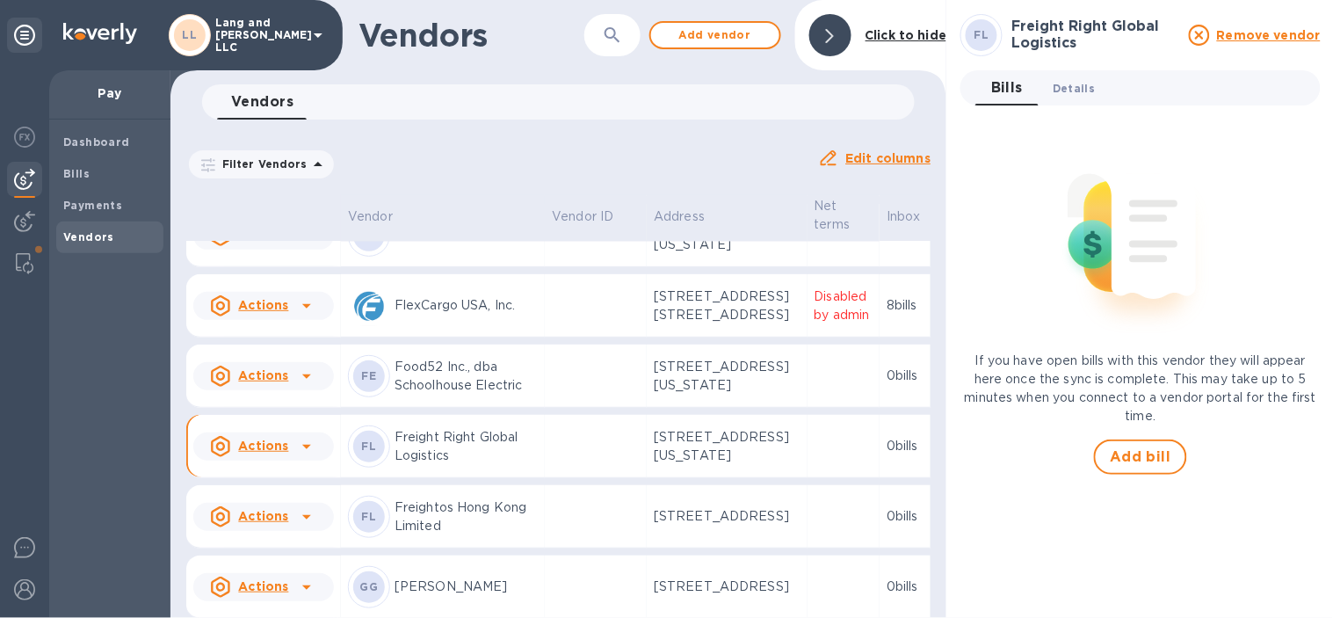
click at [1078, 86] on span "Details 0" at bounding box center [1074, 88] width 42 height 18
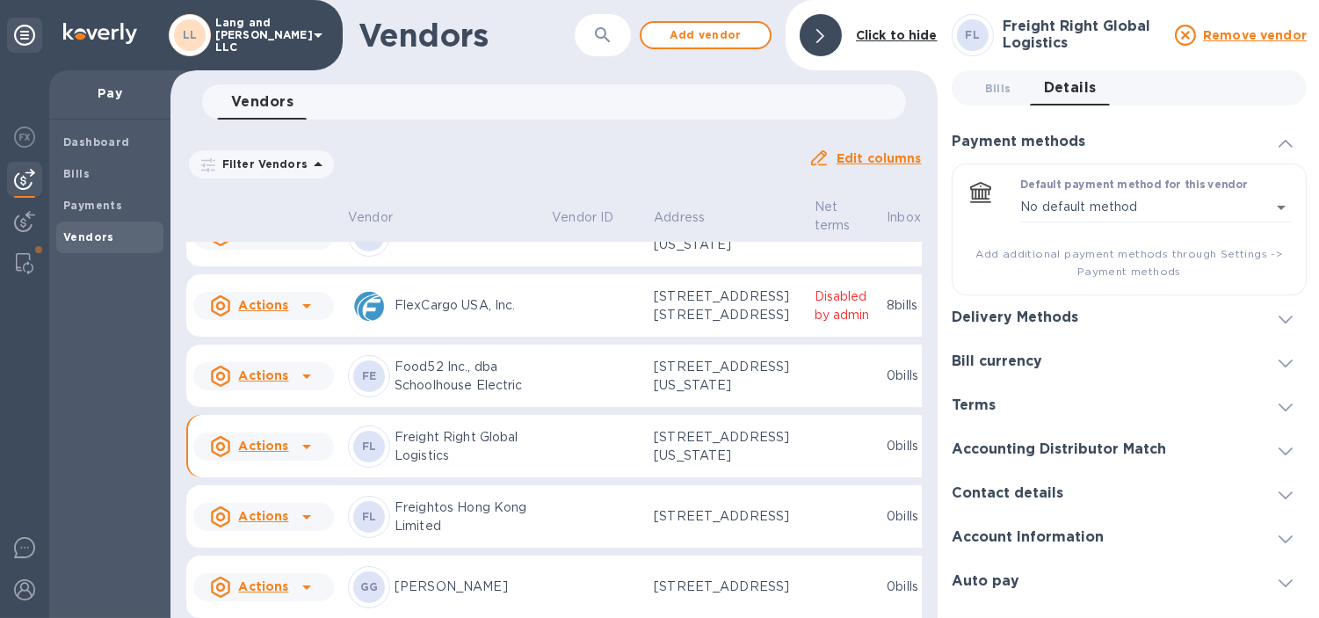
click at [1095, 313] on div "Delivery Methods" at bounding box center [1129, 317] width 355 height 44
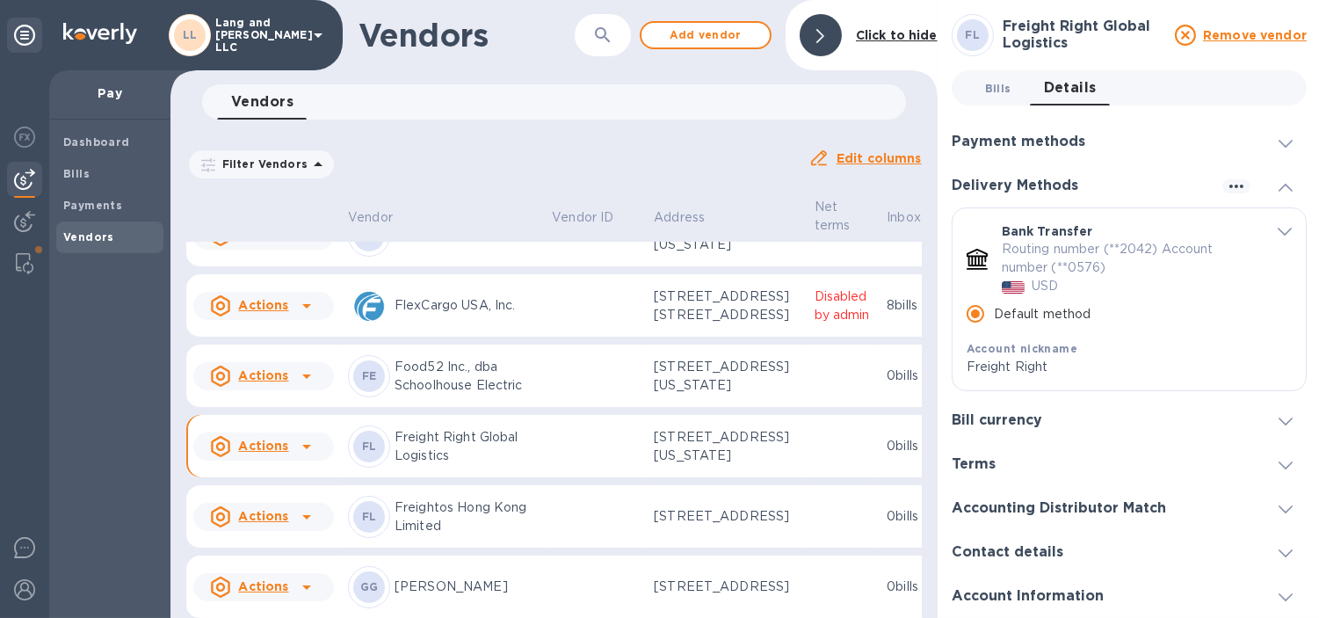
click at [991, 92] on span "Bills 0" at bounding box center [998, 88] width 26 height 18
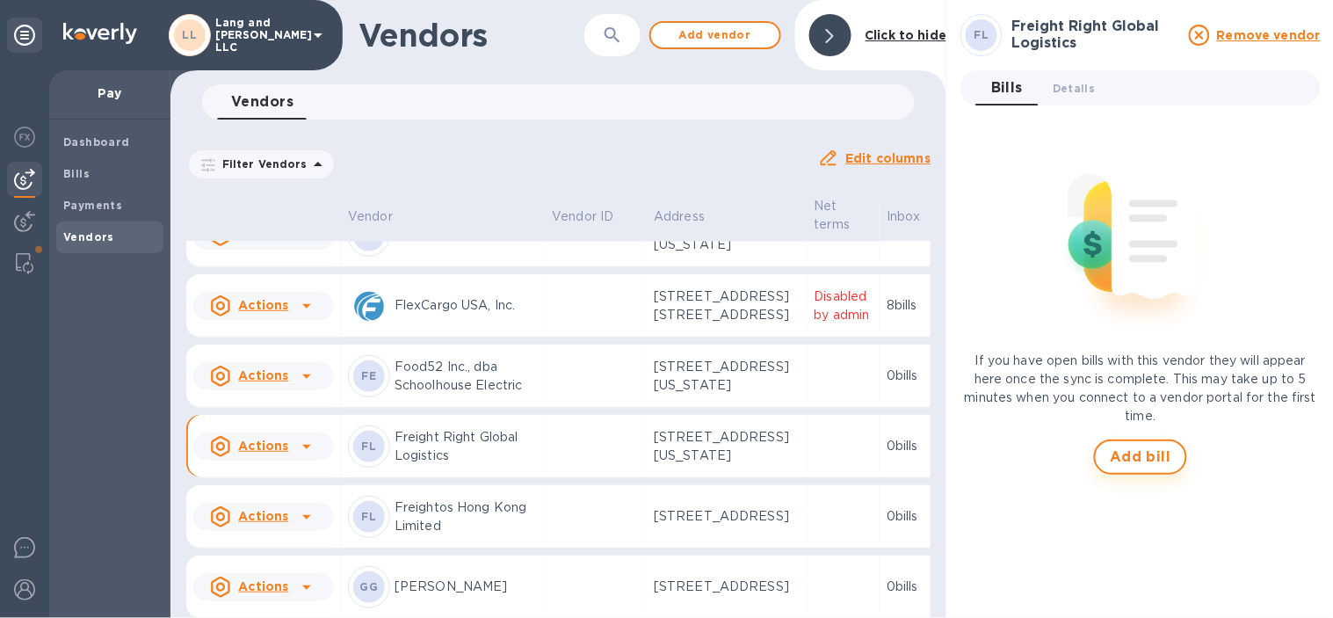
click at [1148, 440] on button "Add bill" at bounding box center [1140, 456] width 93 height 35
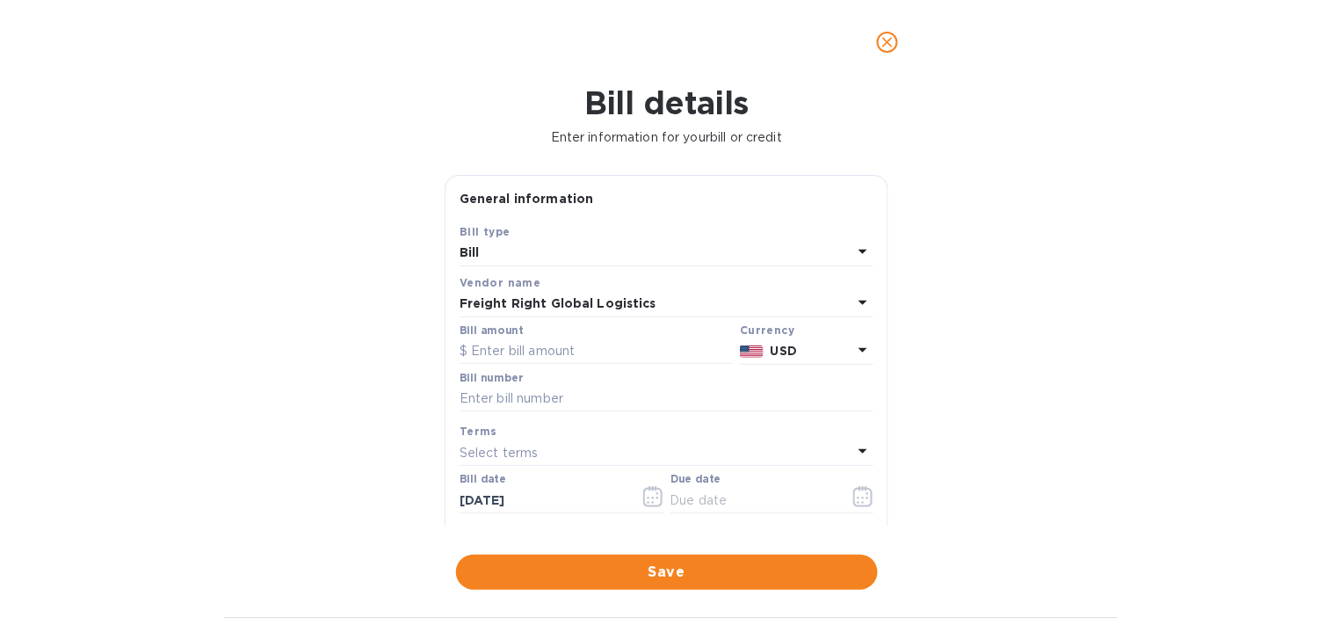
click at [569, 366] on div "Bill amount" at bounding box center [596, 344] width 280 height 47
click at [546, 355] on input "text" at bounding box center [596, 351] width 273 height 26
type input "8,791.27"
click at [1163, 417] on div "Bill details Enter information for your bill or credit General information Save…" at bounding box center [666, 350] width 1333 height 533
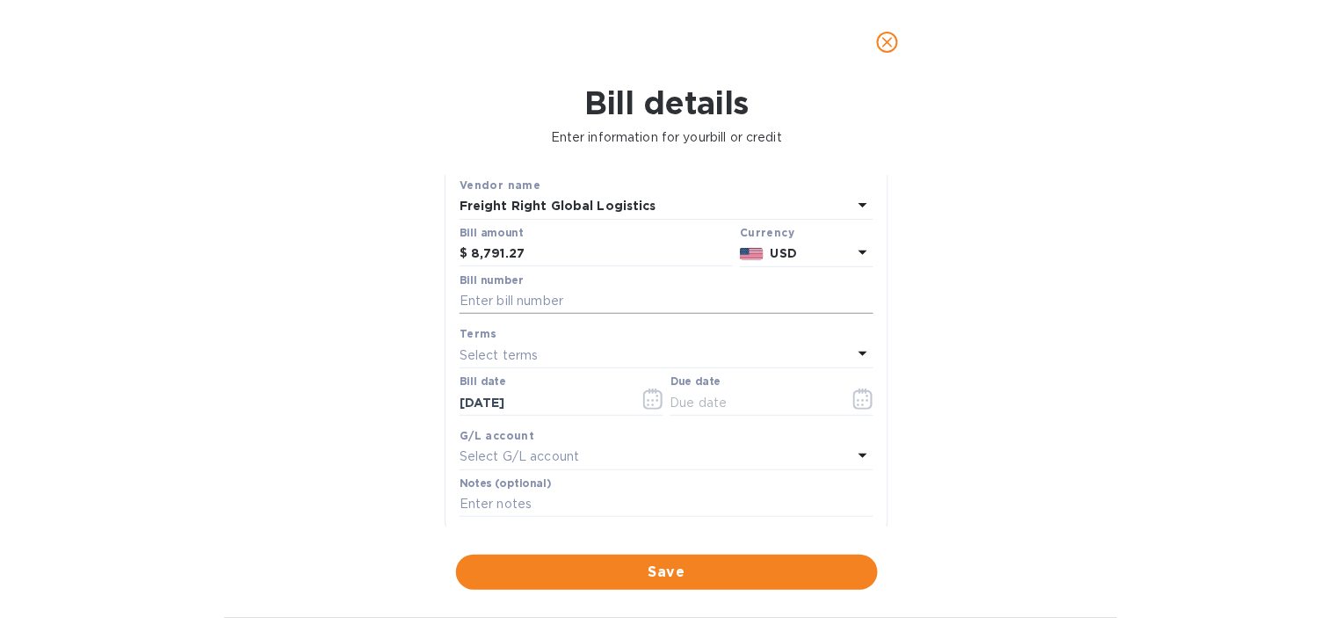
click at [567, 310] on input "text" at bounding box center [667, 301] width 414 height 26
click at [547, 304] on input "text" at bounding box center [667, 301] width 414 height 26
paste input "120025_Freight Right_Ocean freight for shipment 05"
type input "120025"
click at [656, 515] on input "text" at bounding box center [667, 504] width 414 height 26
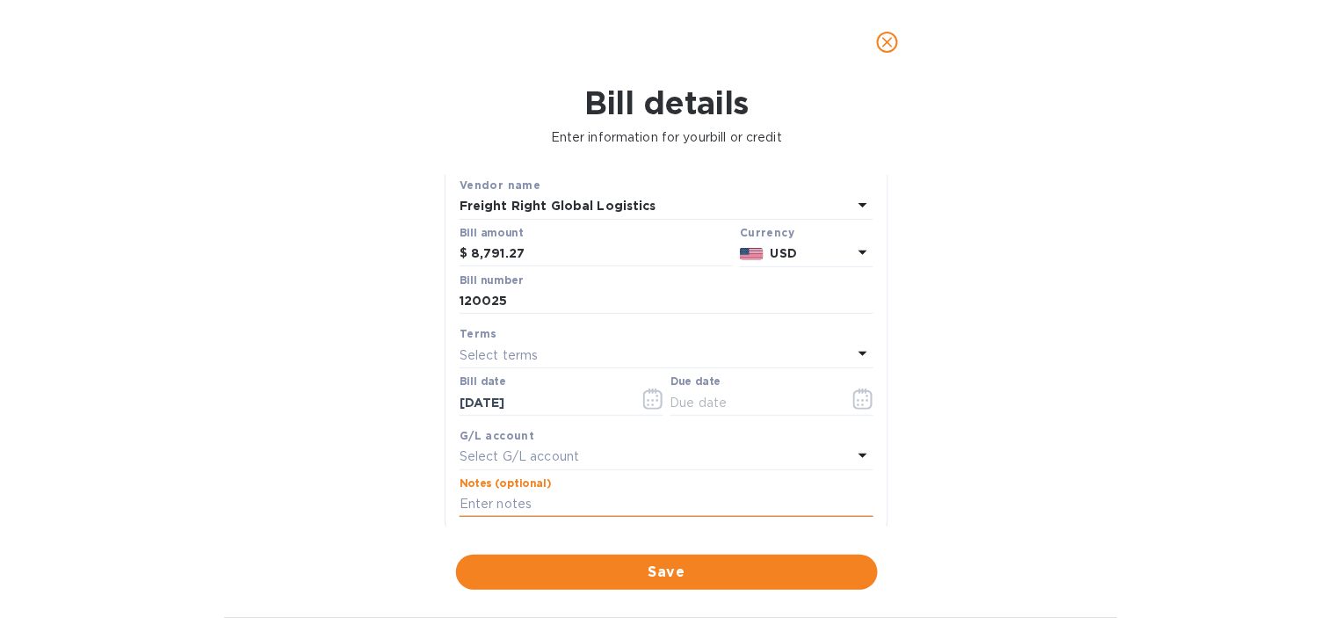
paste input "120025_Freight Right_Ocean freight for shipment 05"
type input "120025_Freight Right_Ocean freight for shipment 05"
click at [533, 458] on p "Select G/L account" at bounding box center [520, 456] width 120 height 18
click at [551, 510] on input "text" at bounding box center [668, 506] width 310 height 26
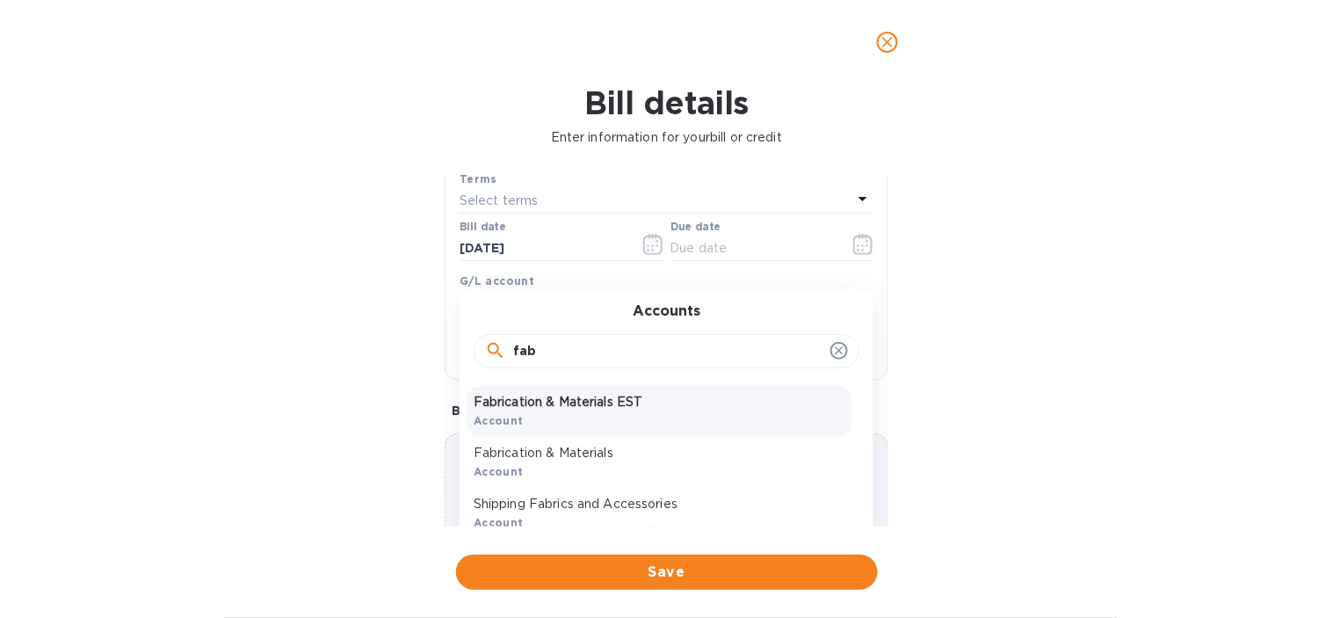
scroll to position [293, 0]
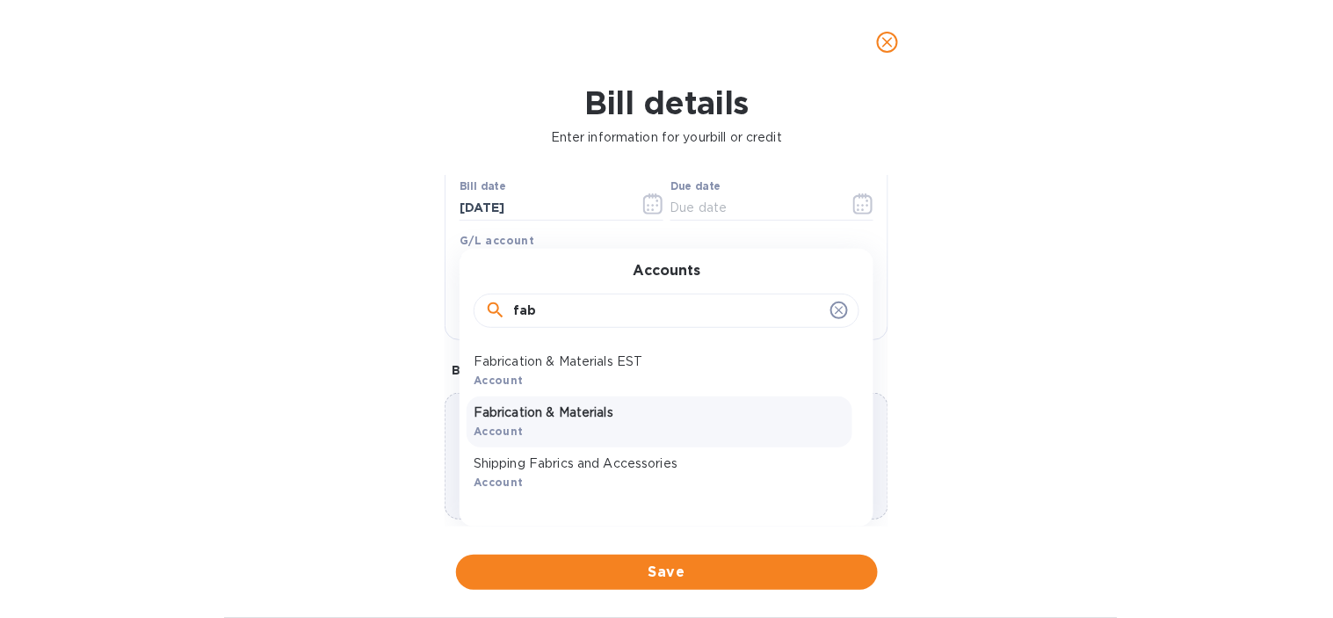
type input "fab"
click at [581, 415] on p "Fabrication & Materials" at bounding box center [660, 412] width 372 height 18
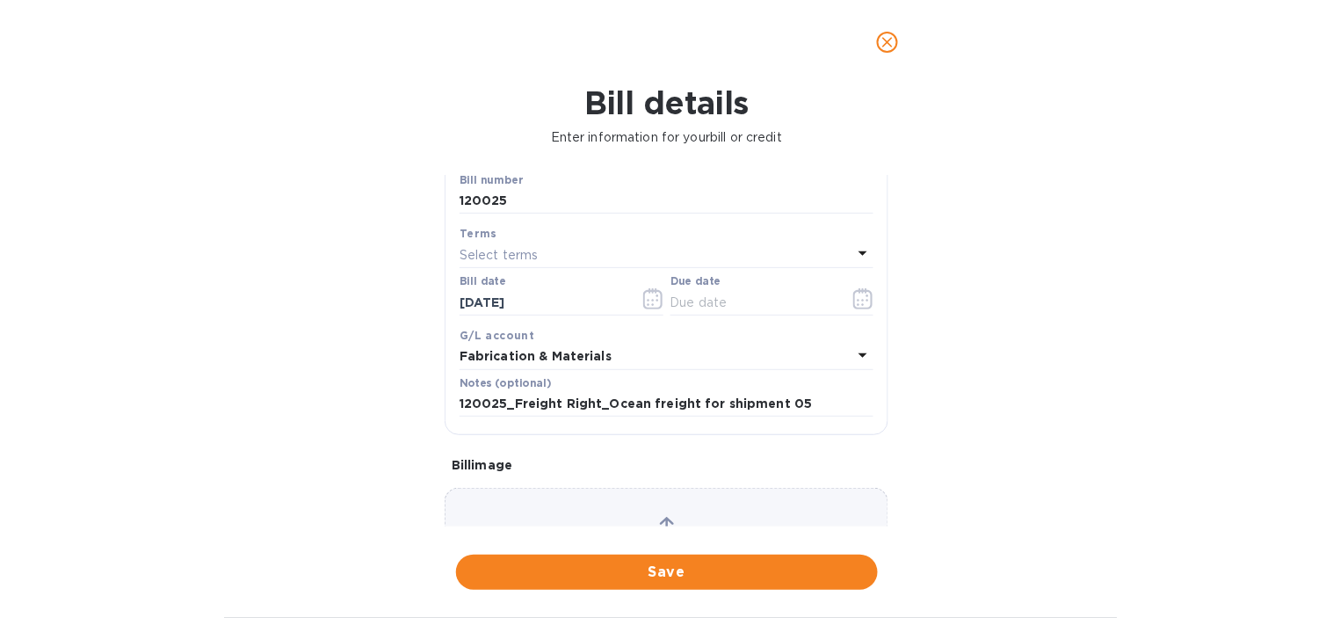
scroll to position [195, 0]
click at [857, 303] on icon "button" at bounding box center [863, 301] width 20 height 21
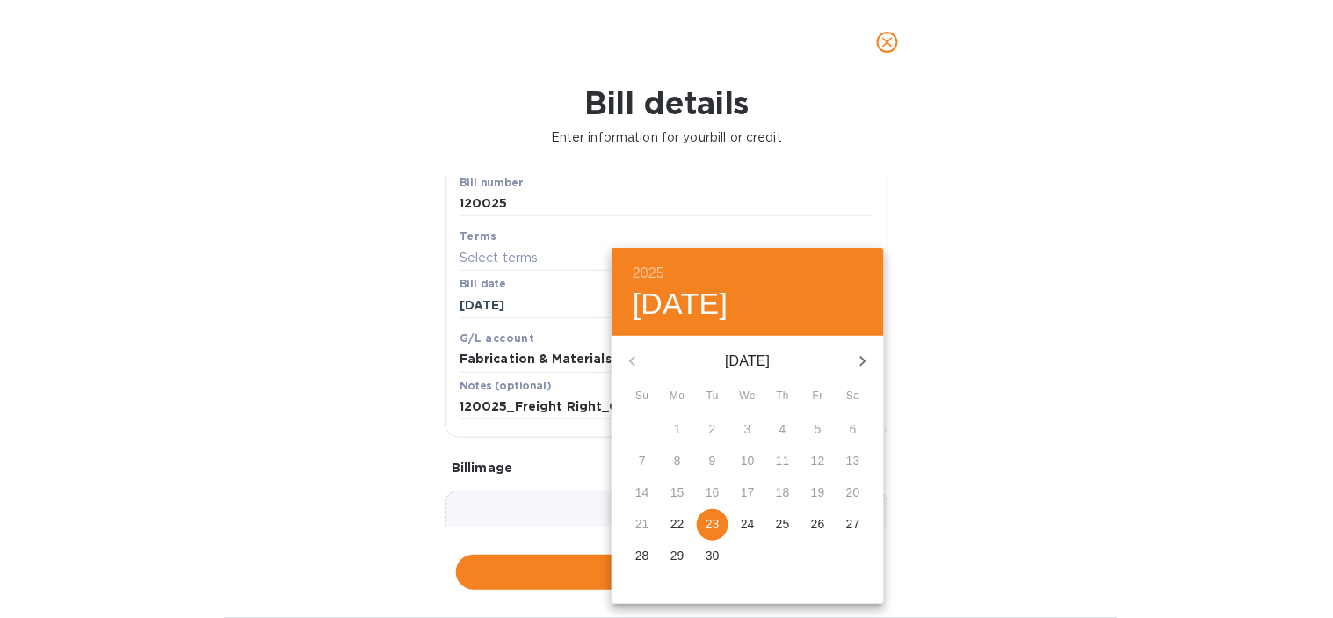
drag, startPoint x: 719, startPoint y: 522, endPoint x: 750, endPoint y: 506, distance: 34.6
click at [722, 516] on span "23" at bounding box center [713, 524] width 32 height 18
type input "[DATE]"
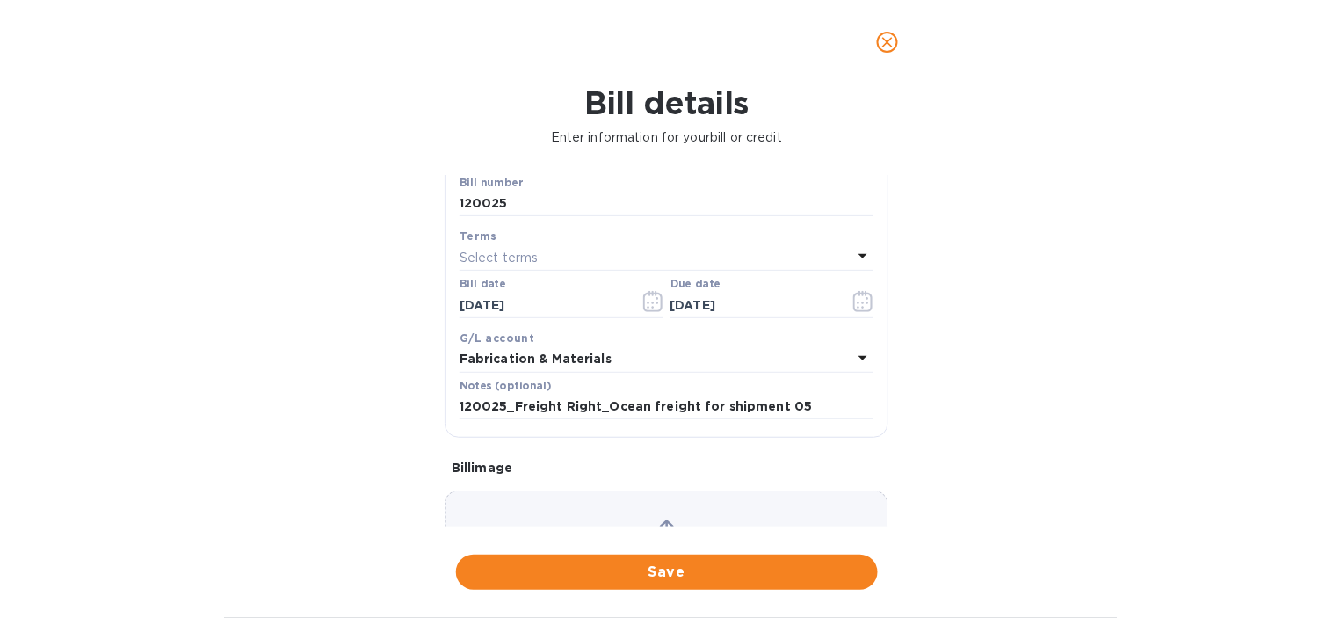
click at [1003, 383] on div "Bill details Enter information for your bill or credit General information Save…" at bounding box center [666, 350] width 1333 height 533
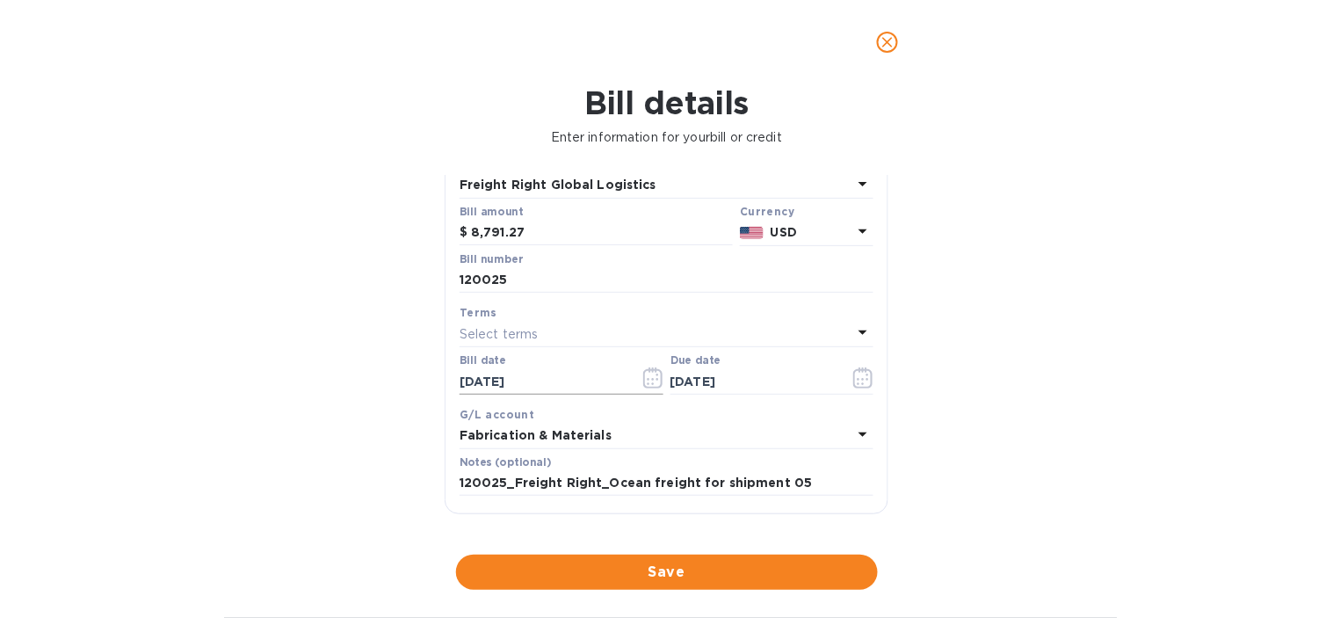
scroll to position [114, 0]
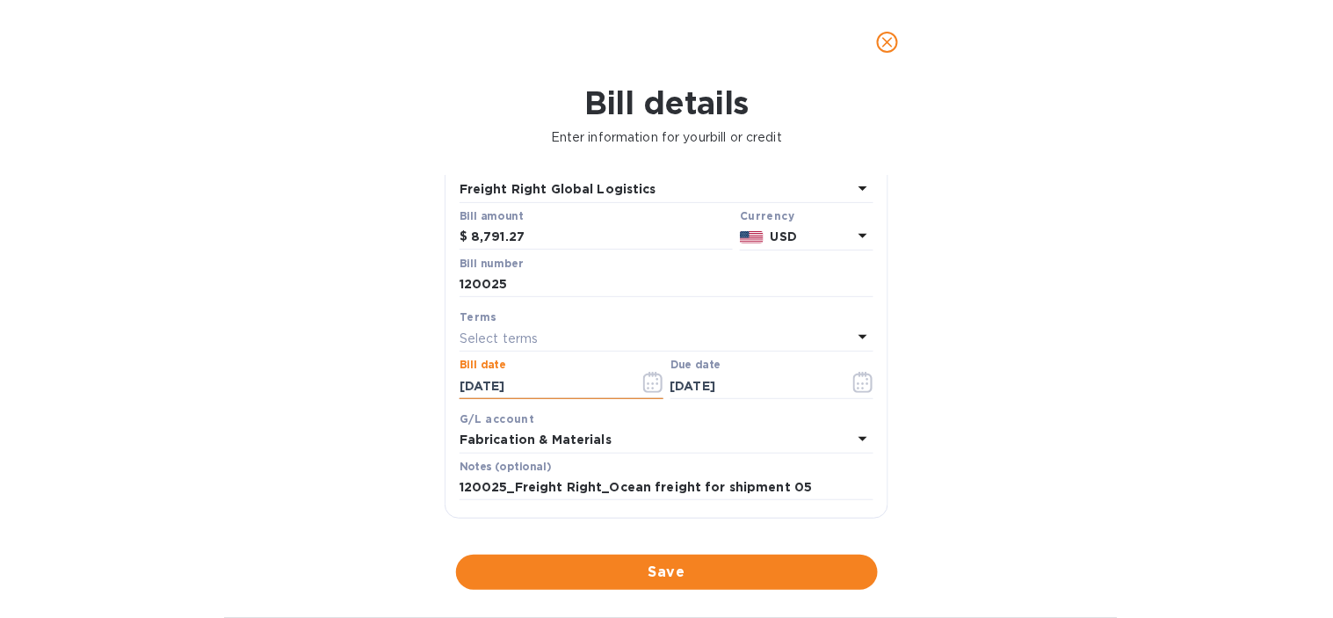
click at [542, 383] on input "[DATE]" at bounding box center [543, 386] width 166 height 26
click at [539, 286] on input "120025" at bounding box center [667, 285] width 414 height 26
type input "120025_ENGH"
click at [1008, 293] on div "Bill details Enter information for your bill or credit General information Save…" at bounding box center [666, 350] width 1333 height 533
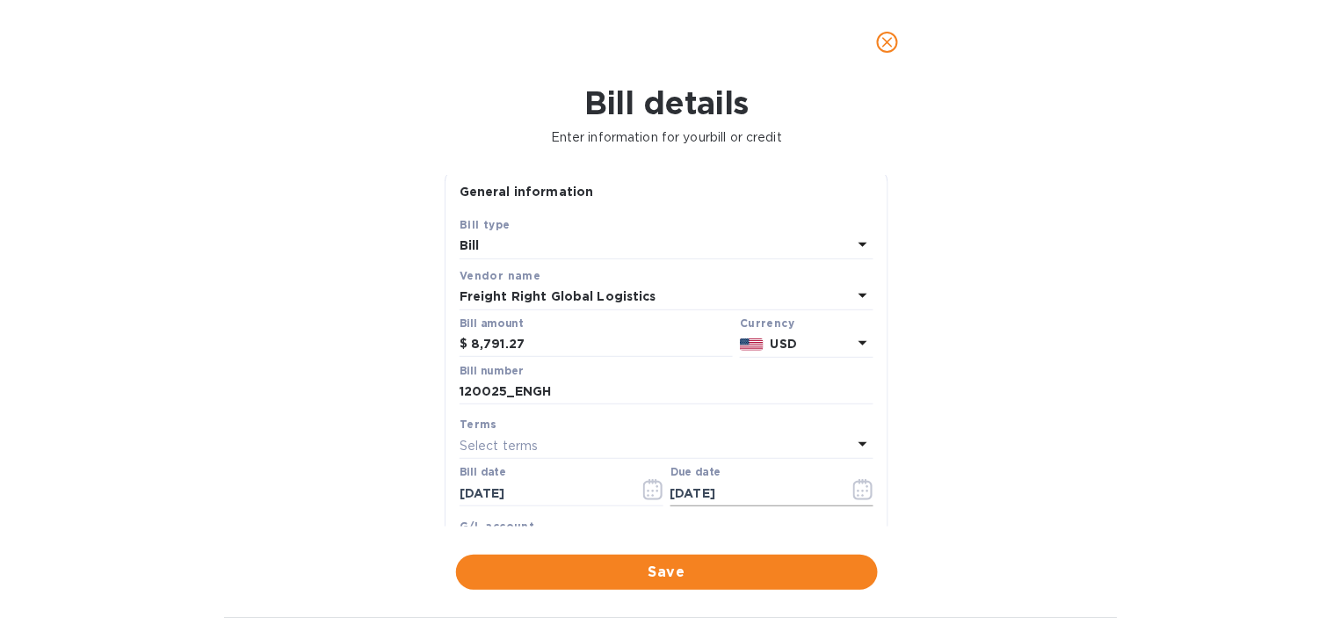
scroll to position [0, 0]
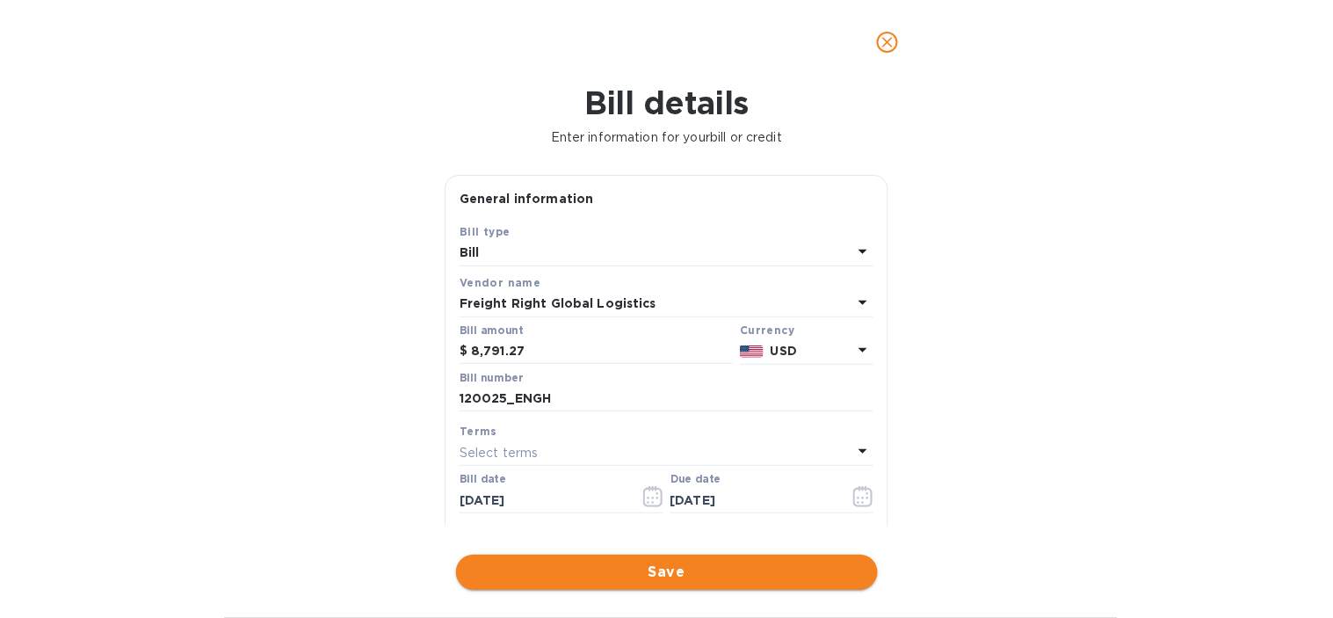
click at [644, 581] on span "Save" at bounding box center [667, 572] width 394 height 21
